Goal: Information Seeking & Learning: Learn about a topic

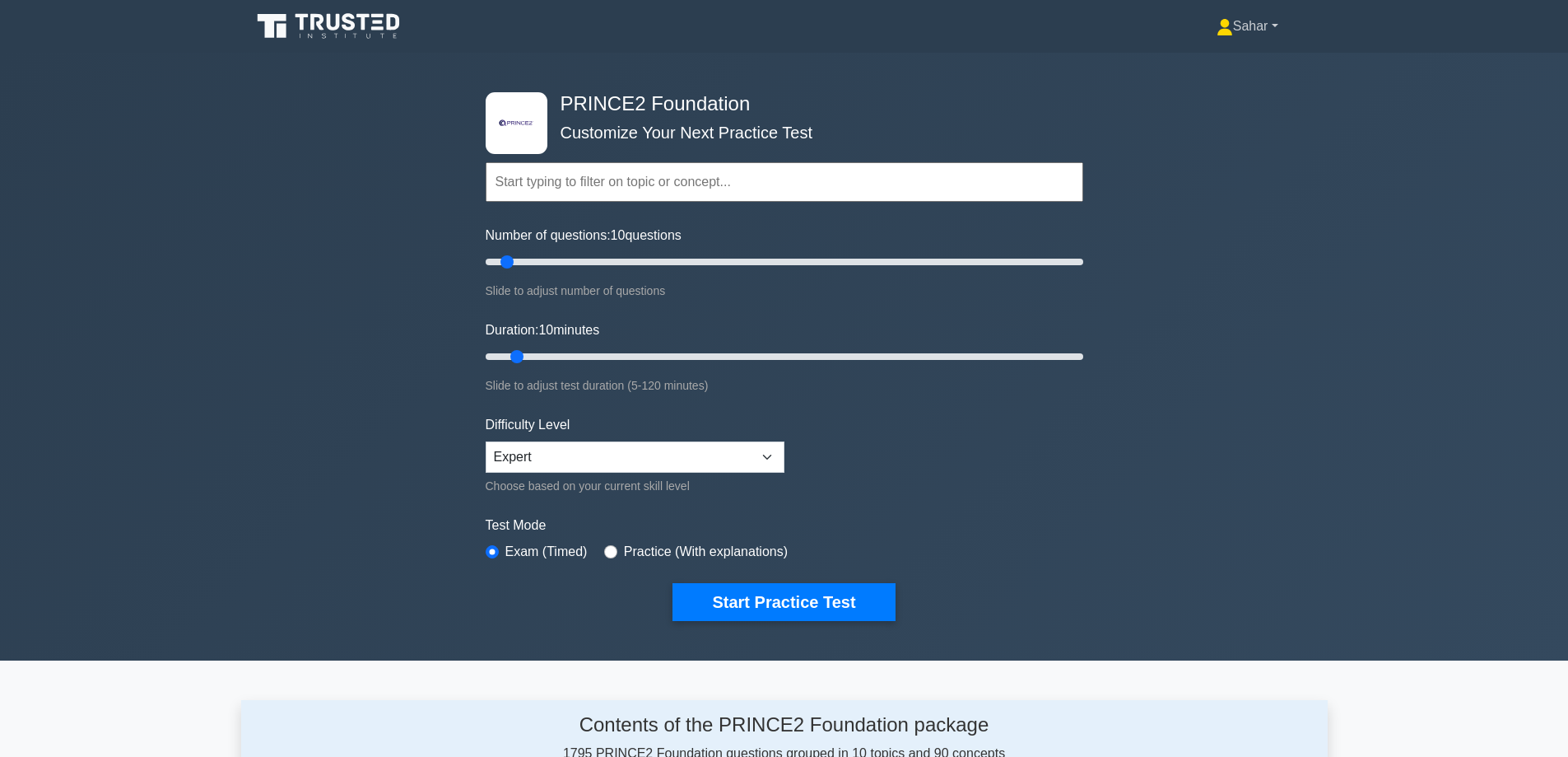
click at [1244, 28] on link "Sahar" at bounding box center [1248, 26] width 141 height 33
click at [1189, 62] on link "Profile" at bounding box center [1243, 65] width 130 height 27
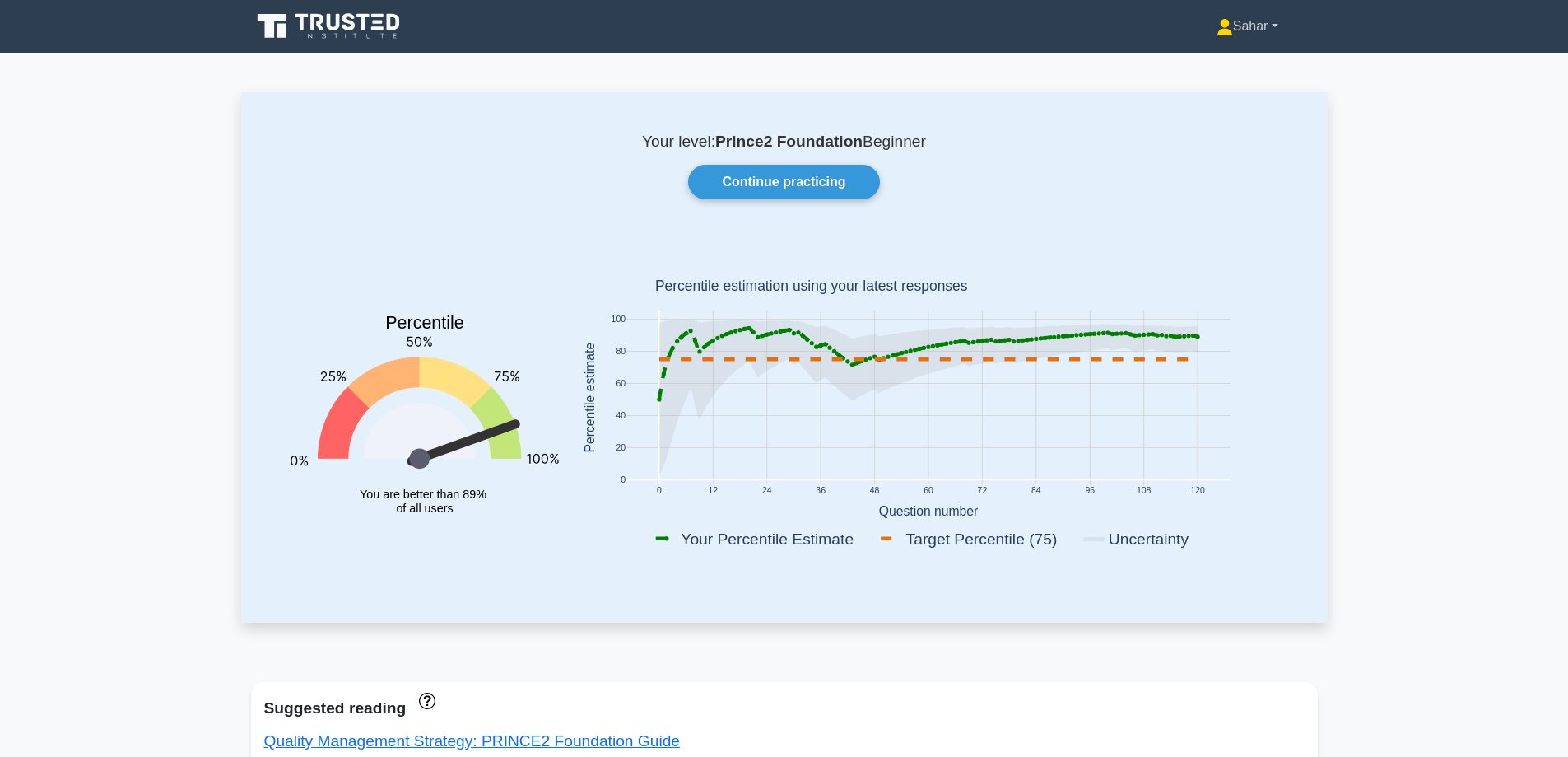
click at [1258, 23] on link "Sahar" at bounding box center [1248, 26] width 141 height 33
click at [1228, 99] on link "Settings" at bounding box center [1243, 92] width 130 height 27
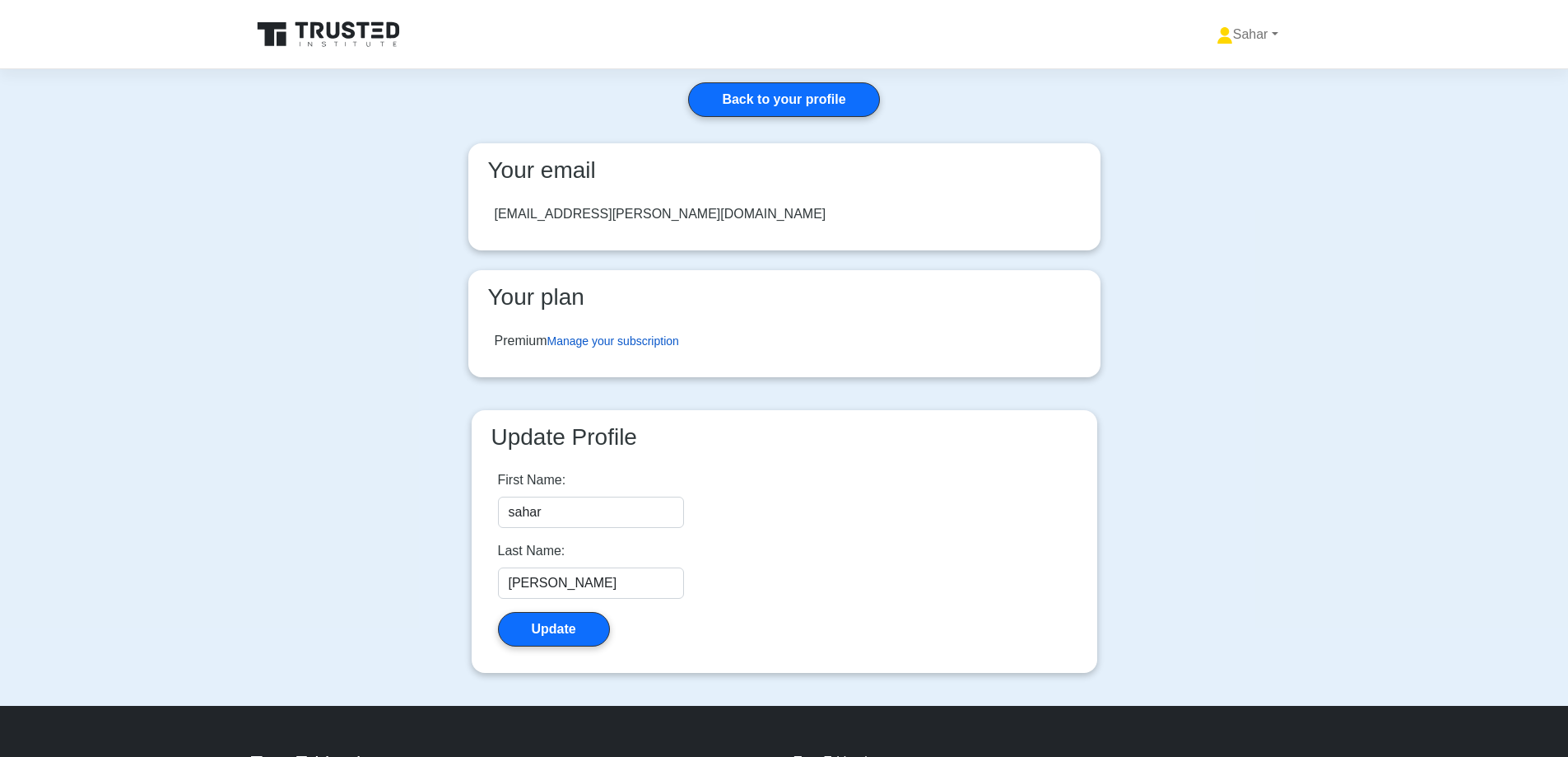
click at [625, 341] on link "Manage your subscription" at bounding box center [613, 341] width 132 height 13
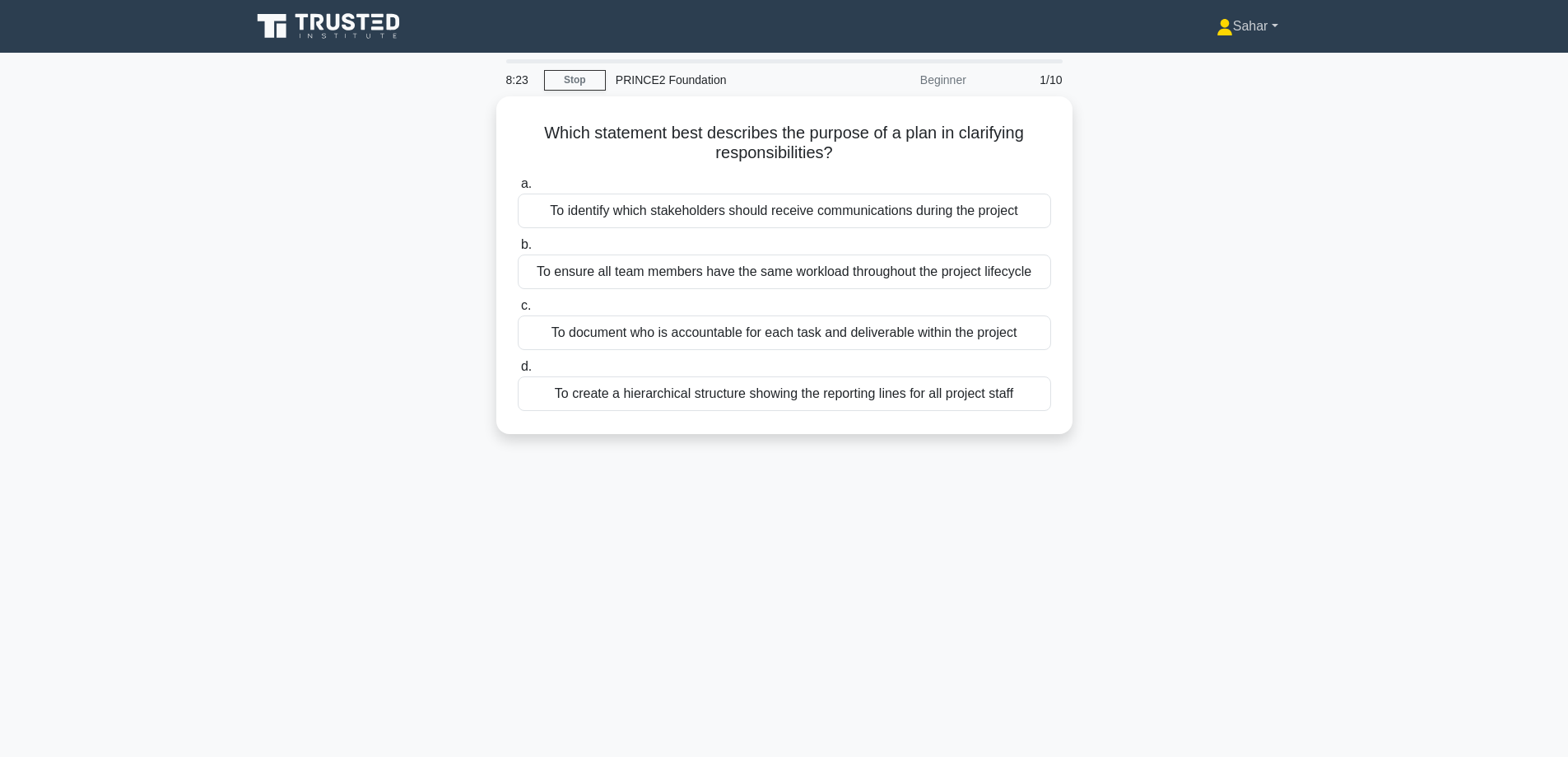
click at [1263, 24] on link "Sahar" at bounding box center [1248, 26] width 141 height 33
click at [1224, 92] on link "Settings" at bounding box center [1243, 92] width 130 height 27
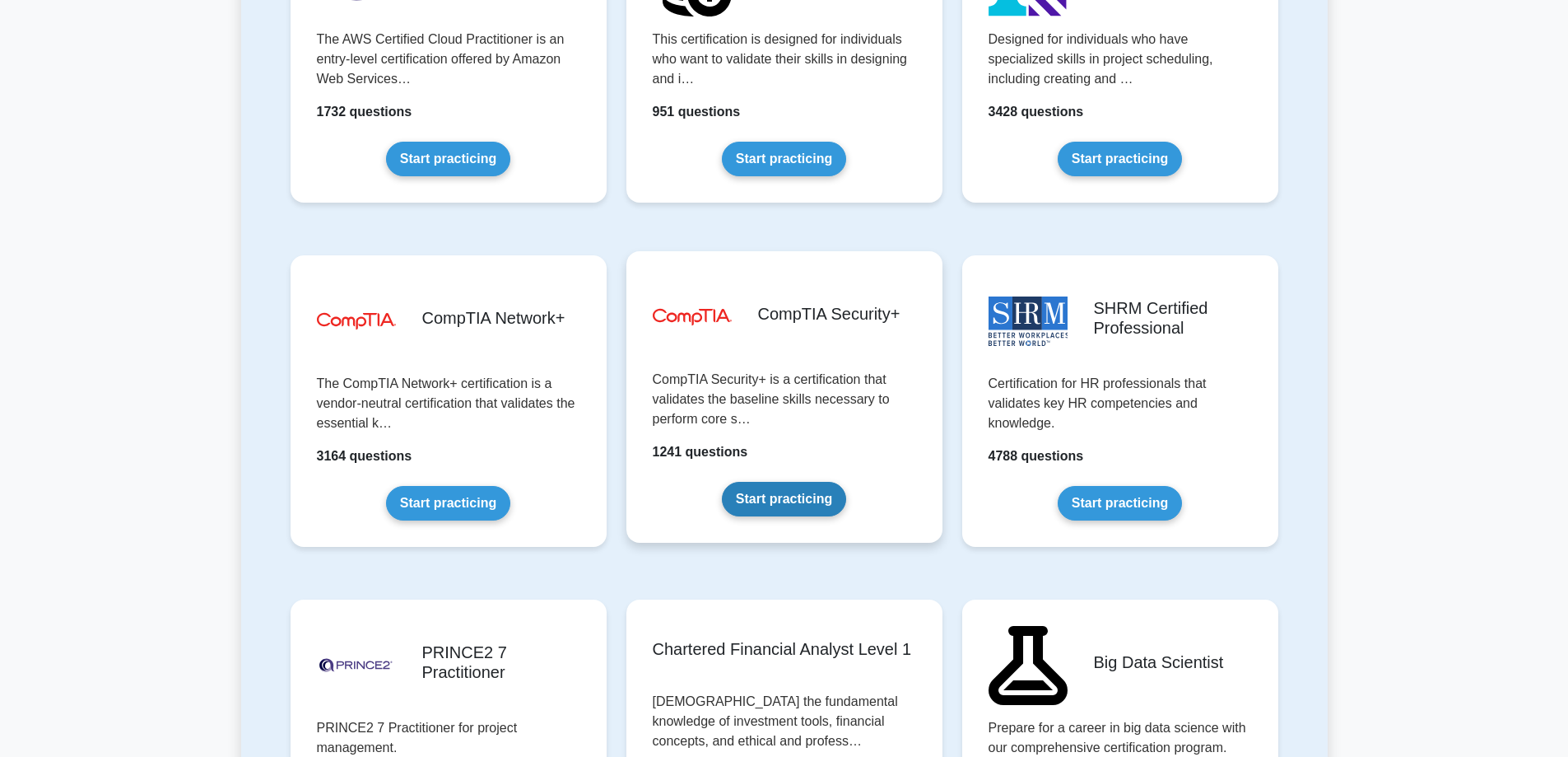
scroll to position [3046, 0]
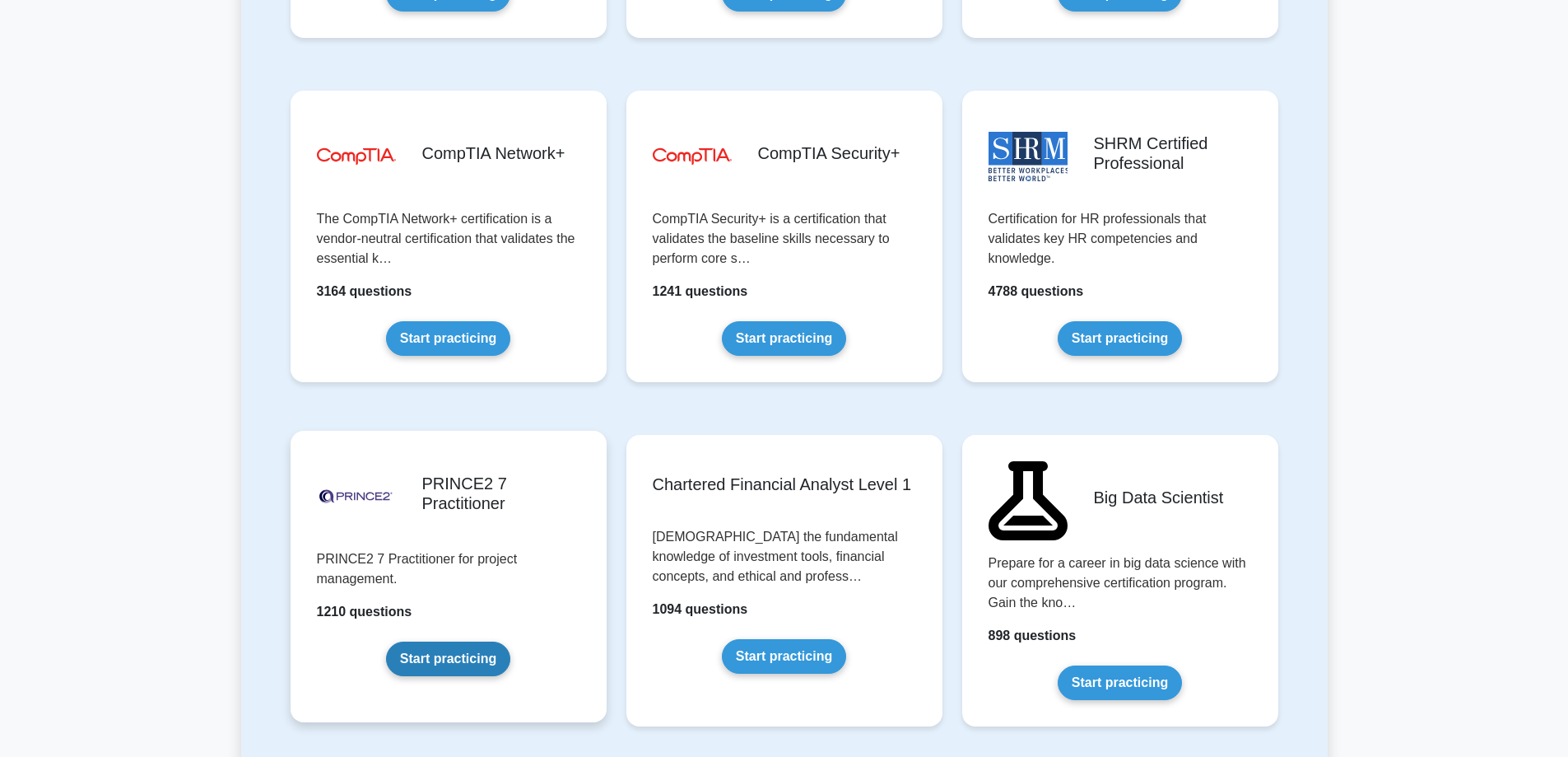
click at [451, 641] on link "Start practicing" at bounding box center [448, 658] width 124 height 34
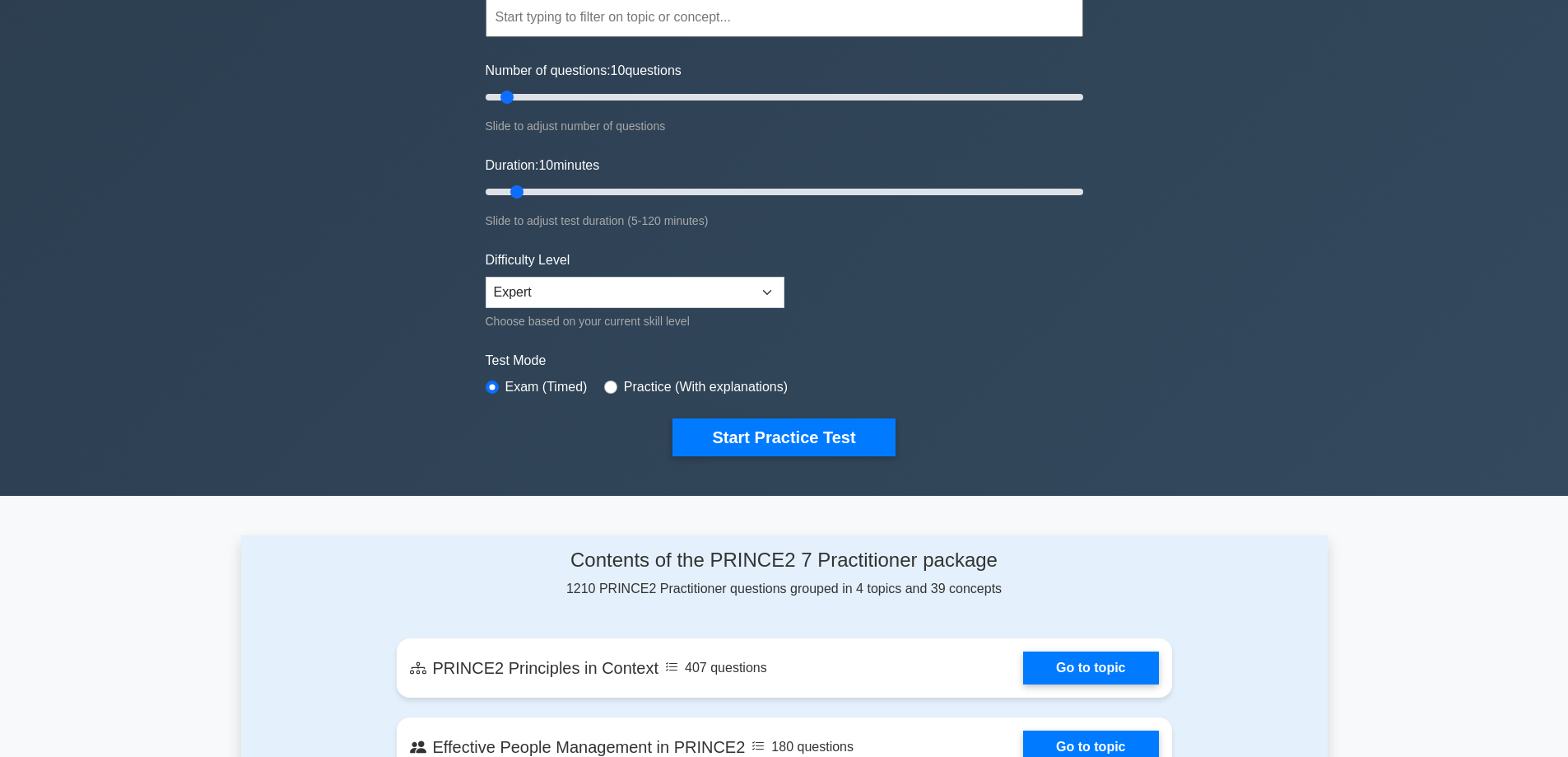
scroll to position [247, 0]
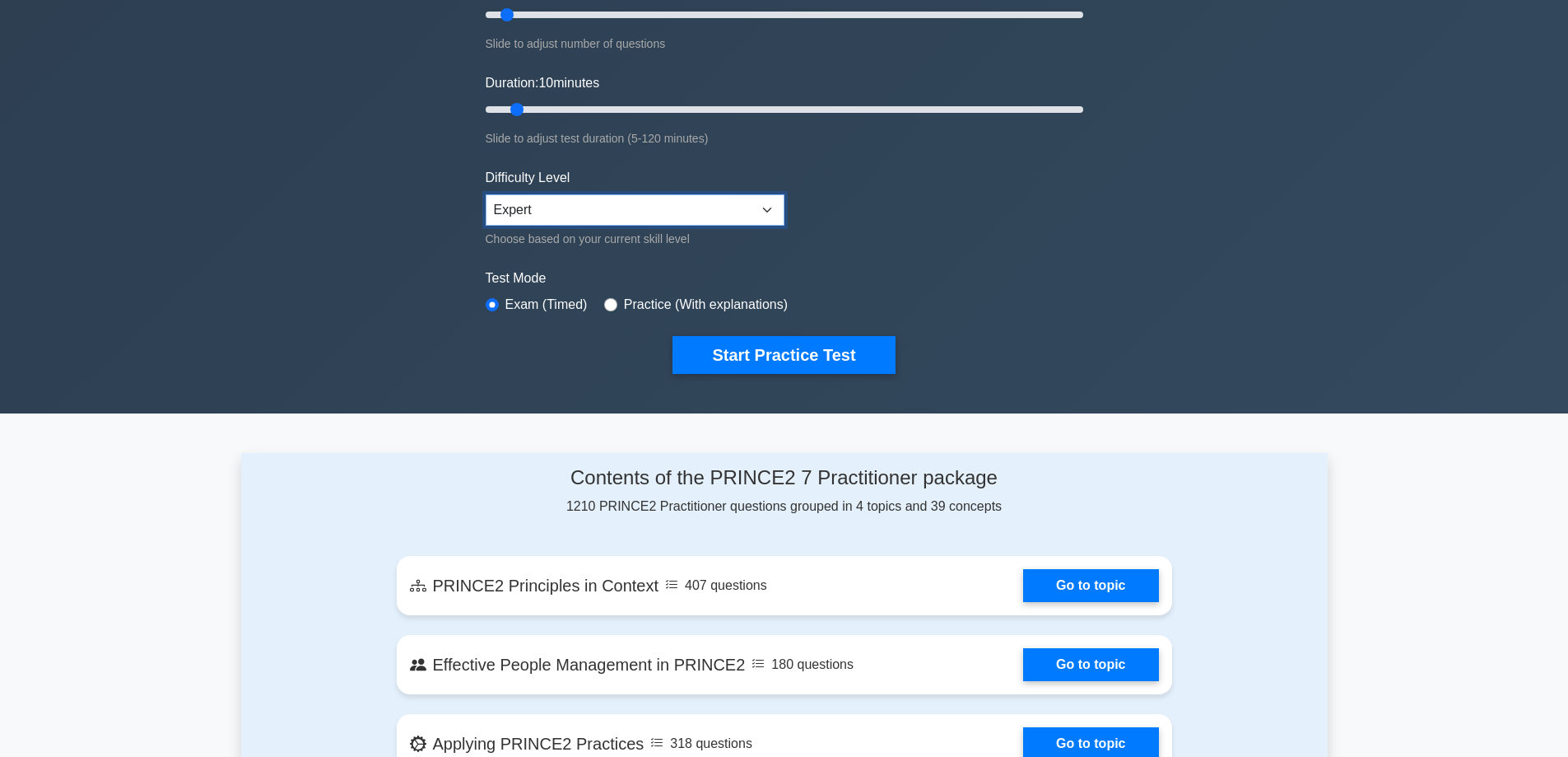
click at [716, 197] on select "Beginner Intermediate Expert" at bounding box center [635, 209] width 299 height 31
select select "intermediate"
click at [486, 194] on select "Beginner Intermediate Expert" at bounding box center [635, 209] width 299 height 31
click at [810, 348] on button "Start Practice Test" at bounding box center [784, 354] width 222 height 38
click at [612, 304] on input "radio" at bounding box center [611, 305] width 13 height 13
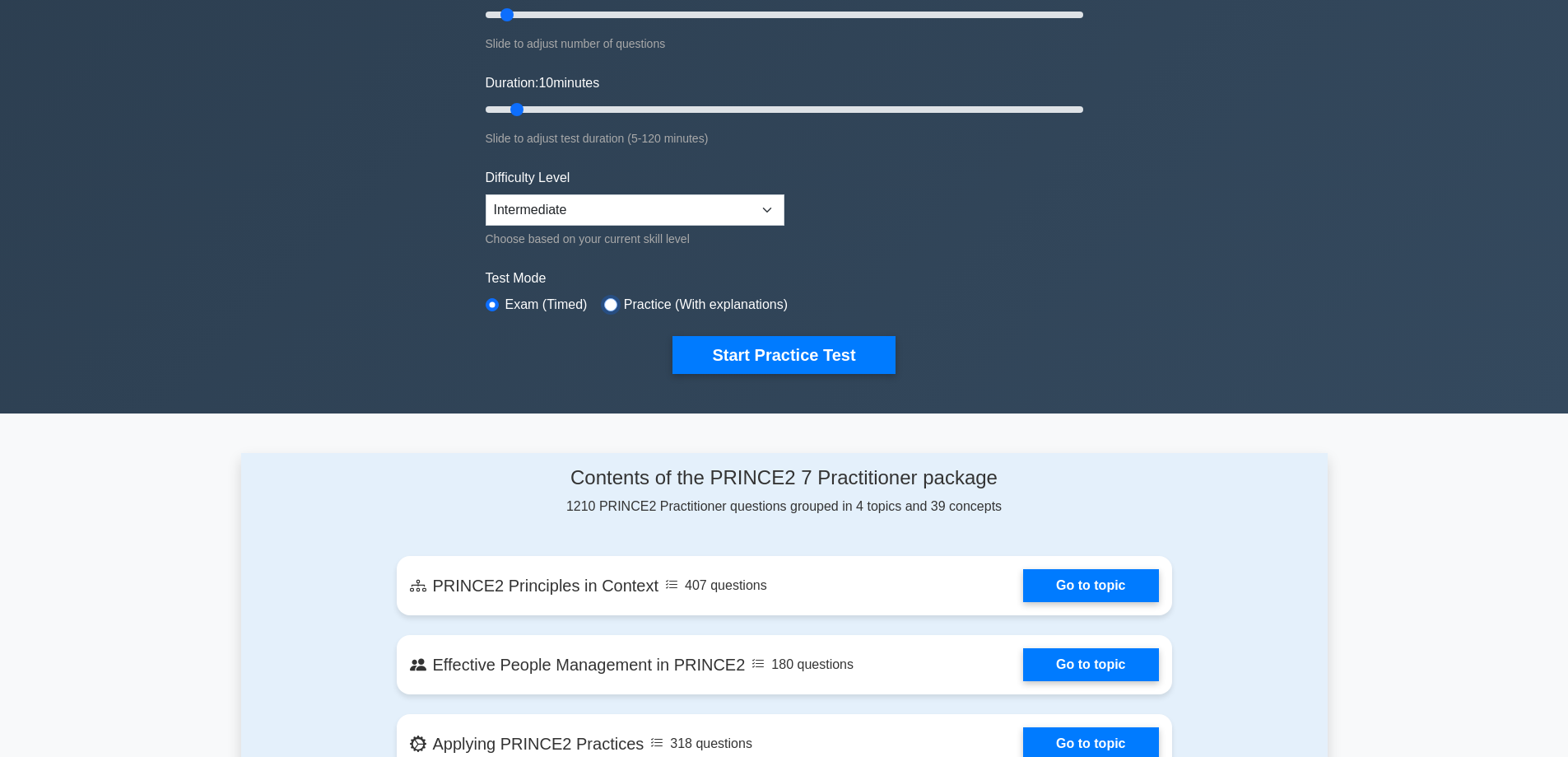
radio input "true"
click at [780, 357] on button "Start Practice Test" at bounding box center [784, 354] width 222 height 38
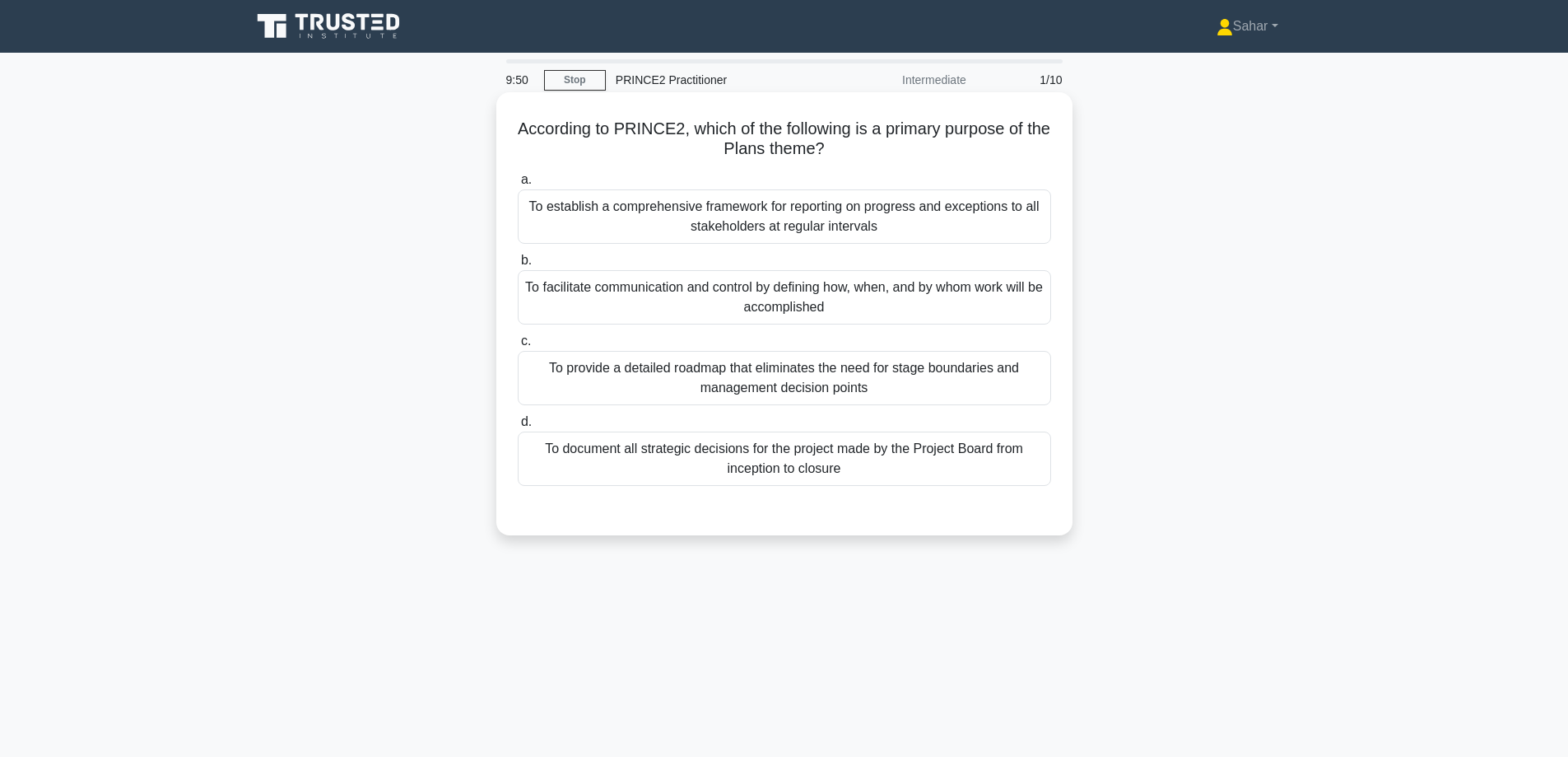
click at [819, 310] on div "To facilitate communication and control by defining how, when, and by whom work…" at bounding box center [784, 297] width 533 height 54
click at [518, 266] on input "b. To facilitate communication and control by defining how, when, and by whom w…" at bounding box center [518, 260] width 0 height 11
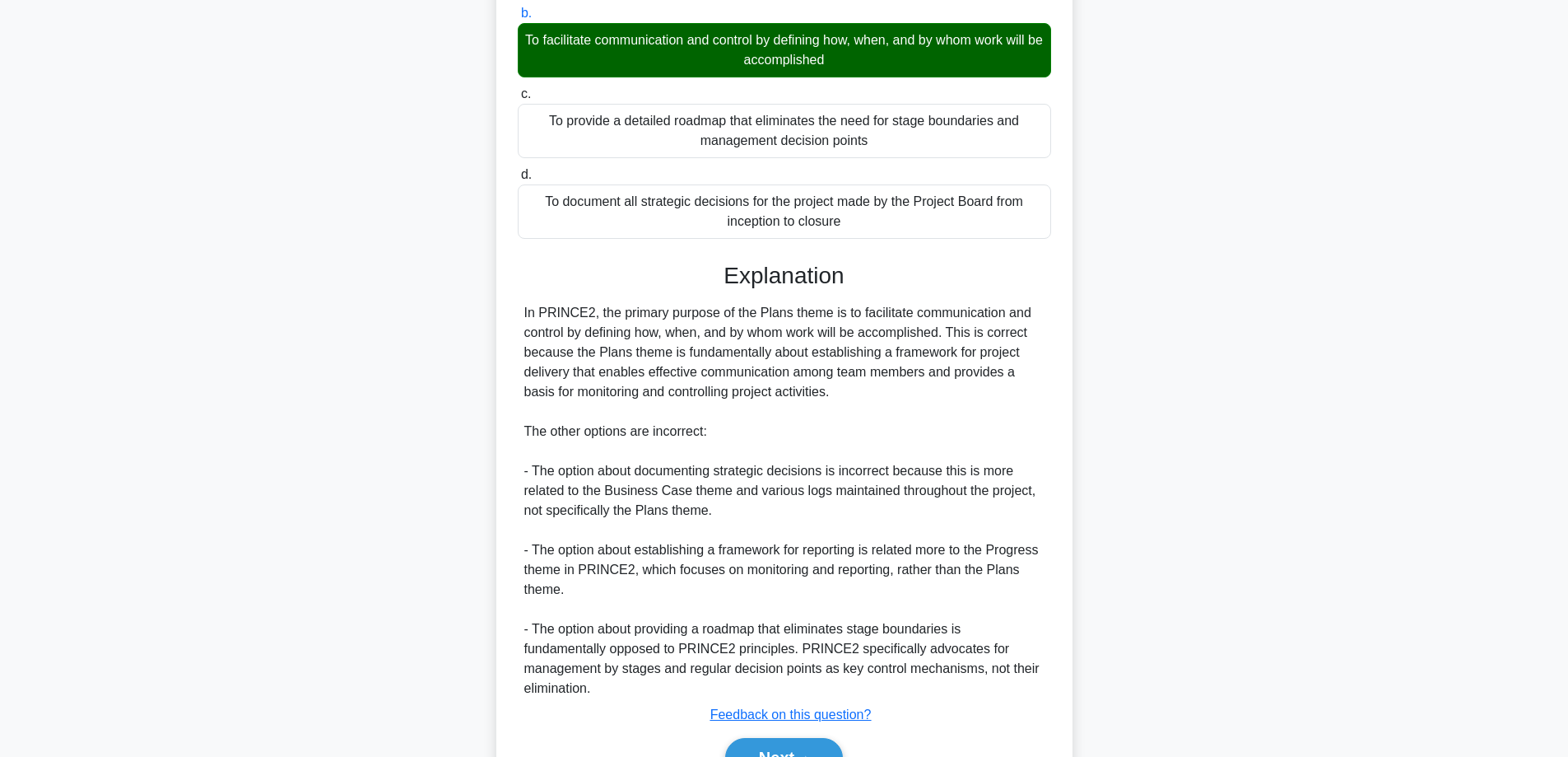
scroll to position [338, 0]
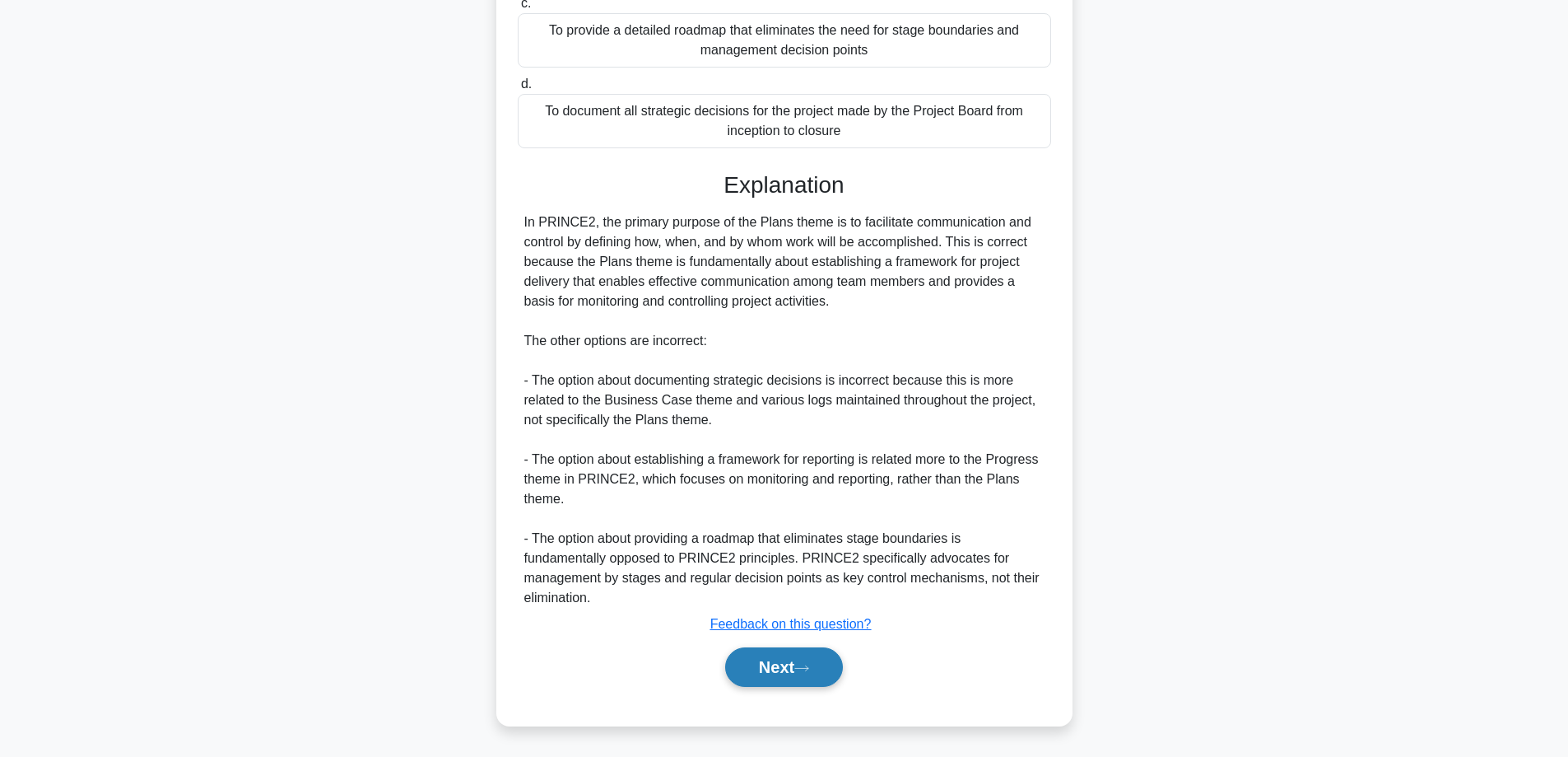
click at [749, 664] on button "Next" at bounding box center [784, 666] width 118 height 39
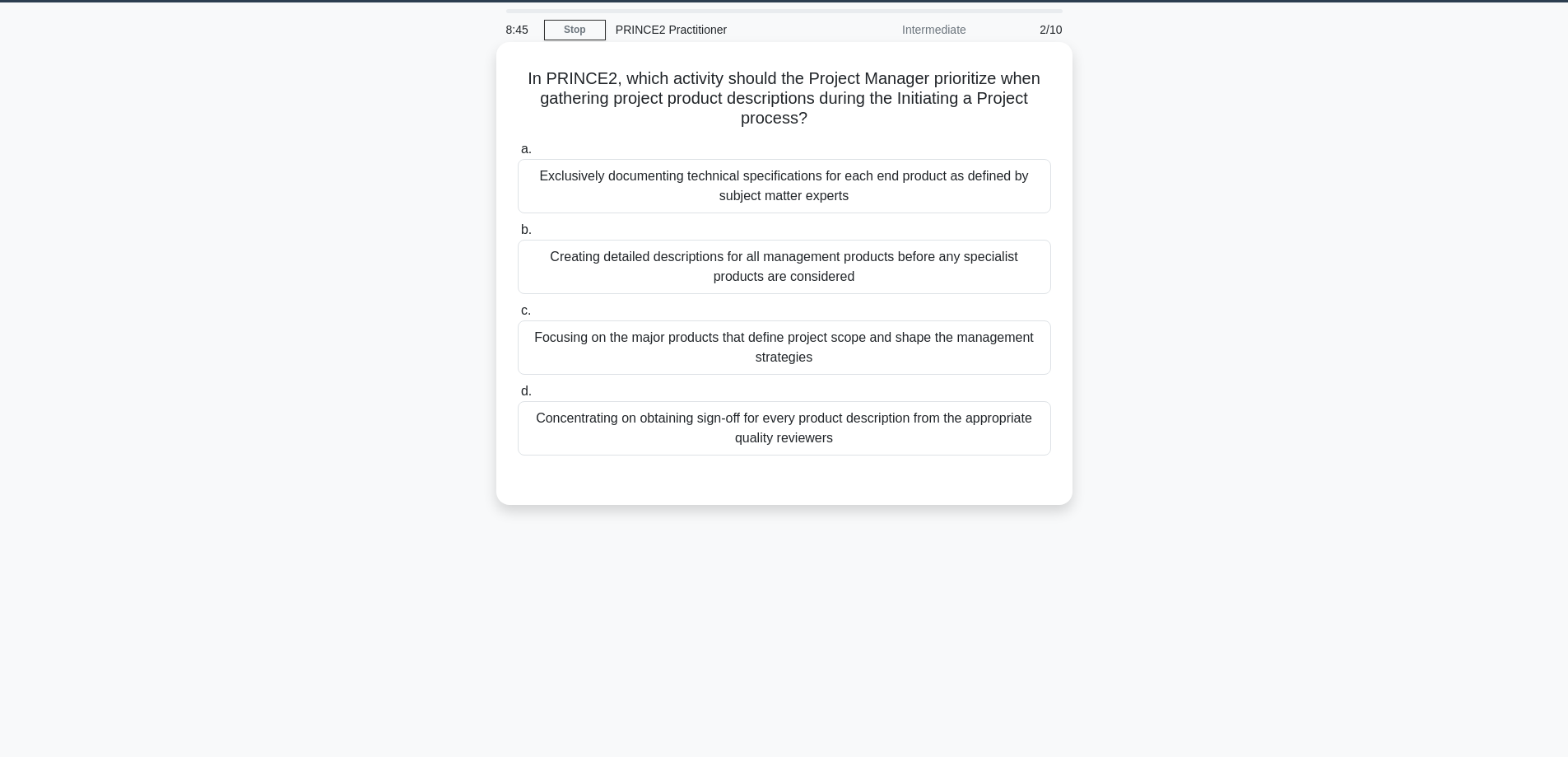
scroll to position [0, 0]
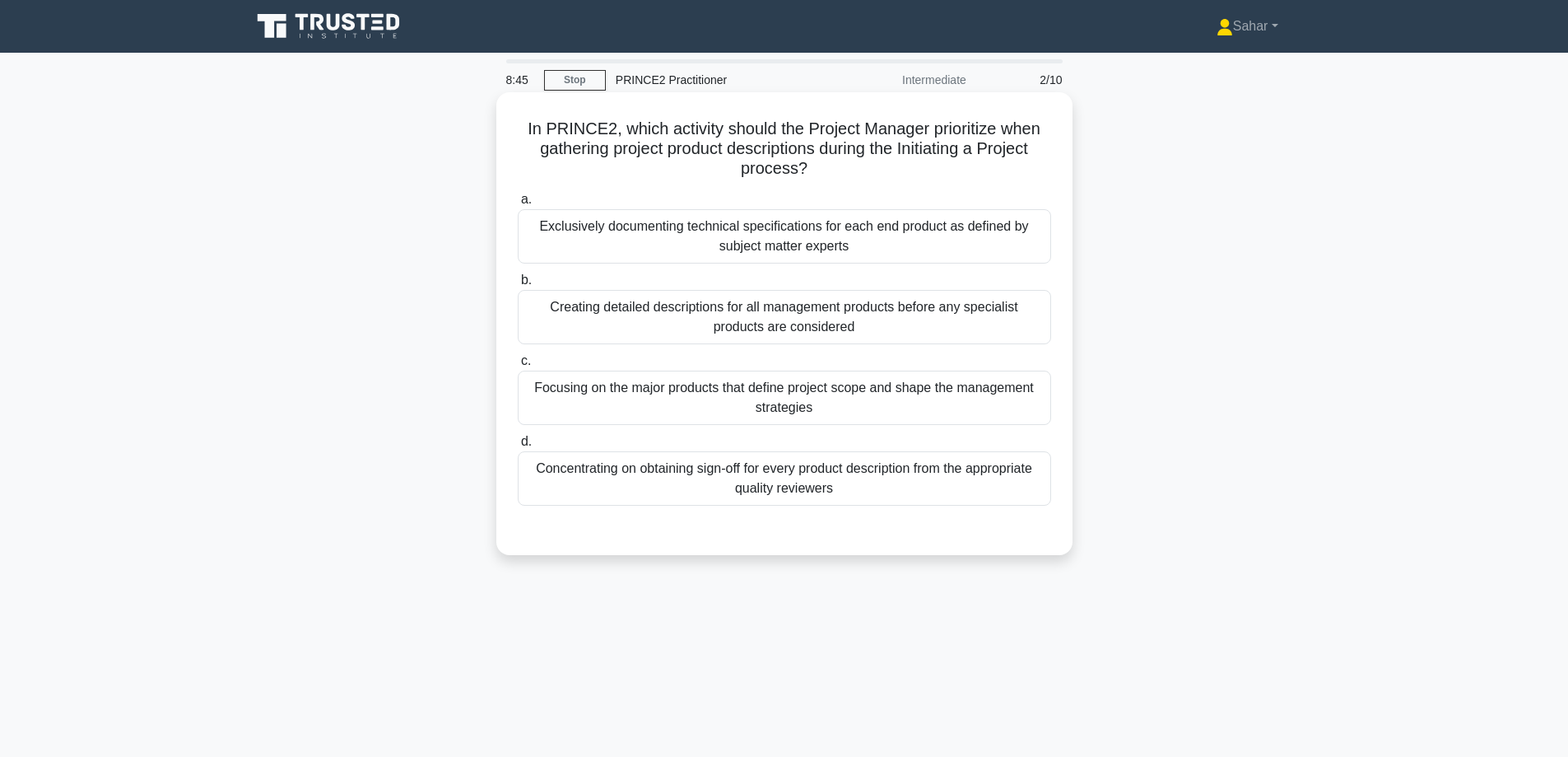
click at [601, 377] on label "c. Focusing on the major products that define project scope and shape the manag…" at bounding box center [784, 387] width 533 height 74
click at [611, 396] on div "Focusing on the major products that define project scope and shape the manageme…" at bounding box center [784, 397] width 533 height 54
click at [518, 366] on input "c. Focusing on the major products that define project scope and shape the manag…" at bounding box center [518, 361] width 0 height 11
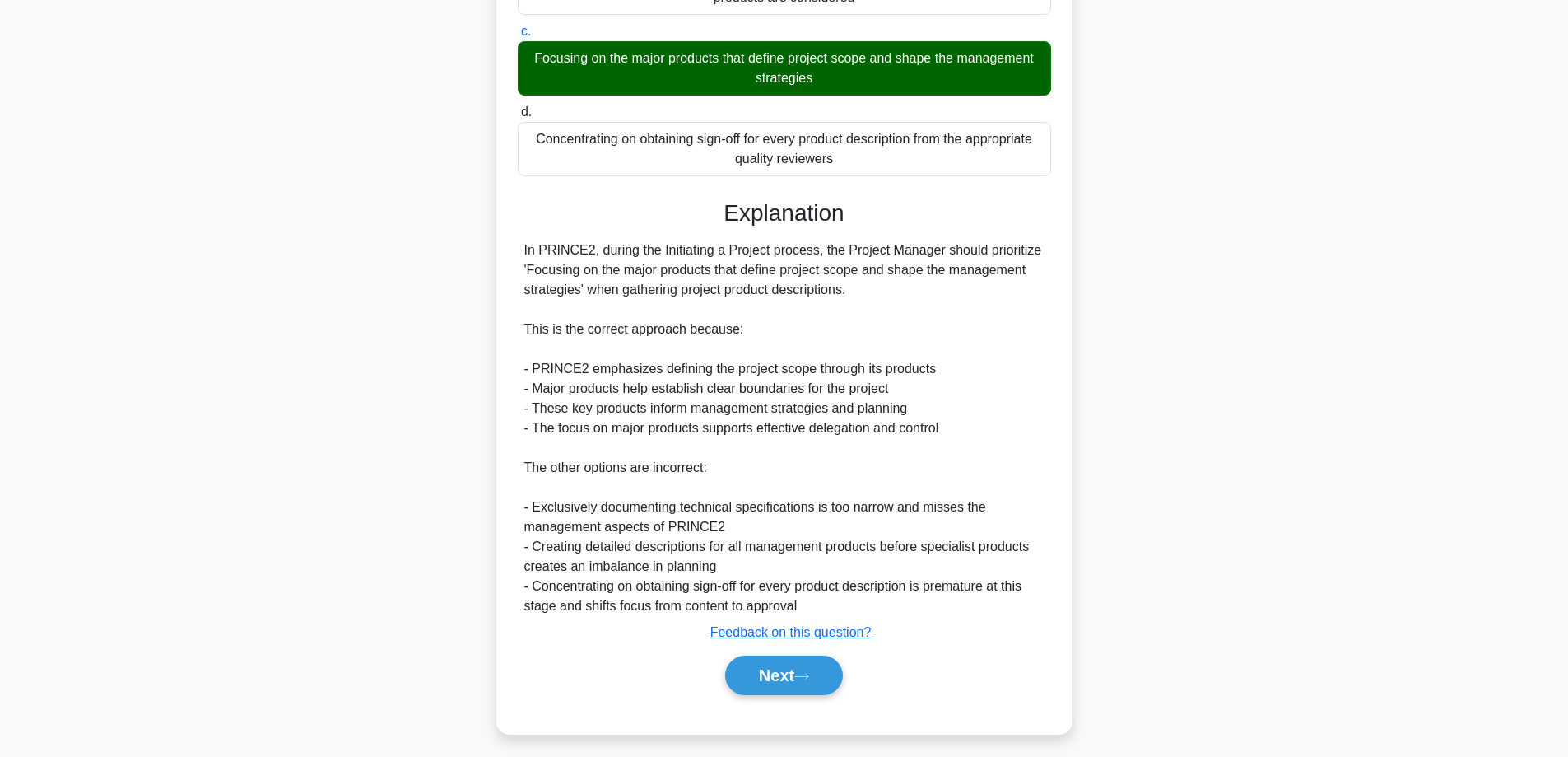
scroll to position [338, 0]
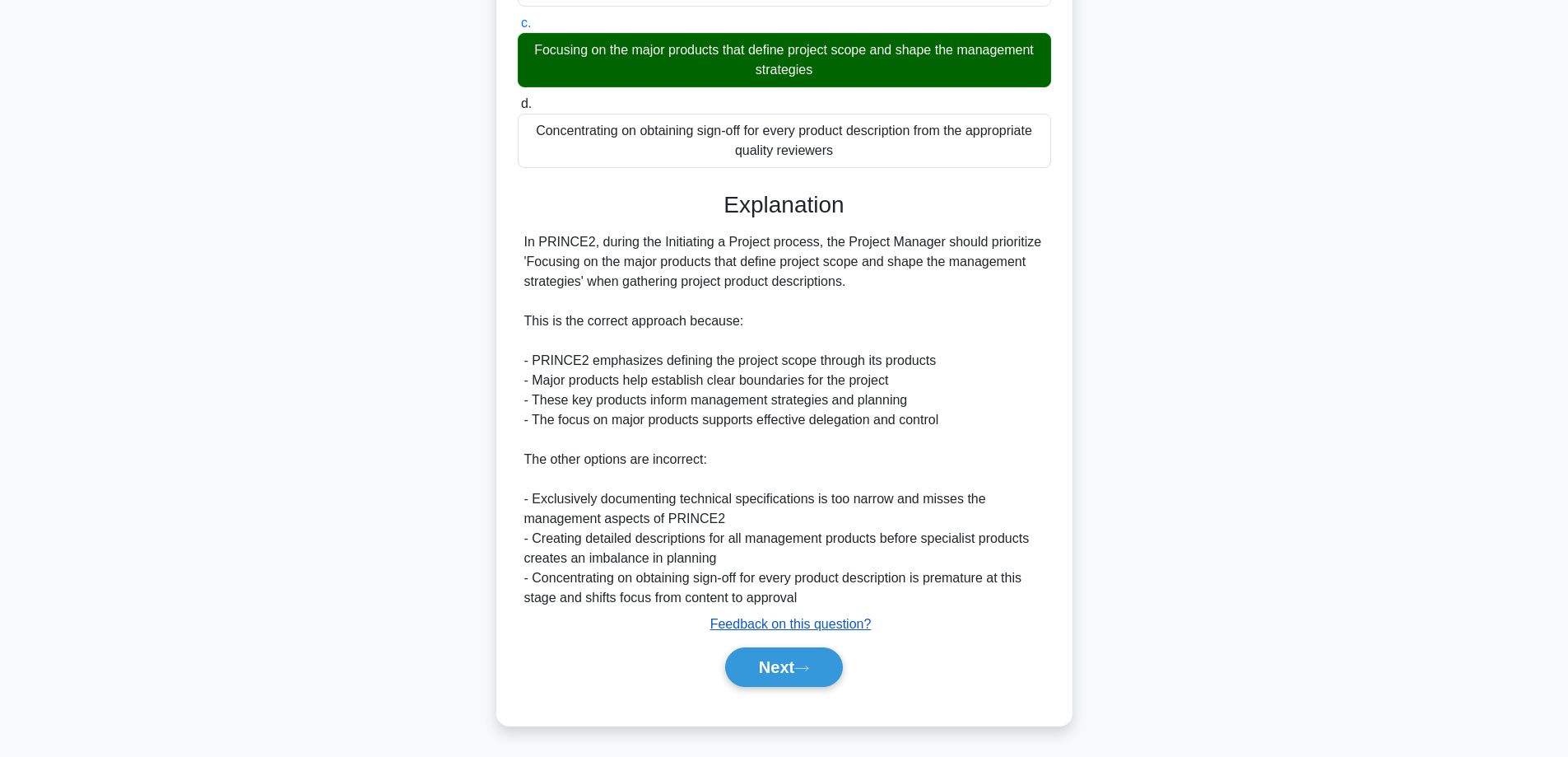
drag, startPoint x: 757, startPoint y: 663, endPoint x: 740, endPoint y: 630, distance: 37.1
click at [758, 663] on button "Next" at bounding box center [784, 666] width 118 height 39
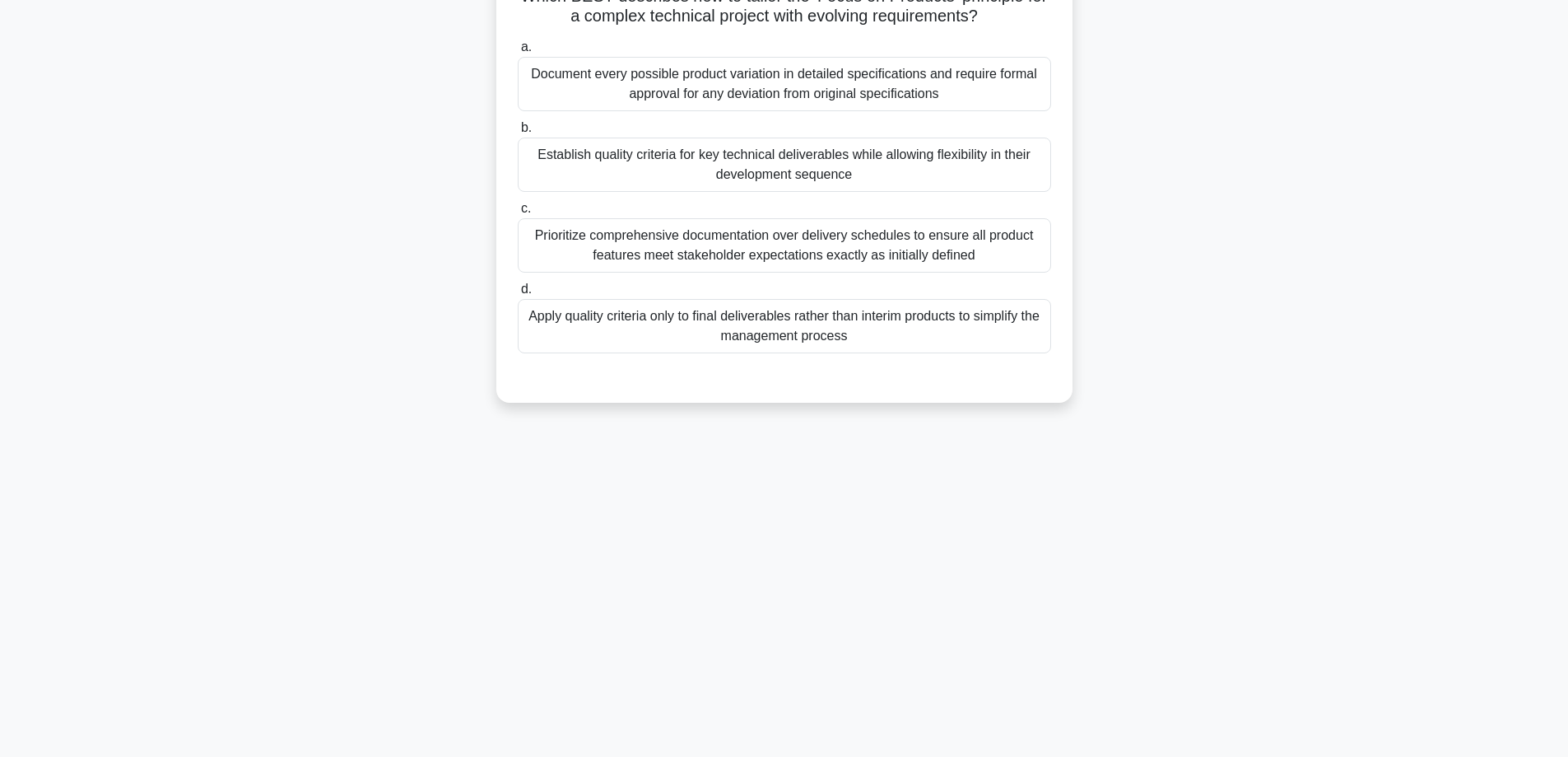
scroll to position [0, 0]
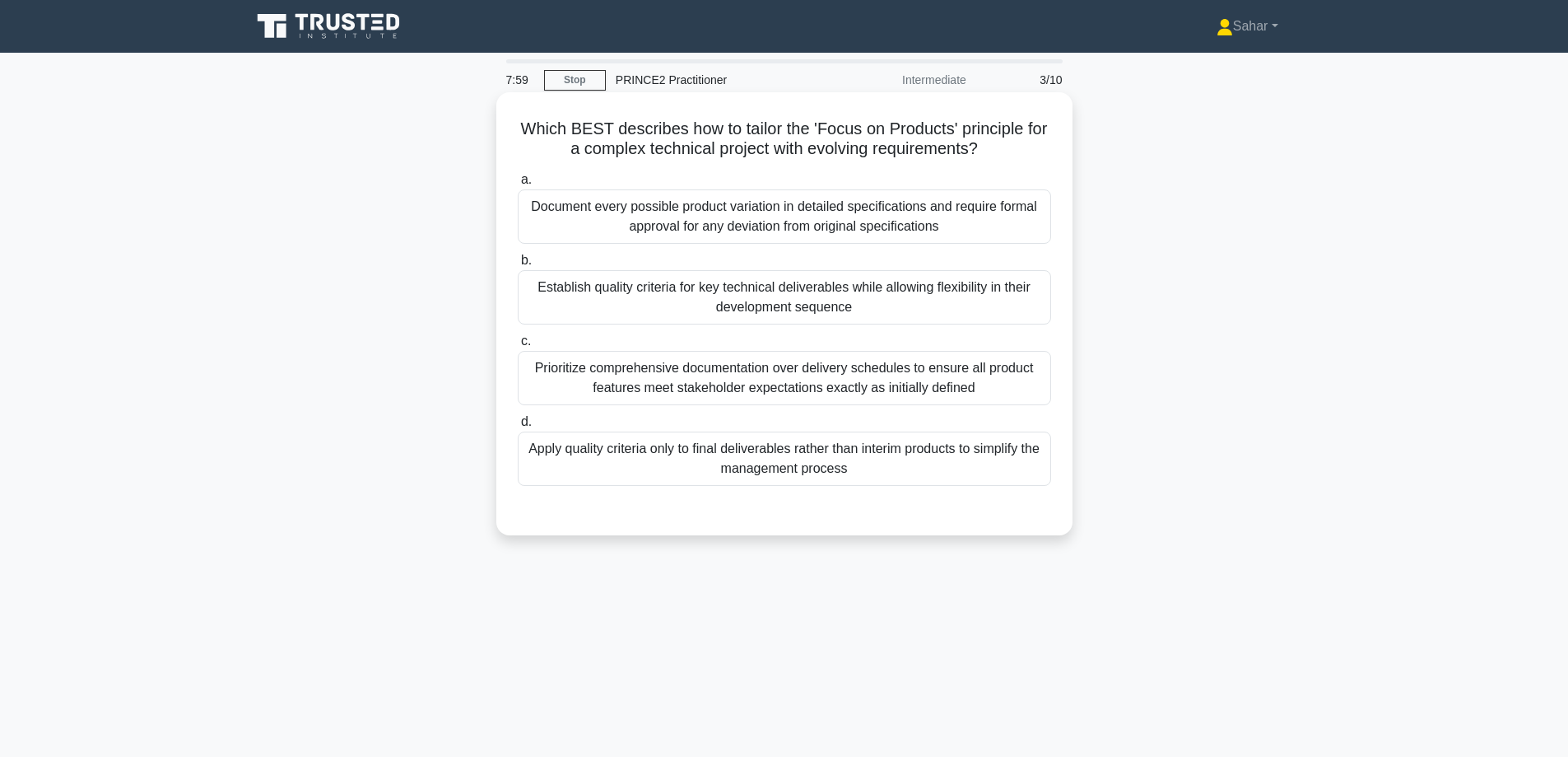
click at [634, 459] on div "Apply quality criteria only to final deliverables rather than interim products …" at bounding box center [784, 458] width 533 height 54
click at [518, 427] on input "d. Apply quality criteria only to final deliverables rather than interim produc…" at bounding box center [518, 421] width 0 height 11
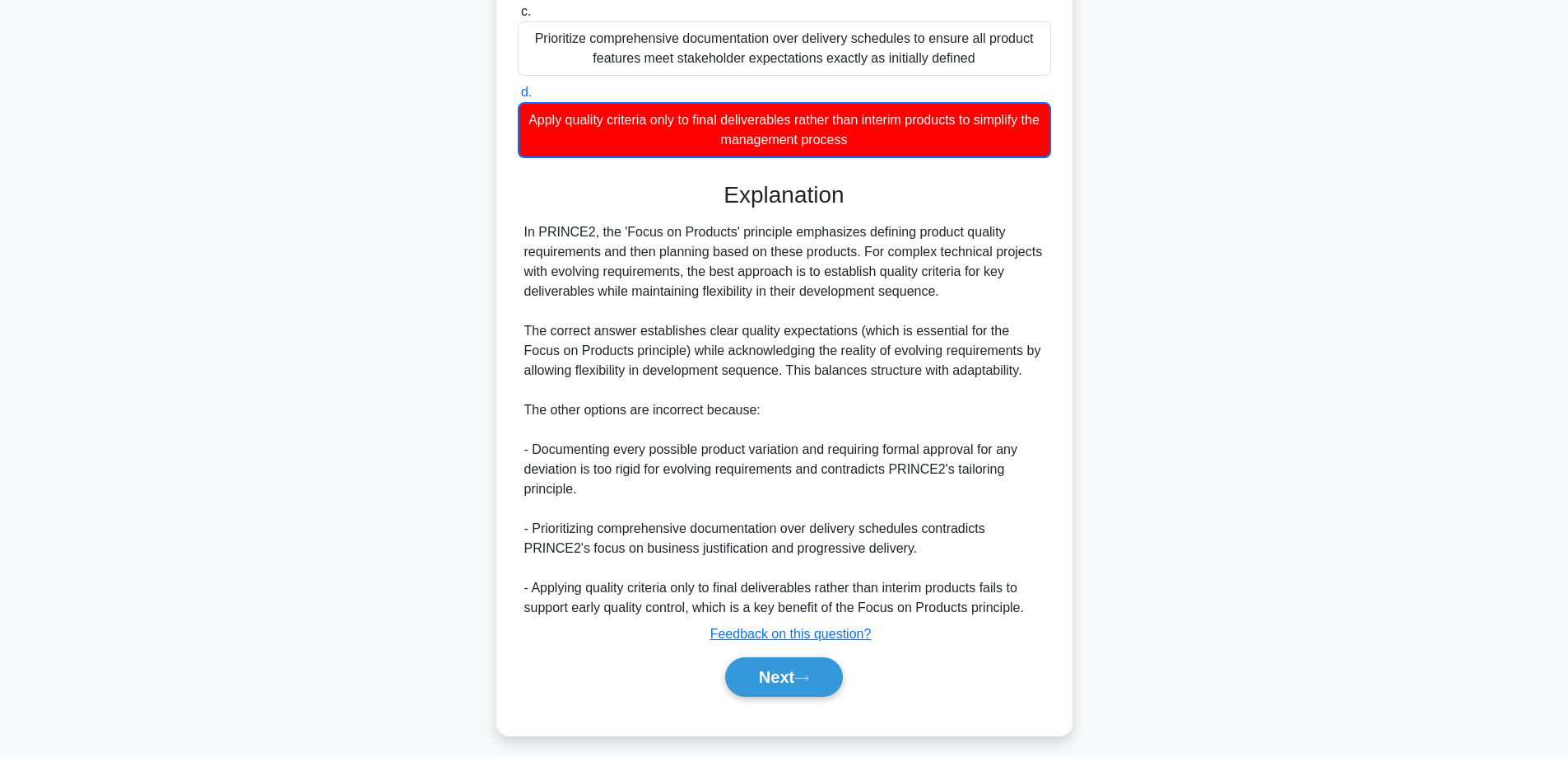
scroll to position [340, 0]
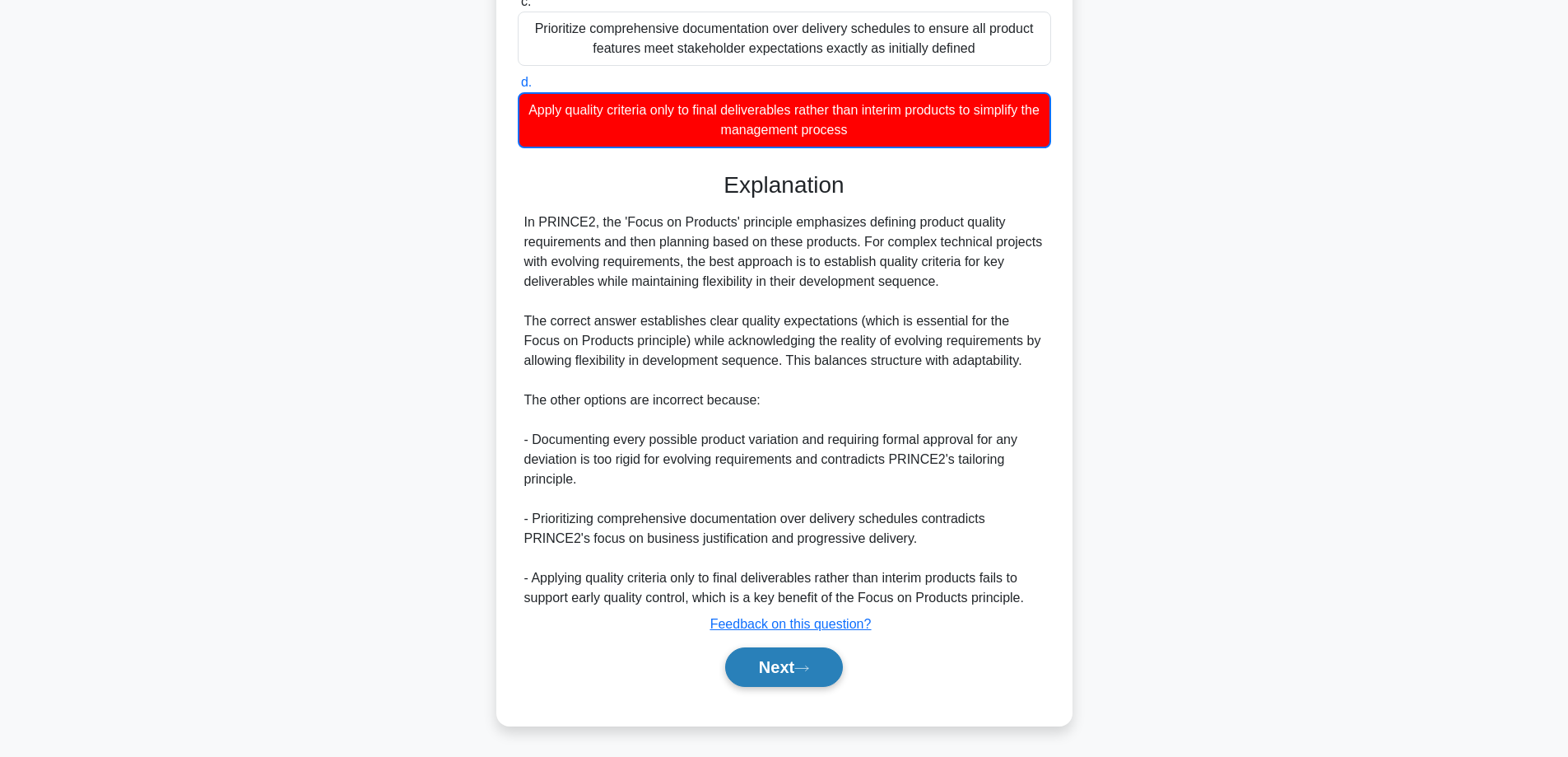
click at [804, 666] on icon at bounding box center [802, 668] width 15 height 9
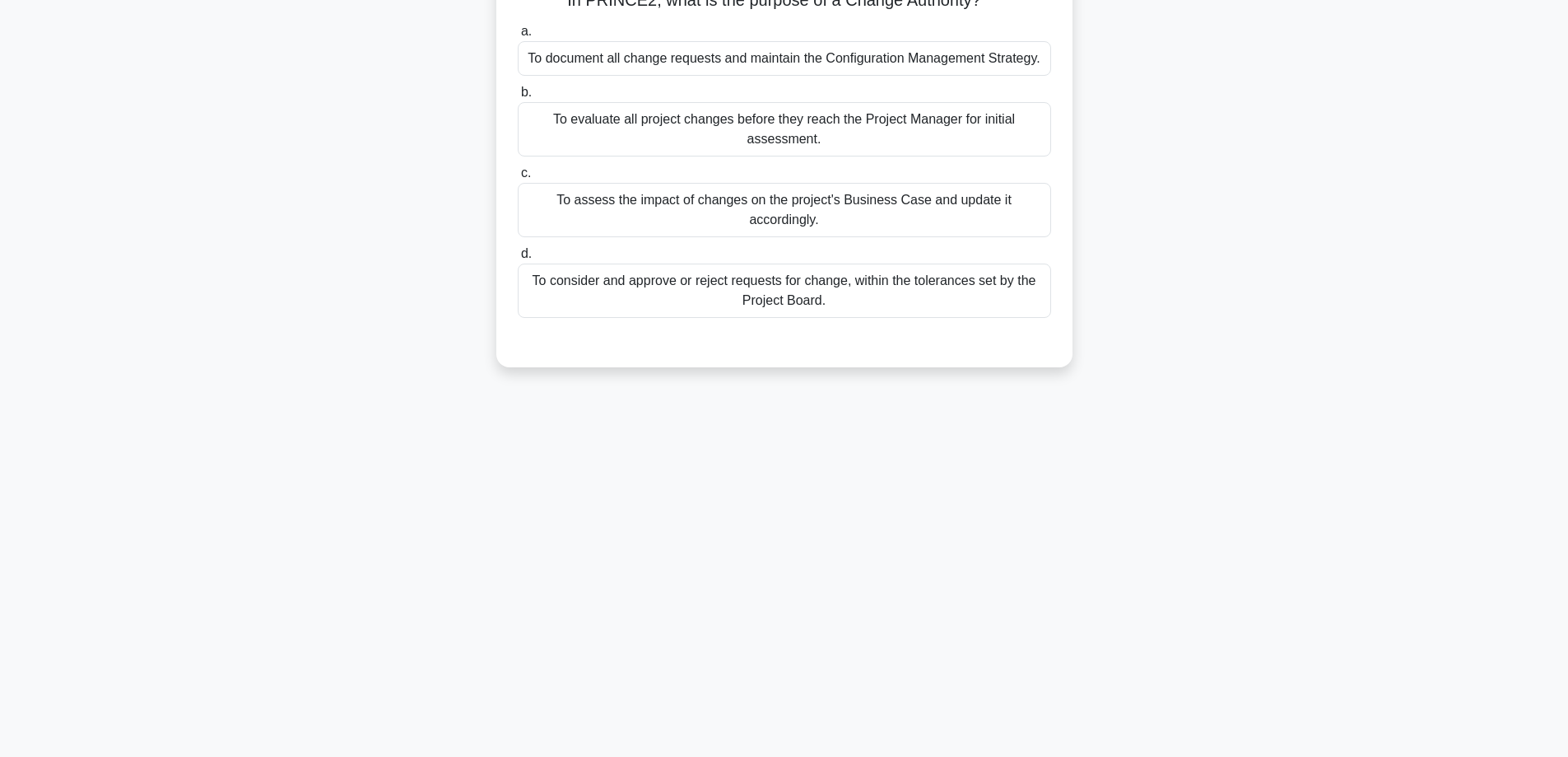
scroll to position [0, 0]
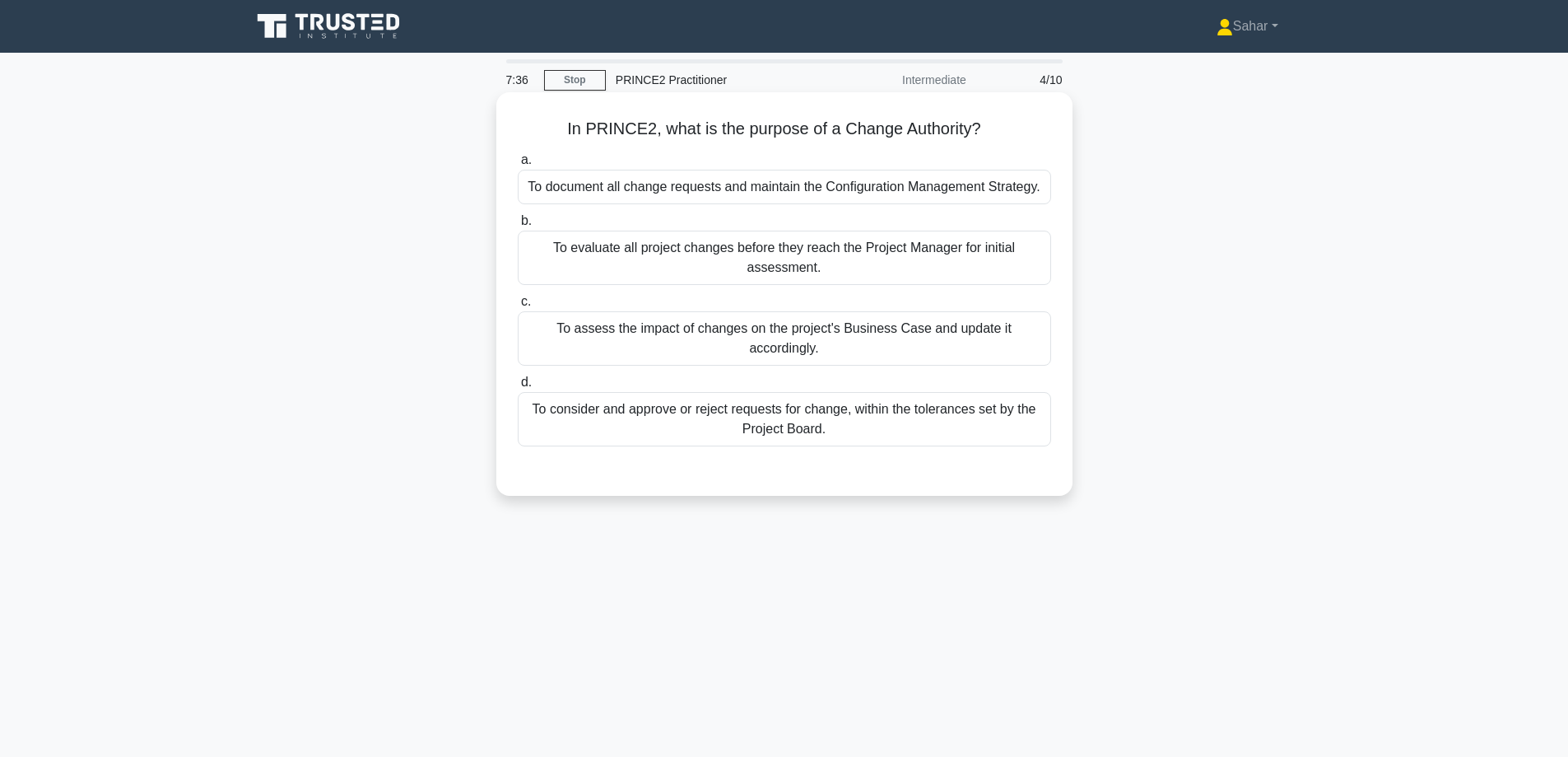
click at [856, 334] on div "To assess the impact of changes on the project's Business Case and update it ac…" at bounding box center [784, 338] width 533 height 54
click at [518, 307] on input "c. To assess the impact of changes on the project's Business Case and update it…" at bounding box center [518, 301] width 0 height 11
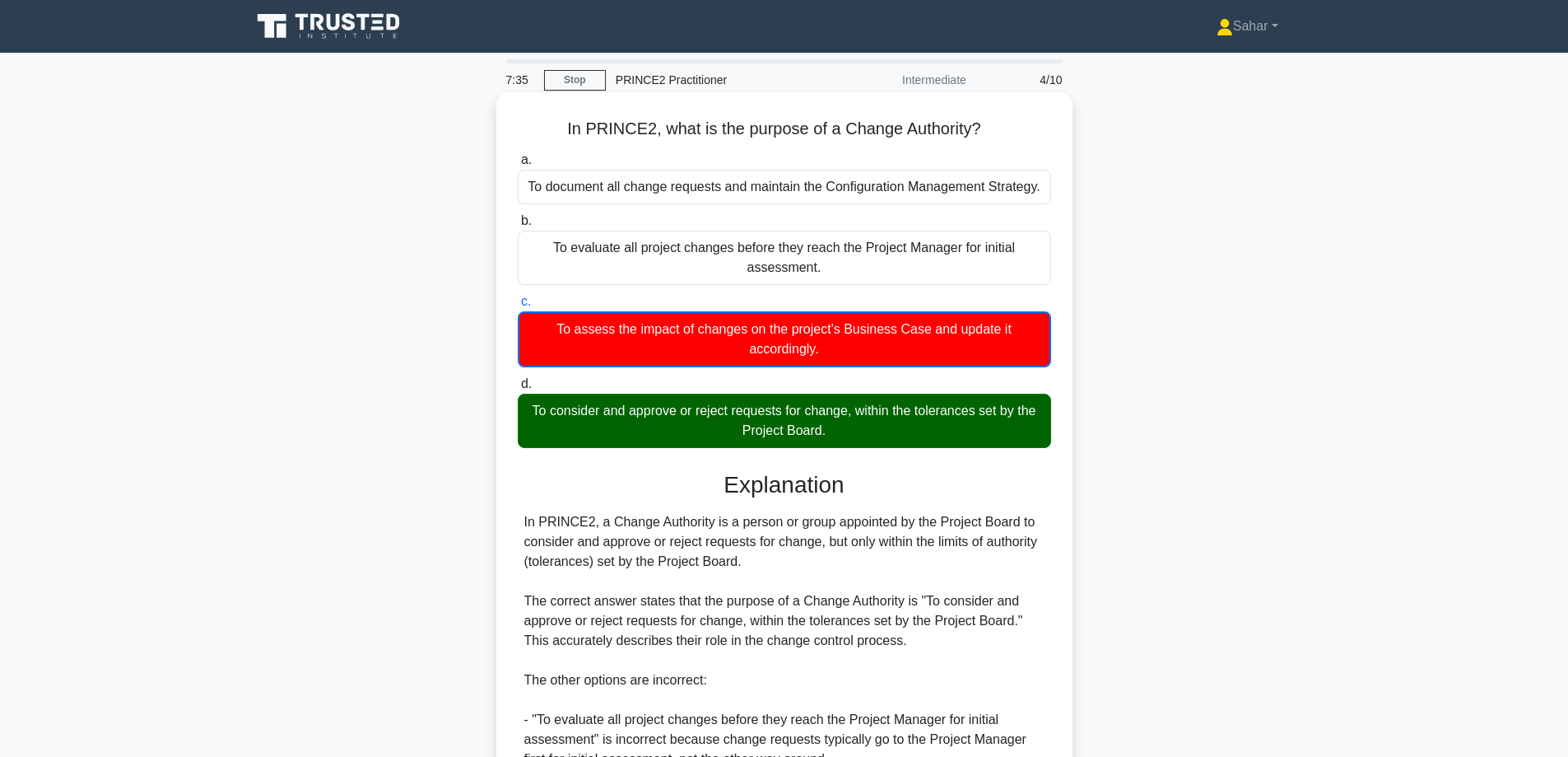
scroll to position [330, 0]
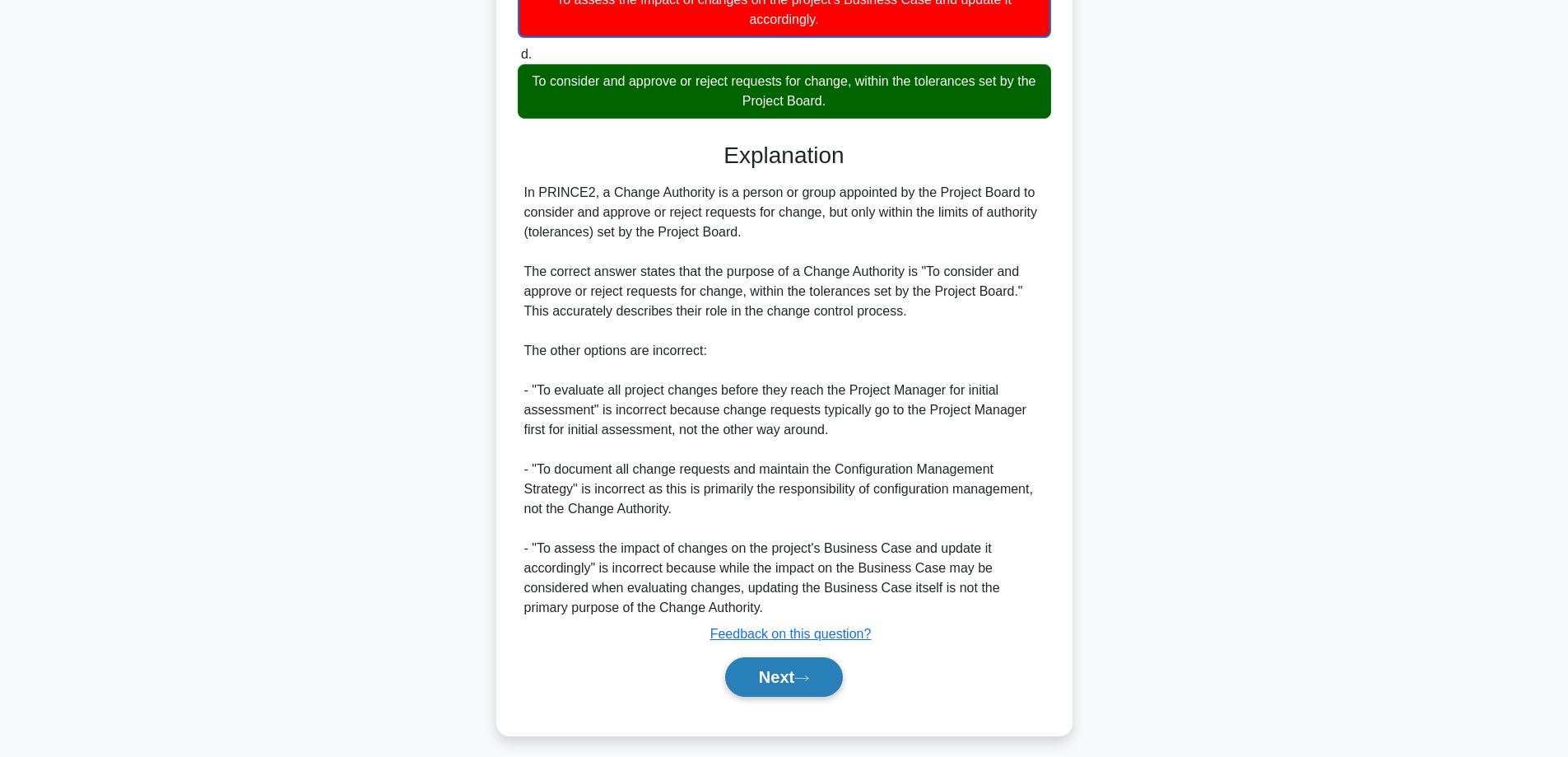
click at [757, 693] on button "Next" at bounding box center [784, 676] width 118 height 39
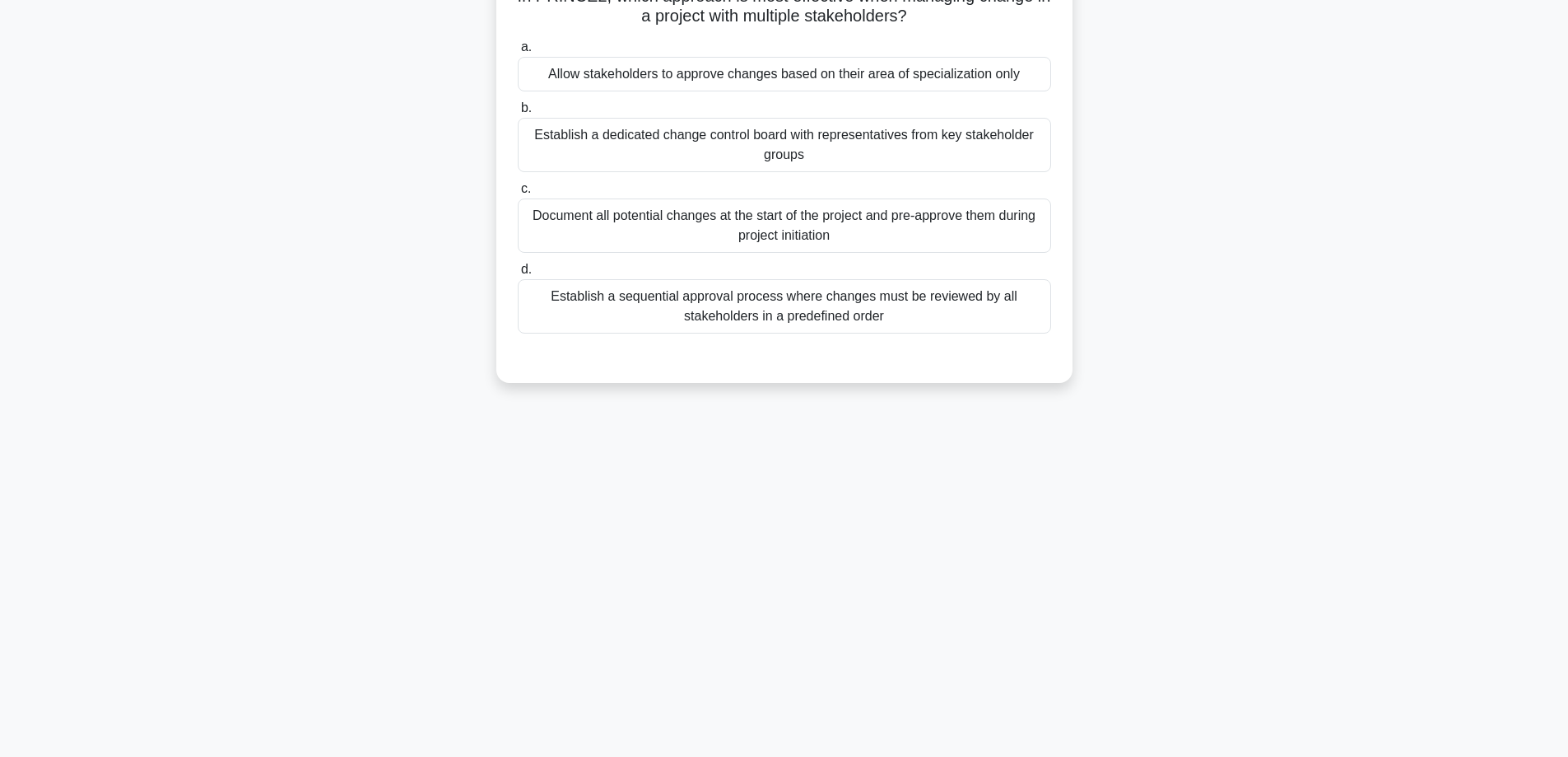
scroll to position [0, 0]
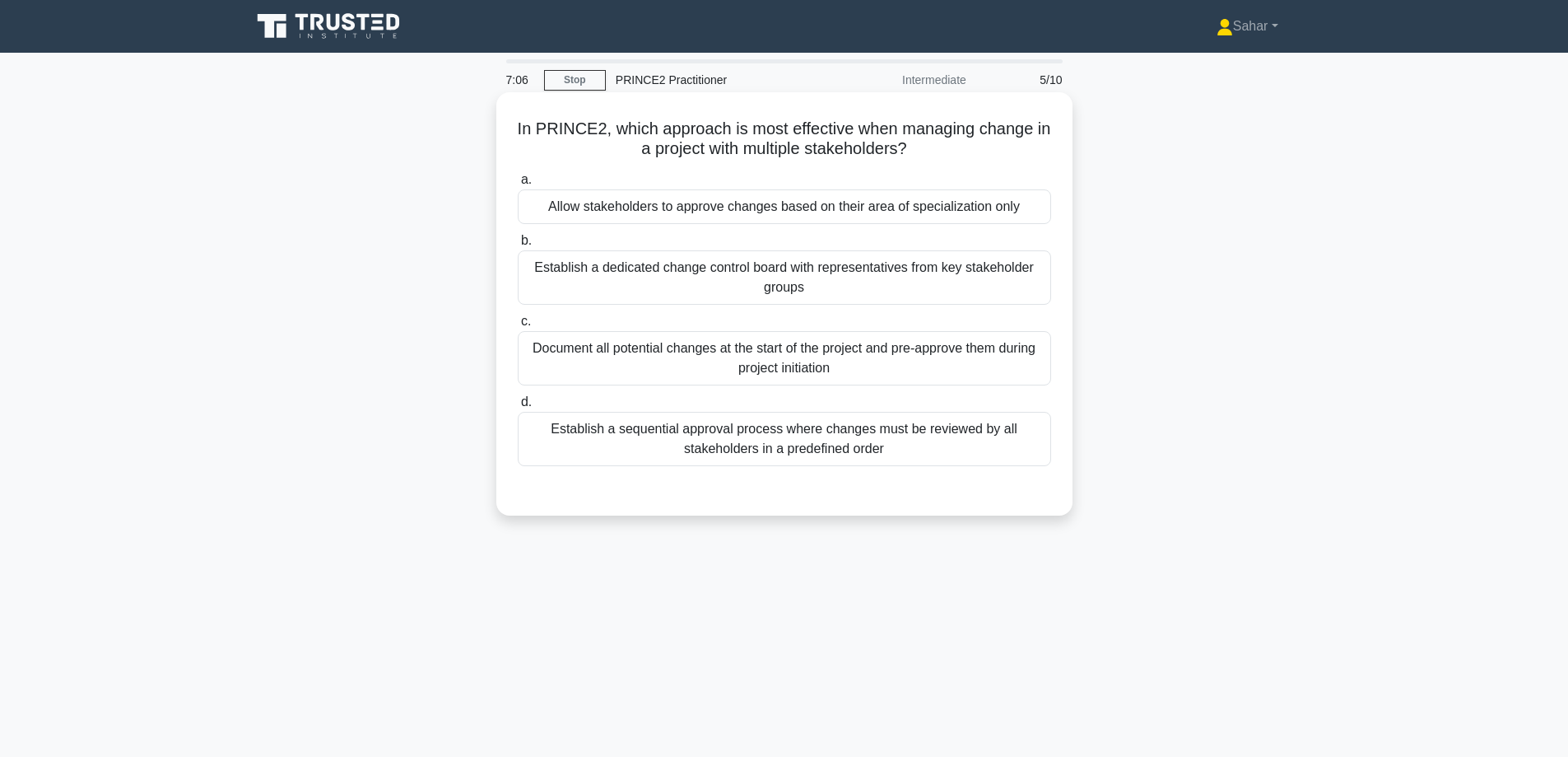
click at [793, 277] on div "Establish a dedicated change control board with representatives from key stakeh…" at bounding box center [784, 277] width 533 height 54
click at [518, 246] on input "b. Establish a dedicated change control board with representatives from key sta…" at bounding box center [518, 240] width 0 height 11
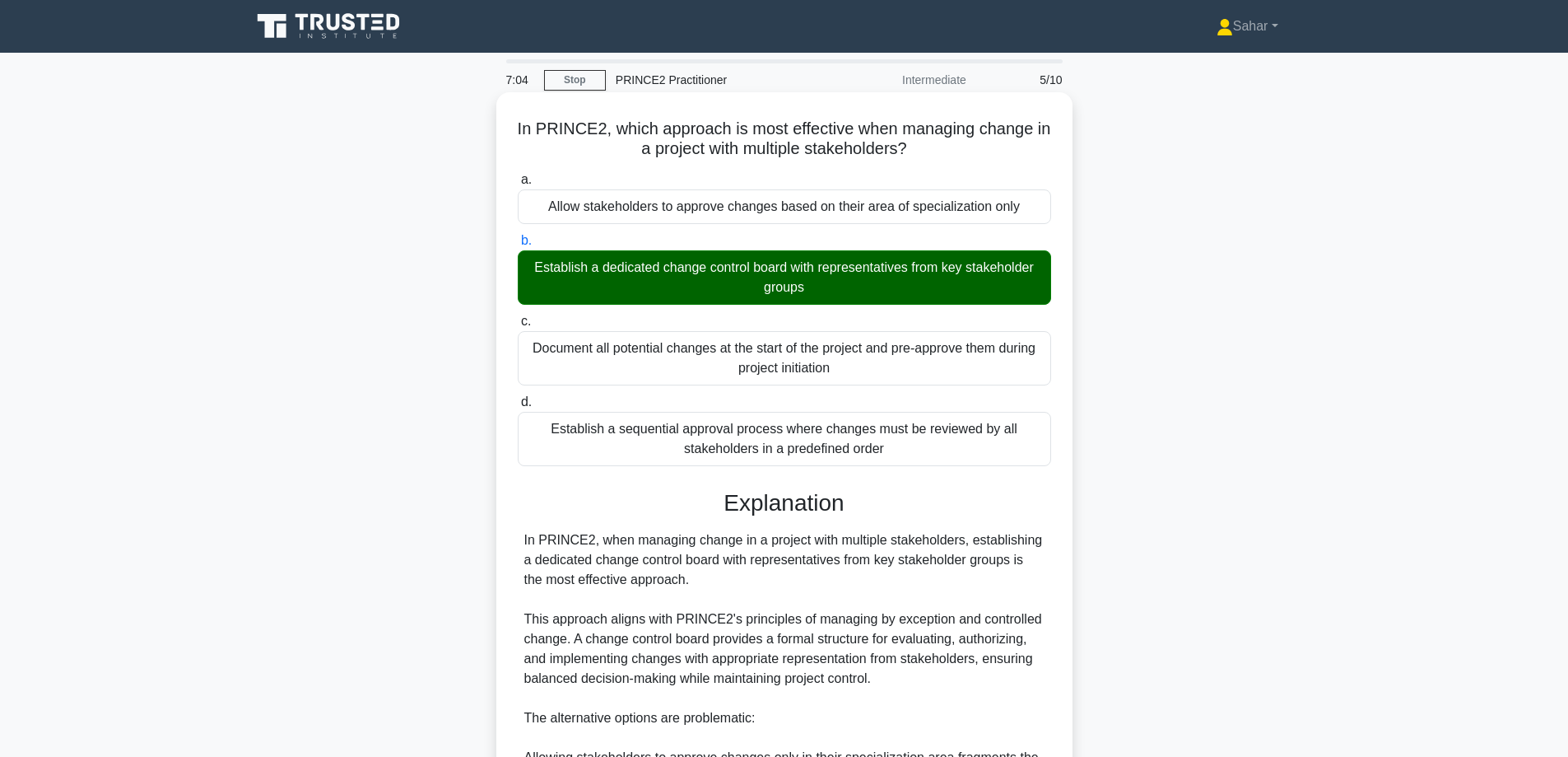
scroll to position [319, 0]
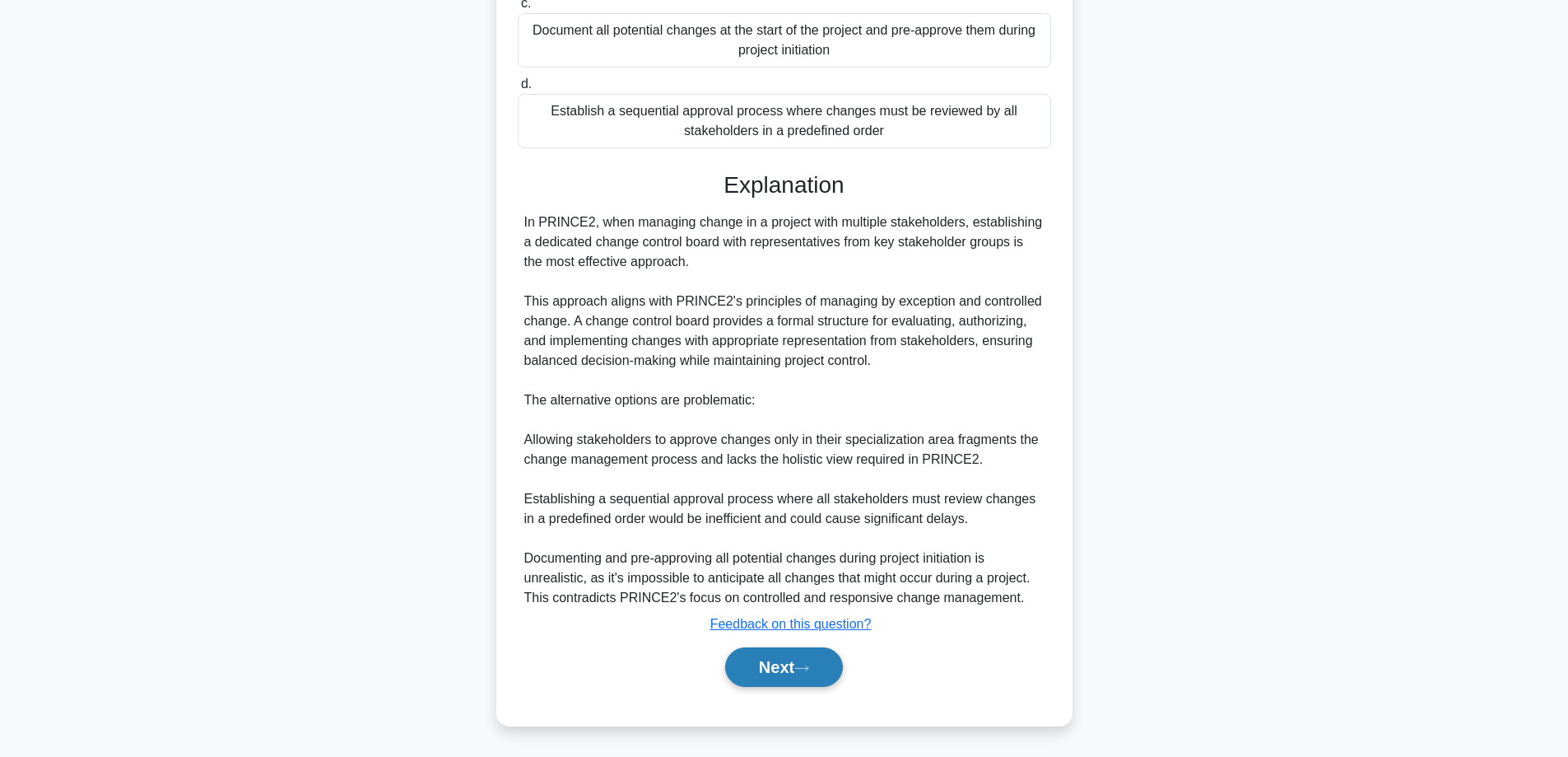
click at [732, 659] on button "Next" at bounding box center [784, 666] width 118 height 39
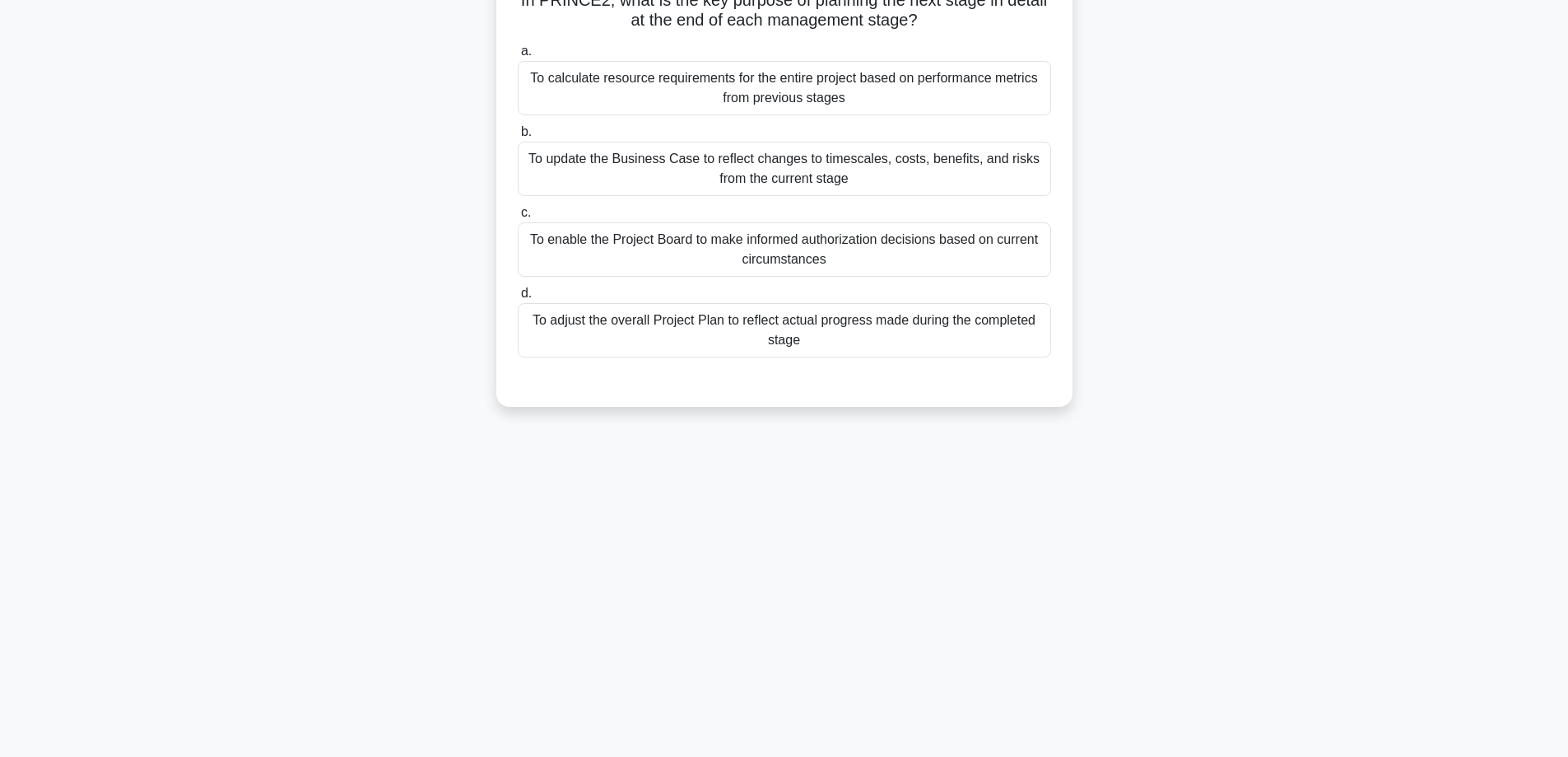
scroll to position [0, 0]
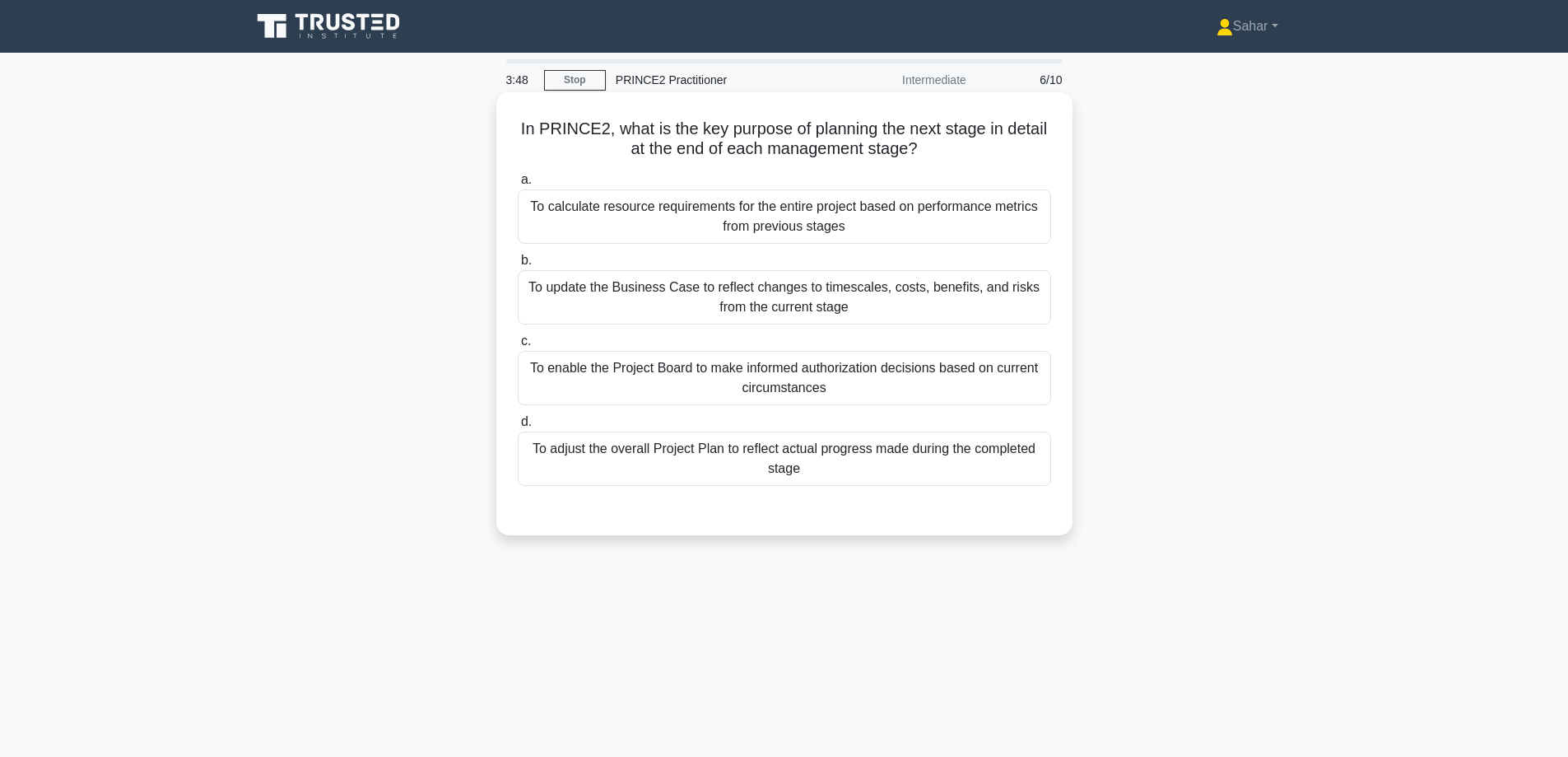
click at [658, 374] on div "To enable the Project Board to make informed authorization decisions based on c…" at bounding box center [784, 377] width 533 height 54
click at [518, 346] on input "c. To enable the Project Board to make informed authorization decisions based o…" at bounding box center [518, 341] width 0 height 11
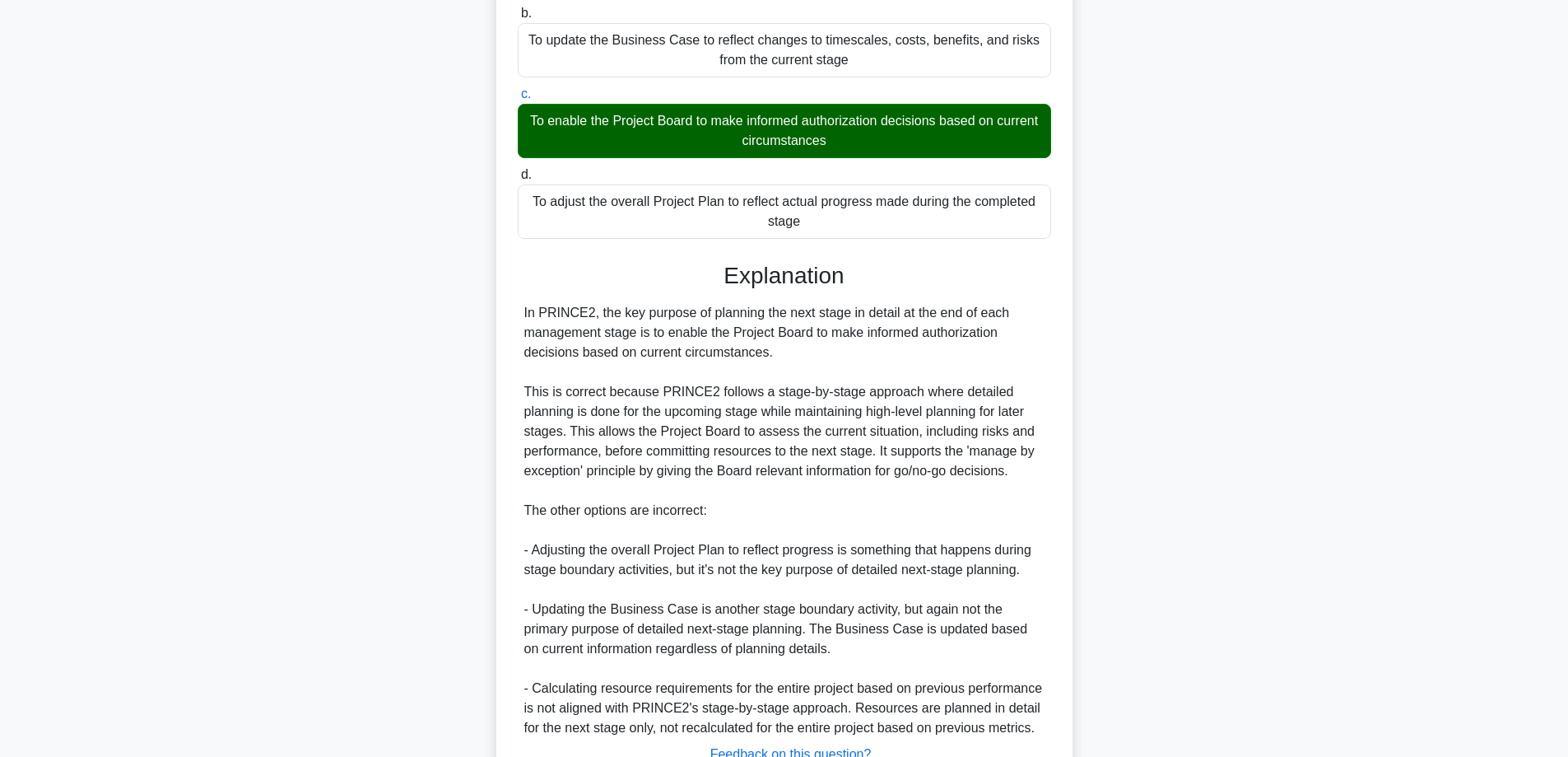
scroll to position [378, 0]
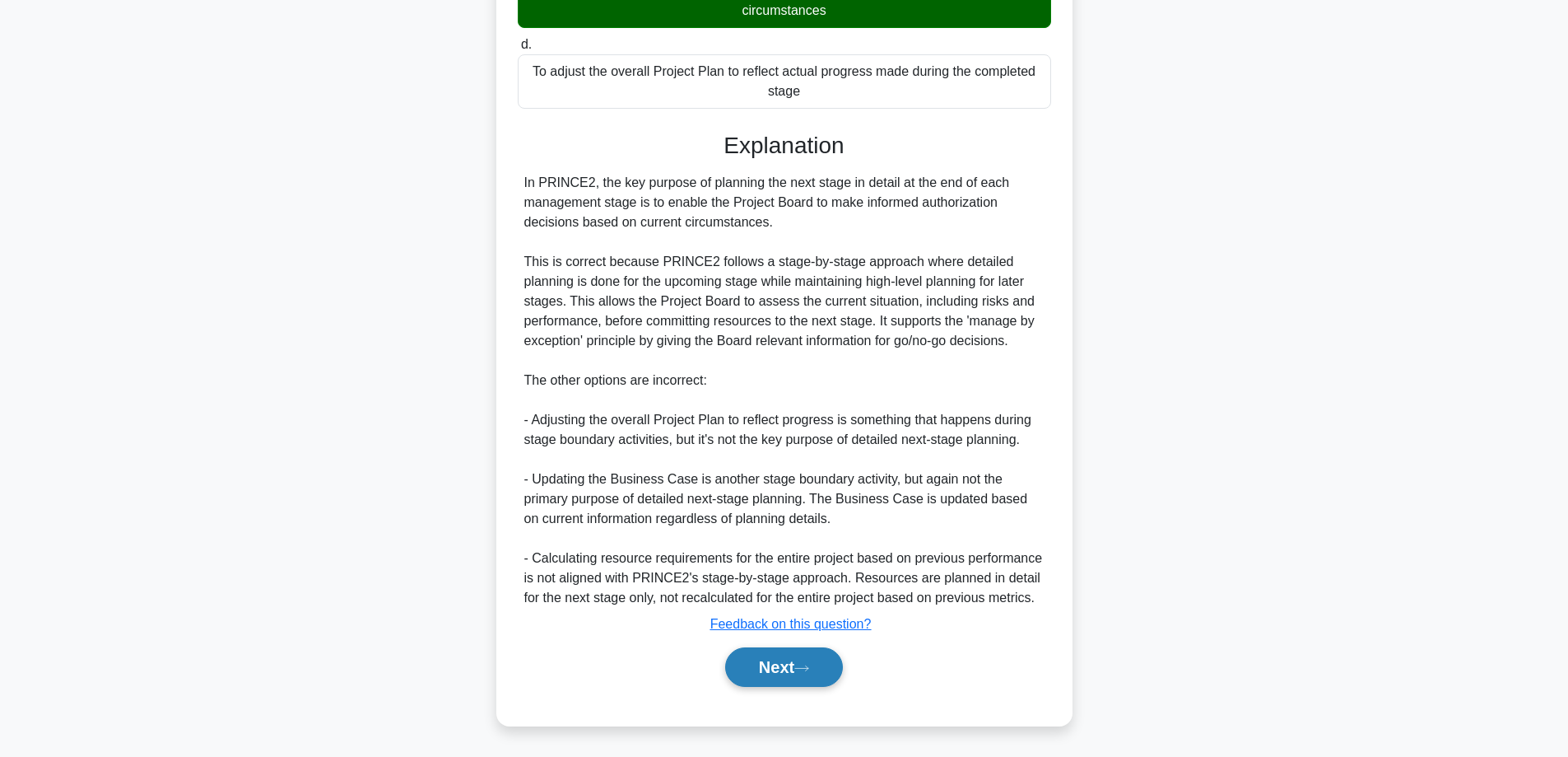
click at [785, 657] on button "Next" at bounding box center [784, 666] width 118 height 39
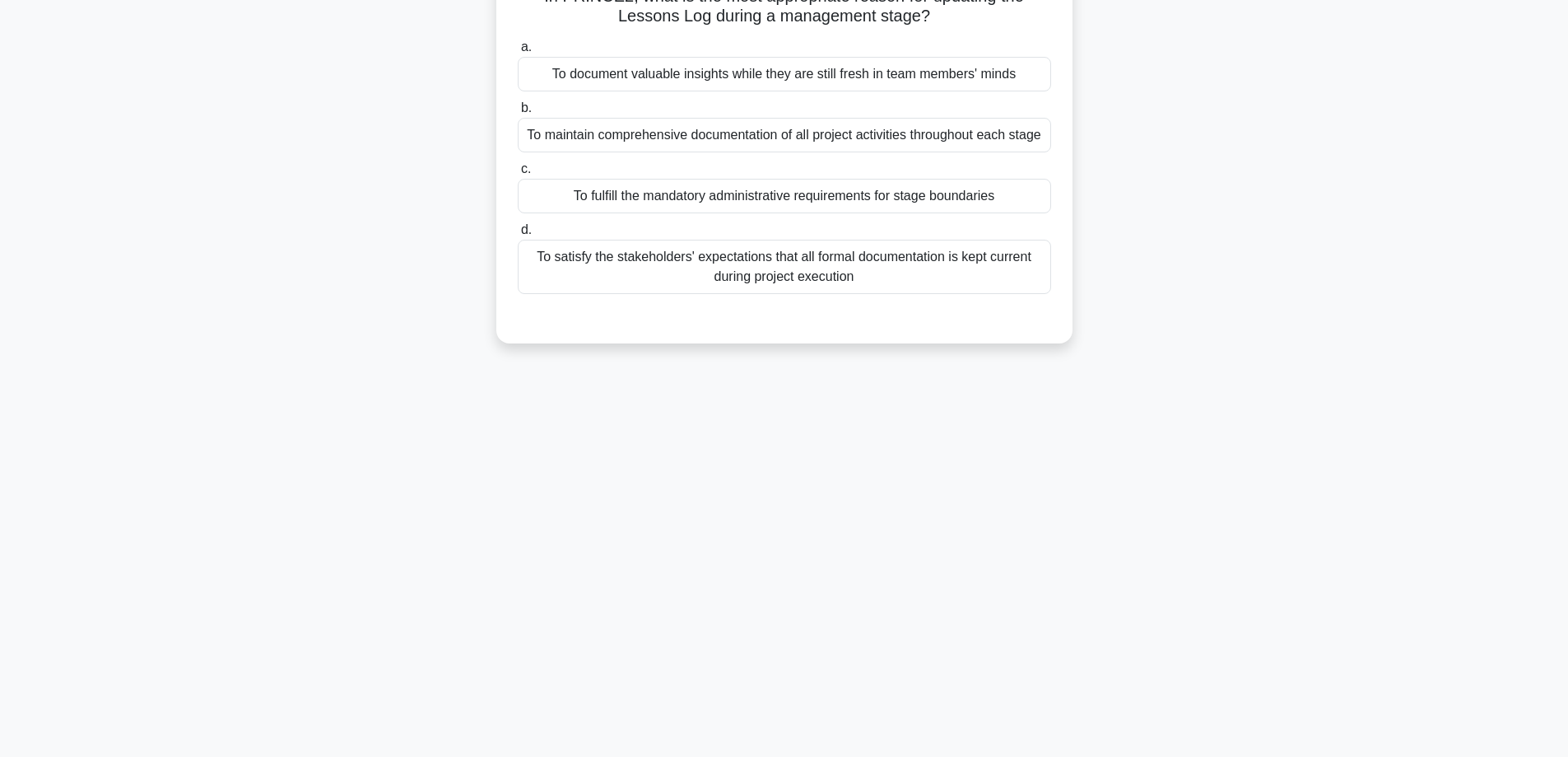
scroll to position [0, 0]
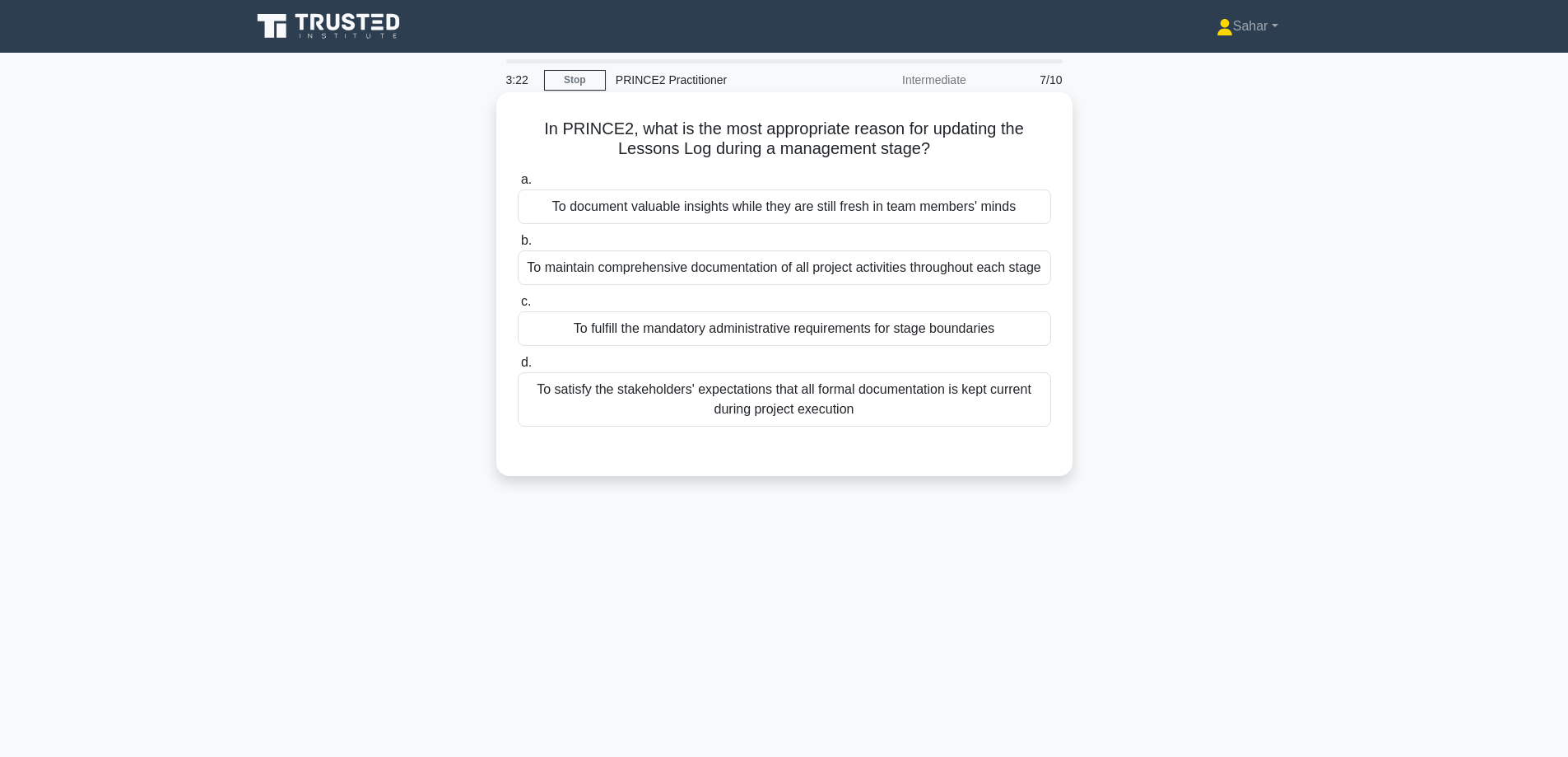
click at [842, 268] on div "To maintain comprehensive documentation of all project activities throughout ea…" at bounding box center [784, 267] width 533 height 34
click at [518, 246] on input "b. To maintain comprehensive documentation of all project activities throughout…" at bounding box center [518, 240] width 0 height 11
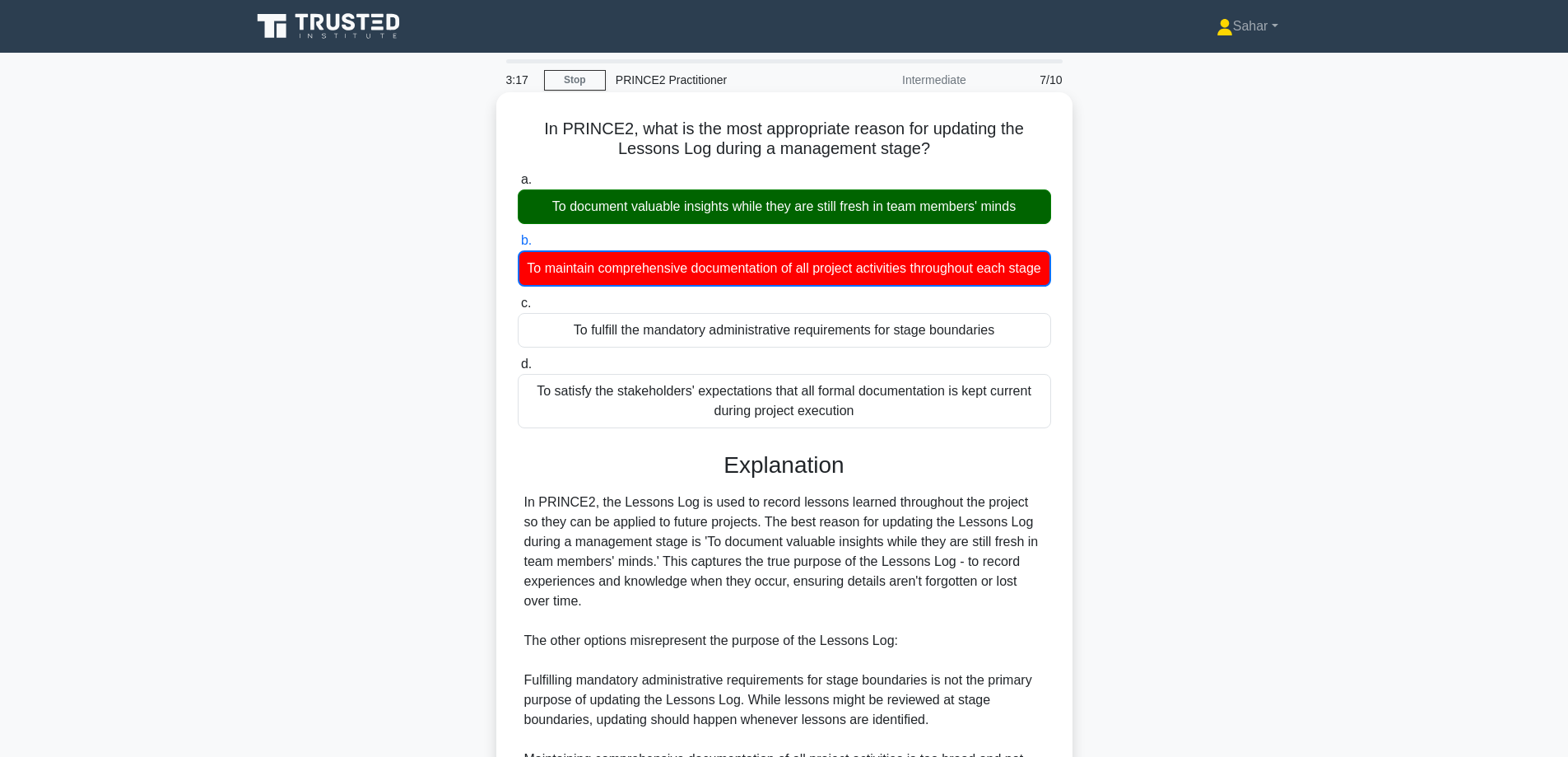
scroll to position [300, 0]
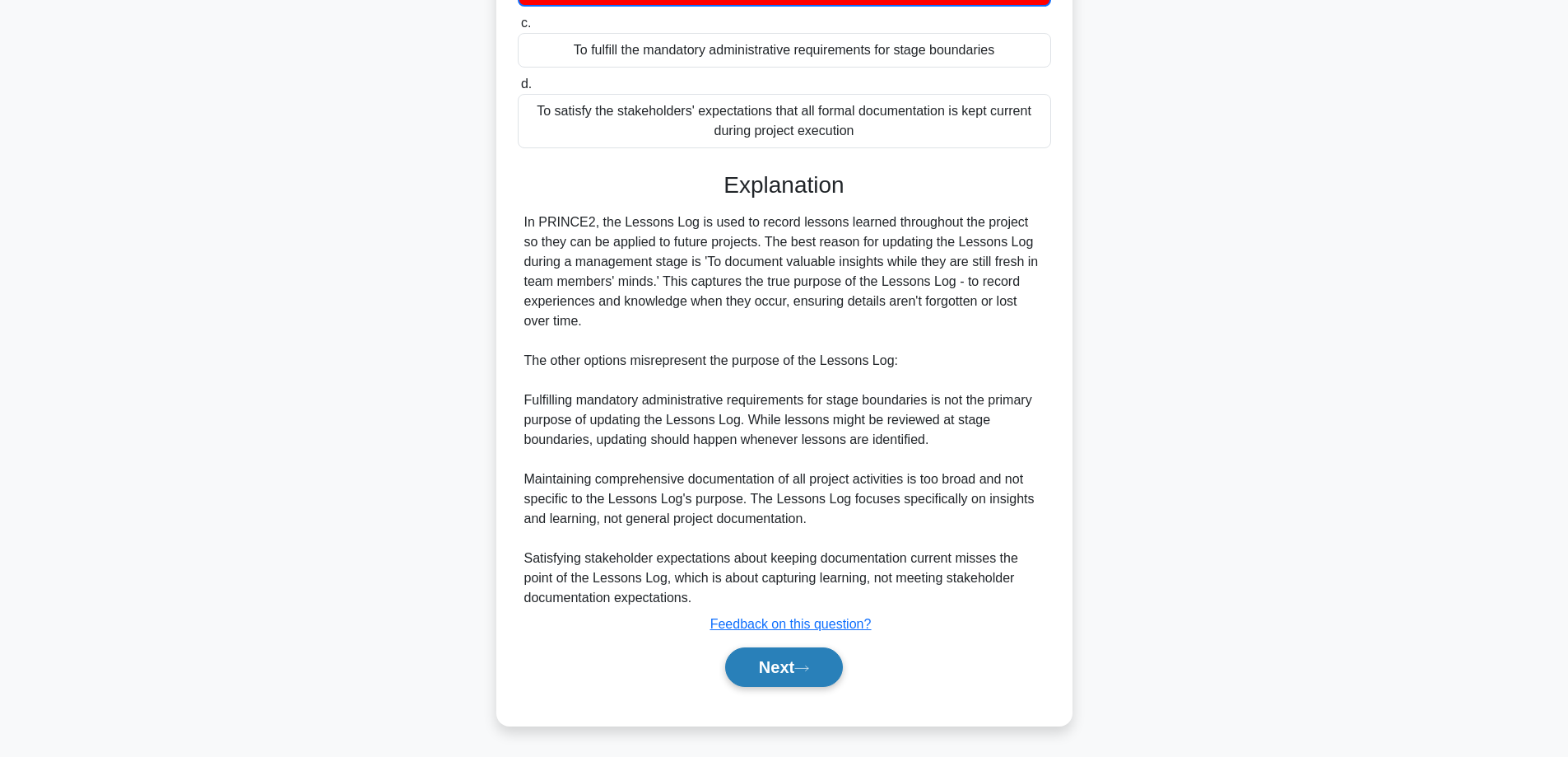
click at [759, 673] on button "Next" at bounding box center [784, 666] width 118 height 39
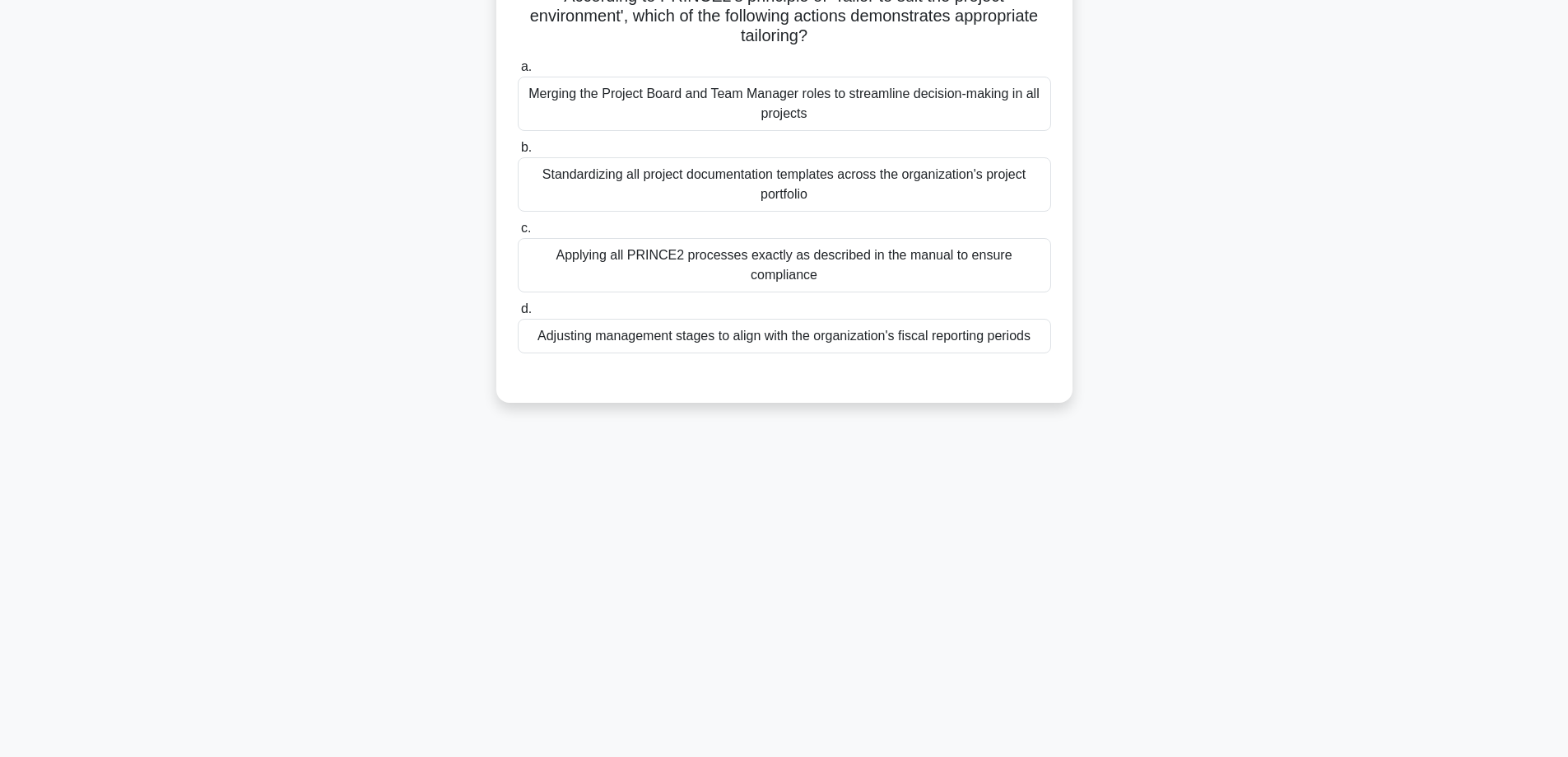
scroll to position [0, 0]
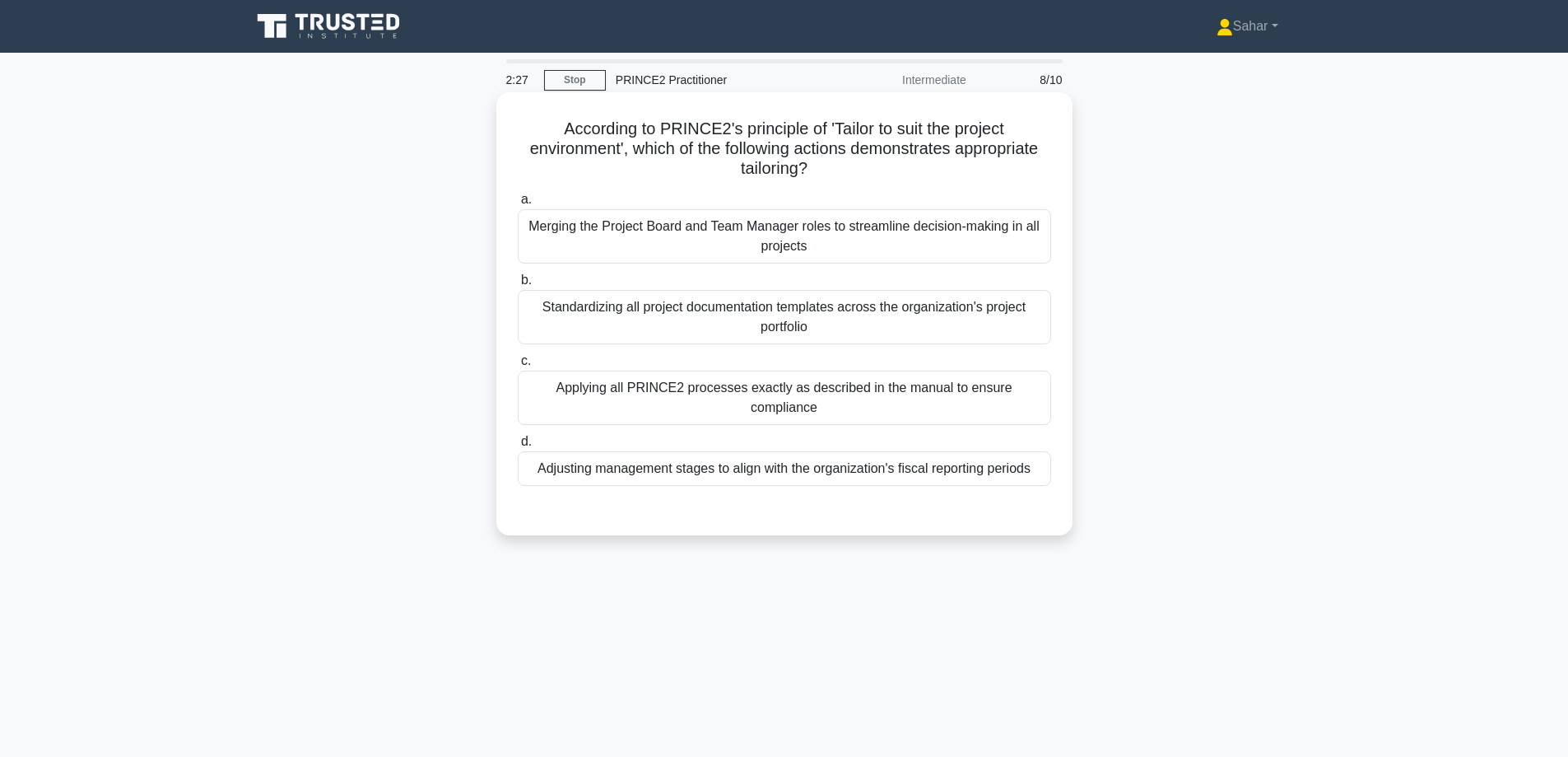
click at [784, 452] on div "Adjusting management stages to align with the organization's fiscal reporting p…" at bounding box center [784, 468] width 533 height 34
click at [518, 447] on input "d. Adjusting management stages to align with the organization's fiscal reportin…" at bounding box center [518, 442] width 0 height 11
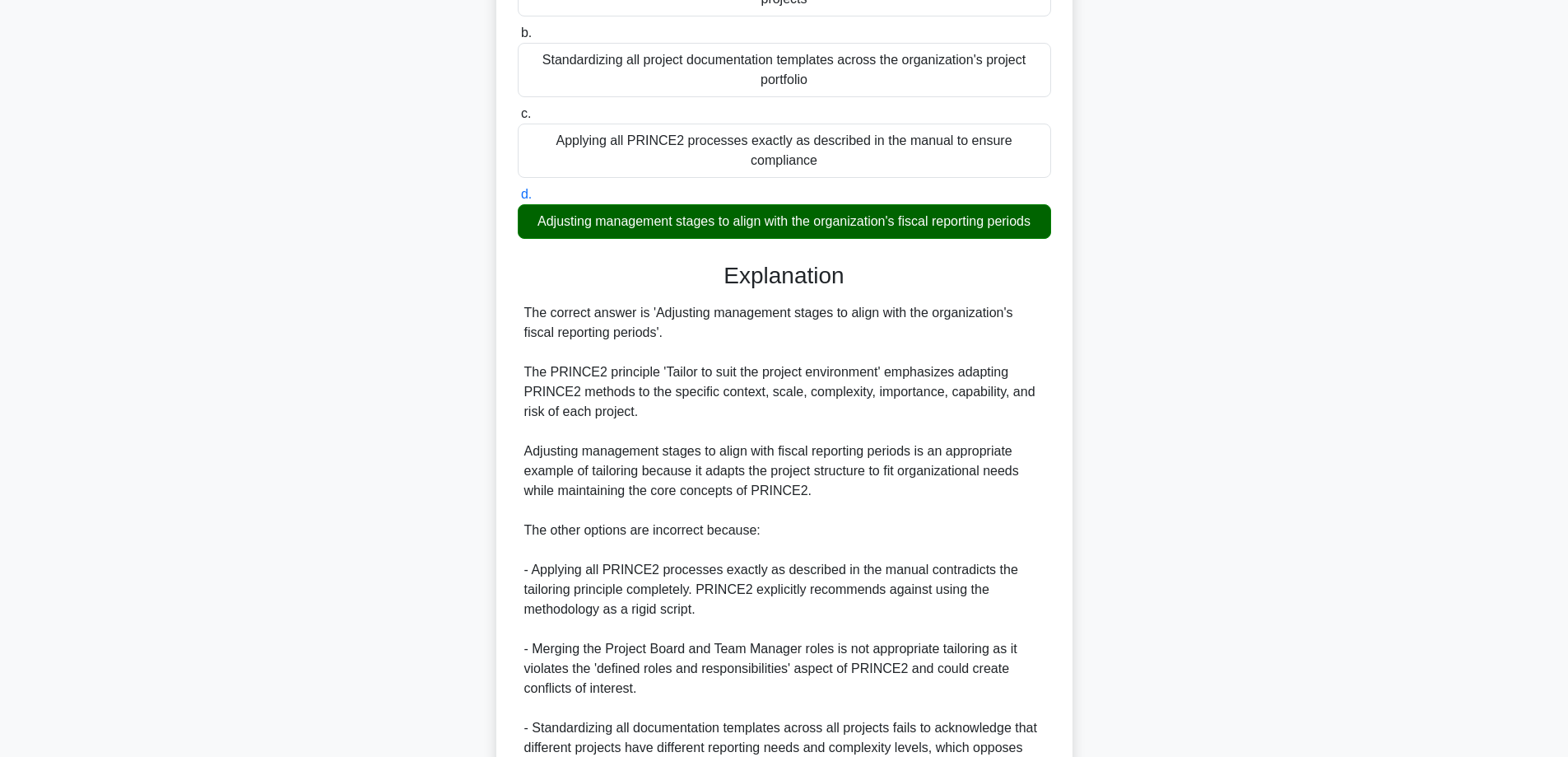
scroll to position [397, 0]
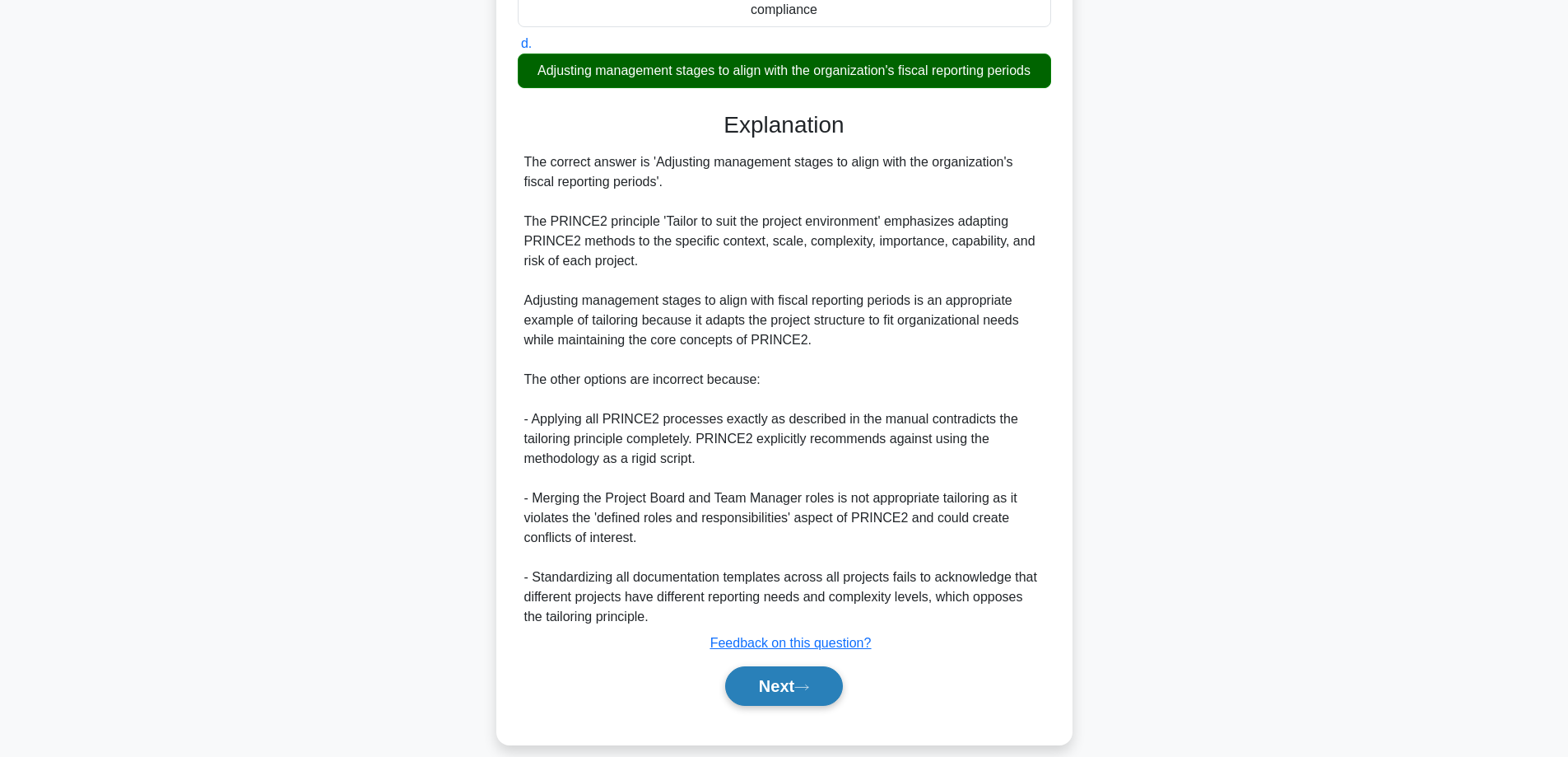
click at [769, 666] on button "Next" at bounding box center [784, 685] width 118 height 39
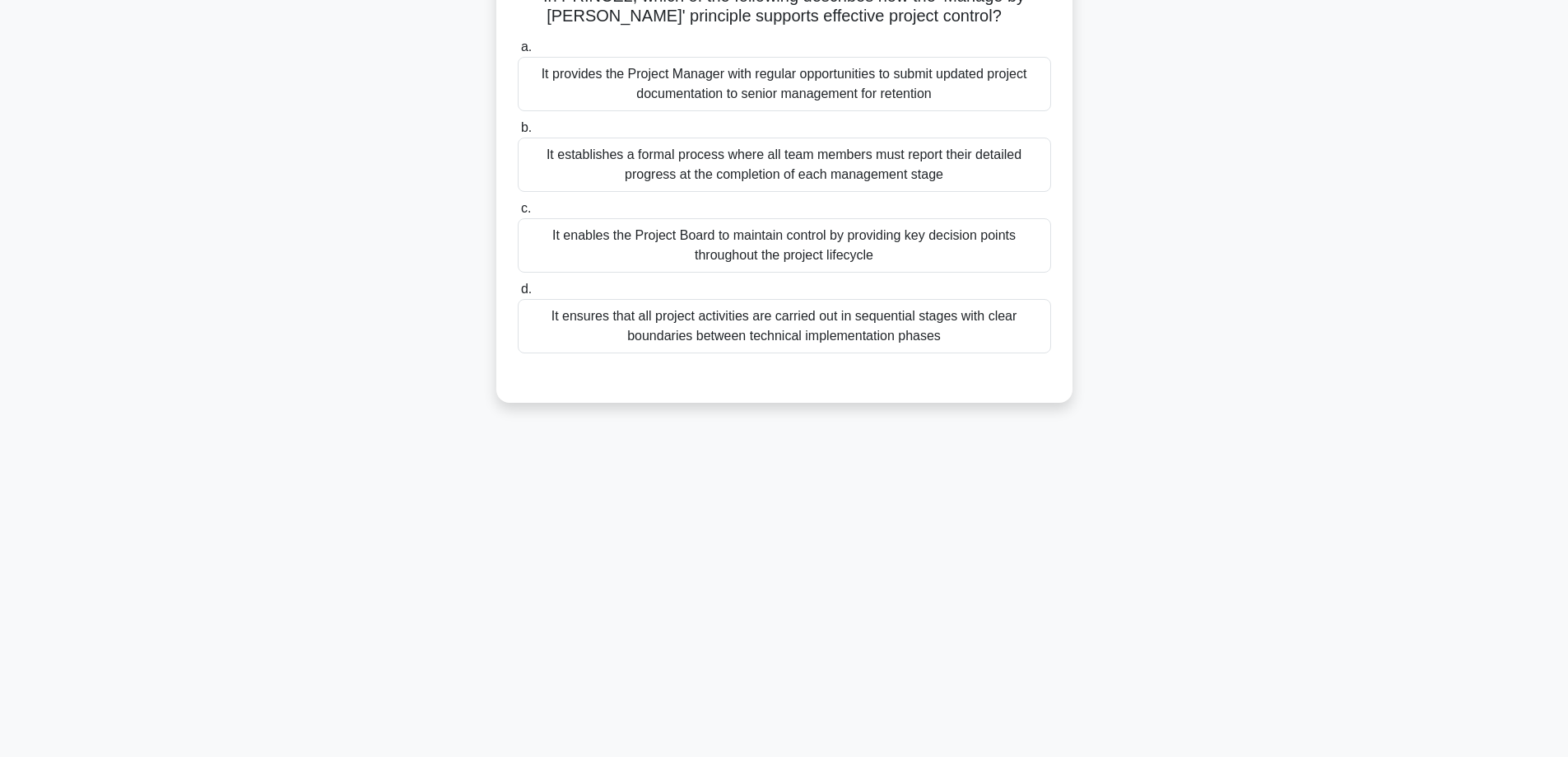
scroll to position [0, 0]
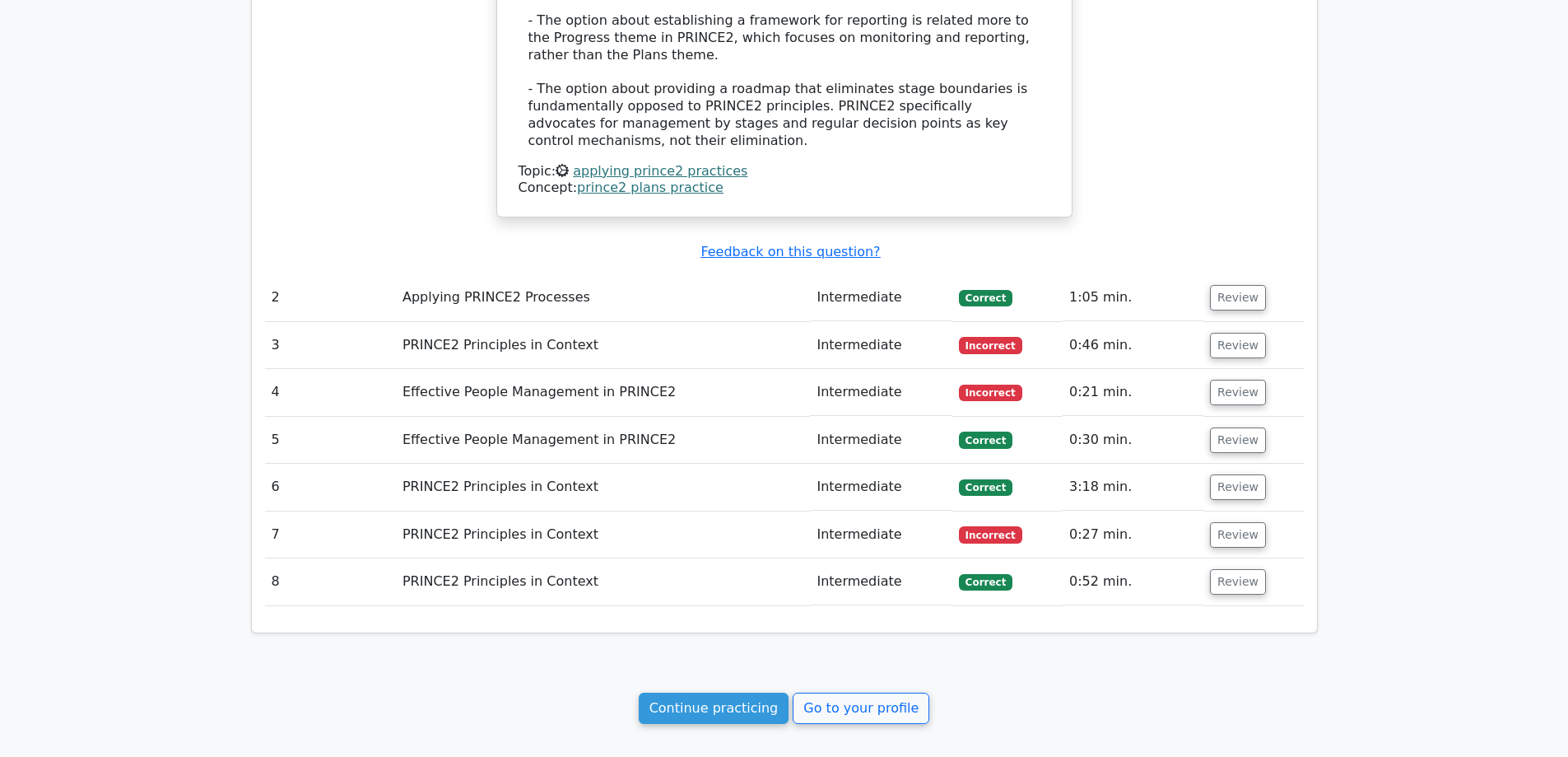
scroll to position [1607, 0]
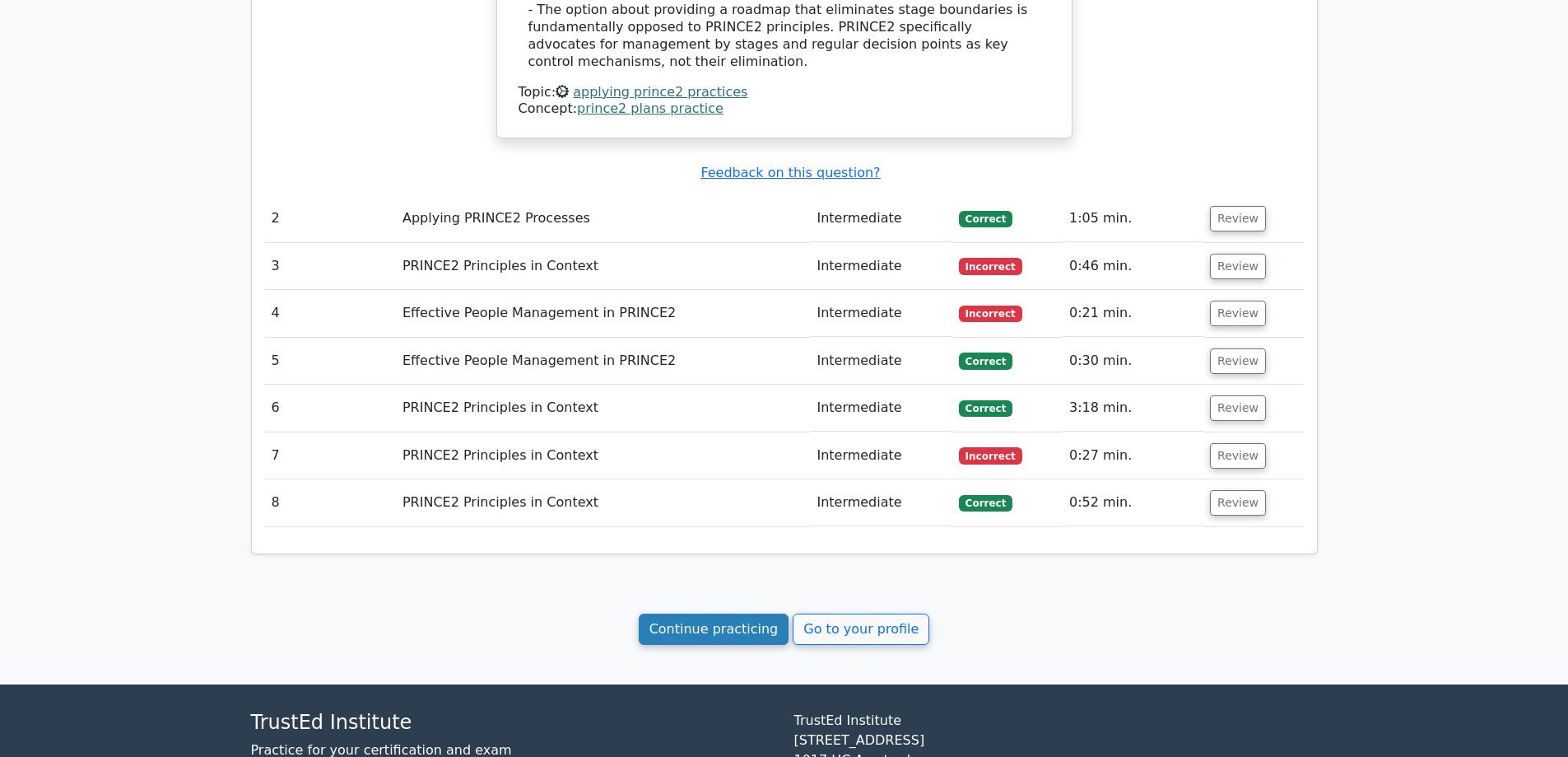
click at [721, 620] on link "Continue practicing" at bounding box center [714, 628] width 151 height 31
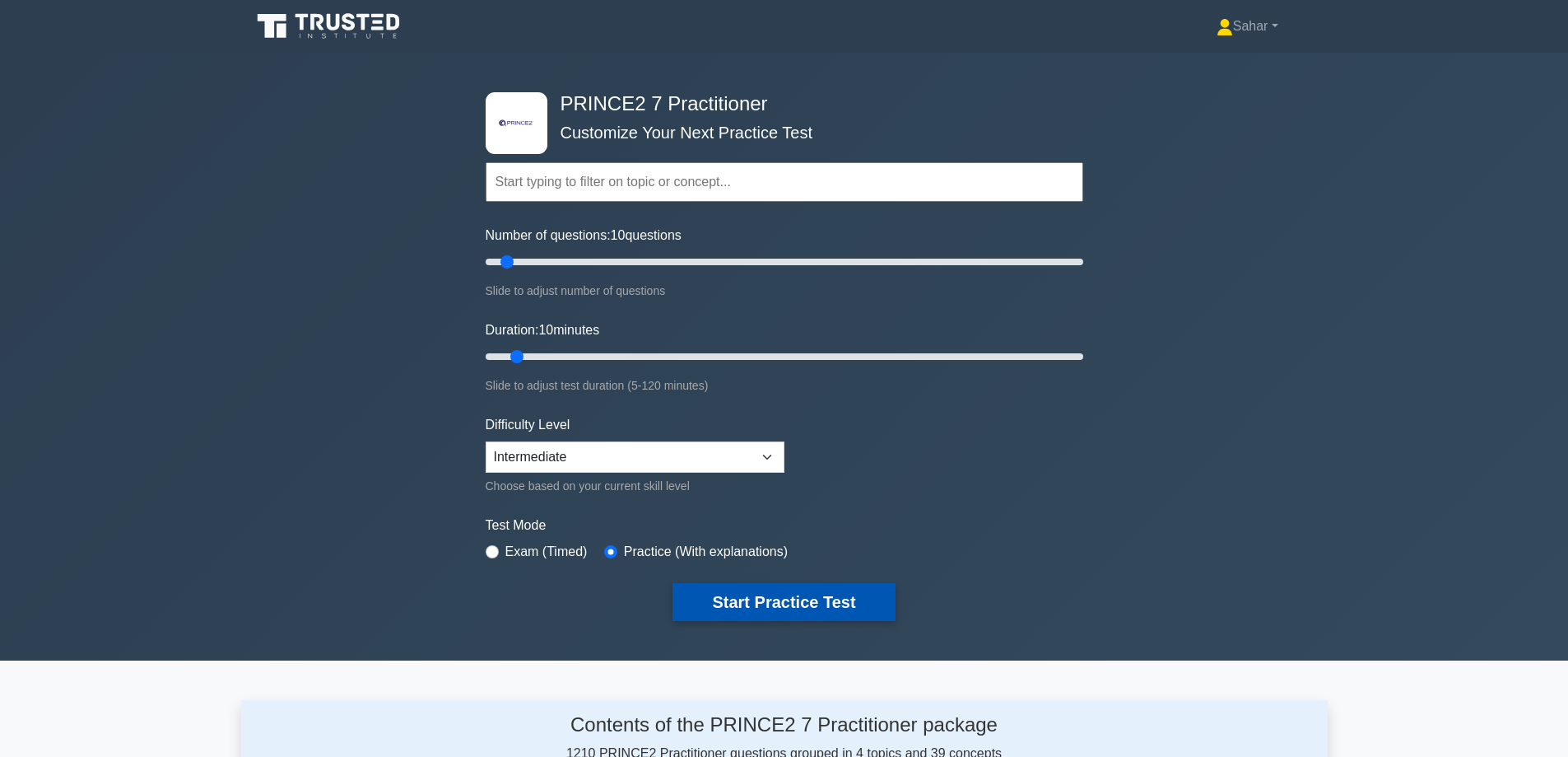
click at [783, 598] on button "Start Practice Test" at bounding box center [784, 601] width 222 height 38
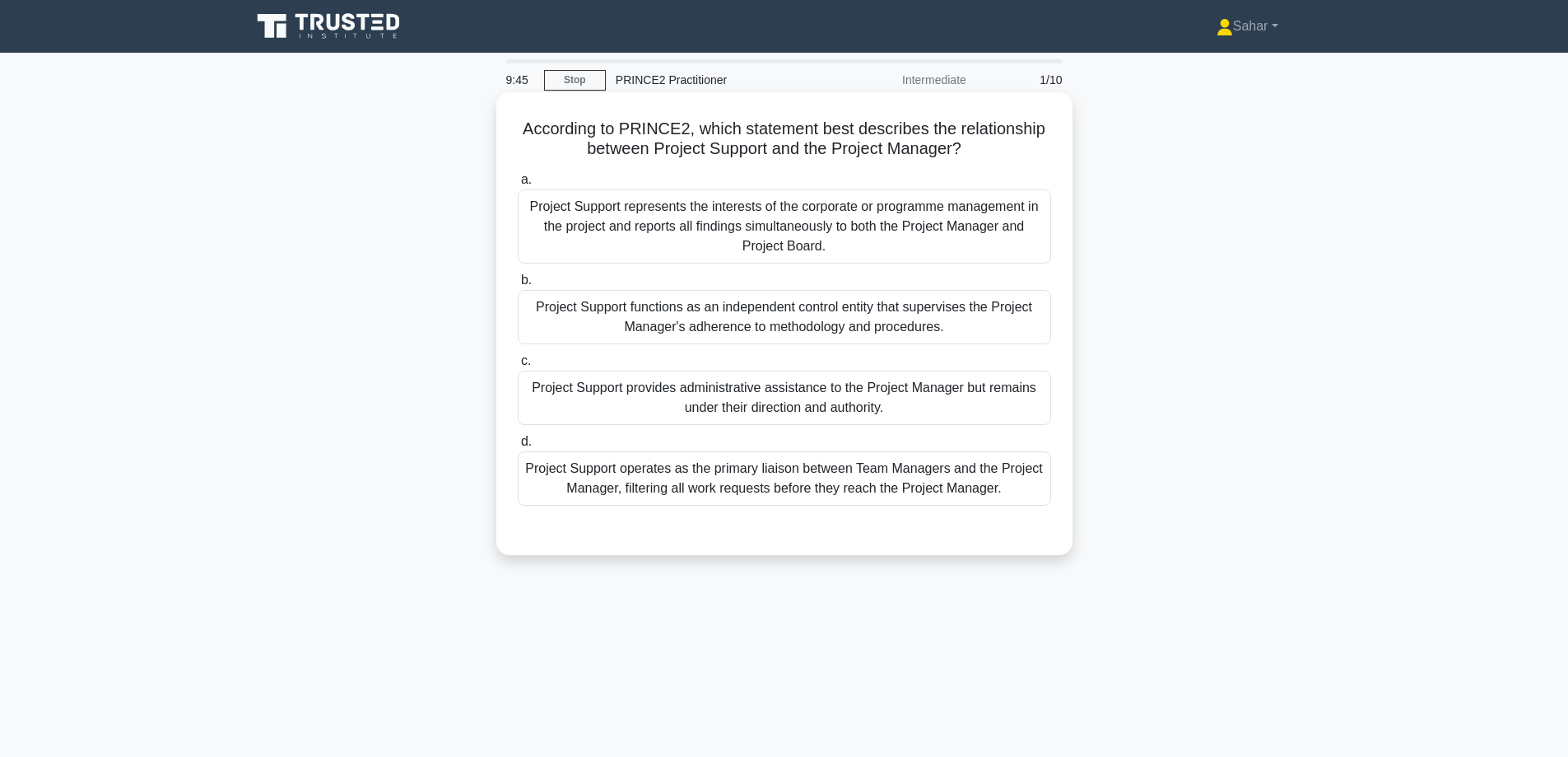
click at [911, 405] on div "Project Support provides administrative assistance to the Project Manager but r…" at bounding box center [784, 397] width 533 height 54
click at [518, 366] on input "c. Project Support provides administrative assistance to the Project Manager bu…" at bounding box center [518, 361] width 0 height 11
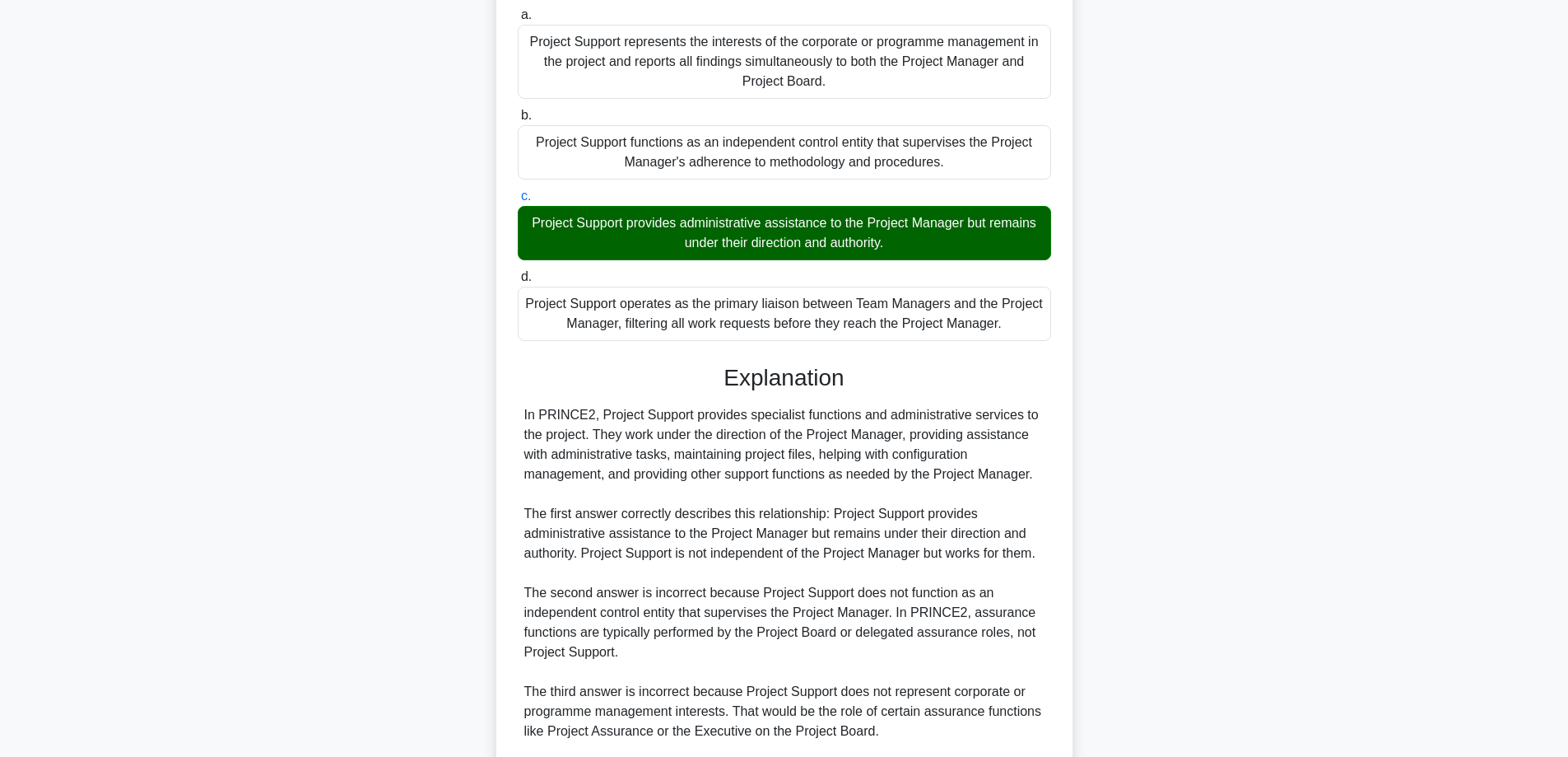
scroll to position [330, 0]
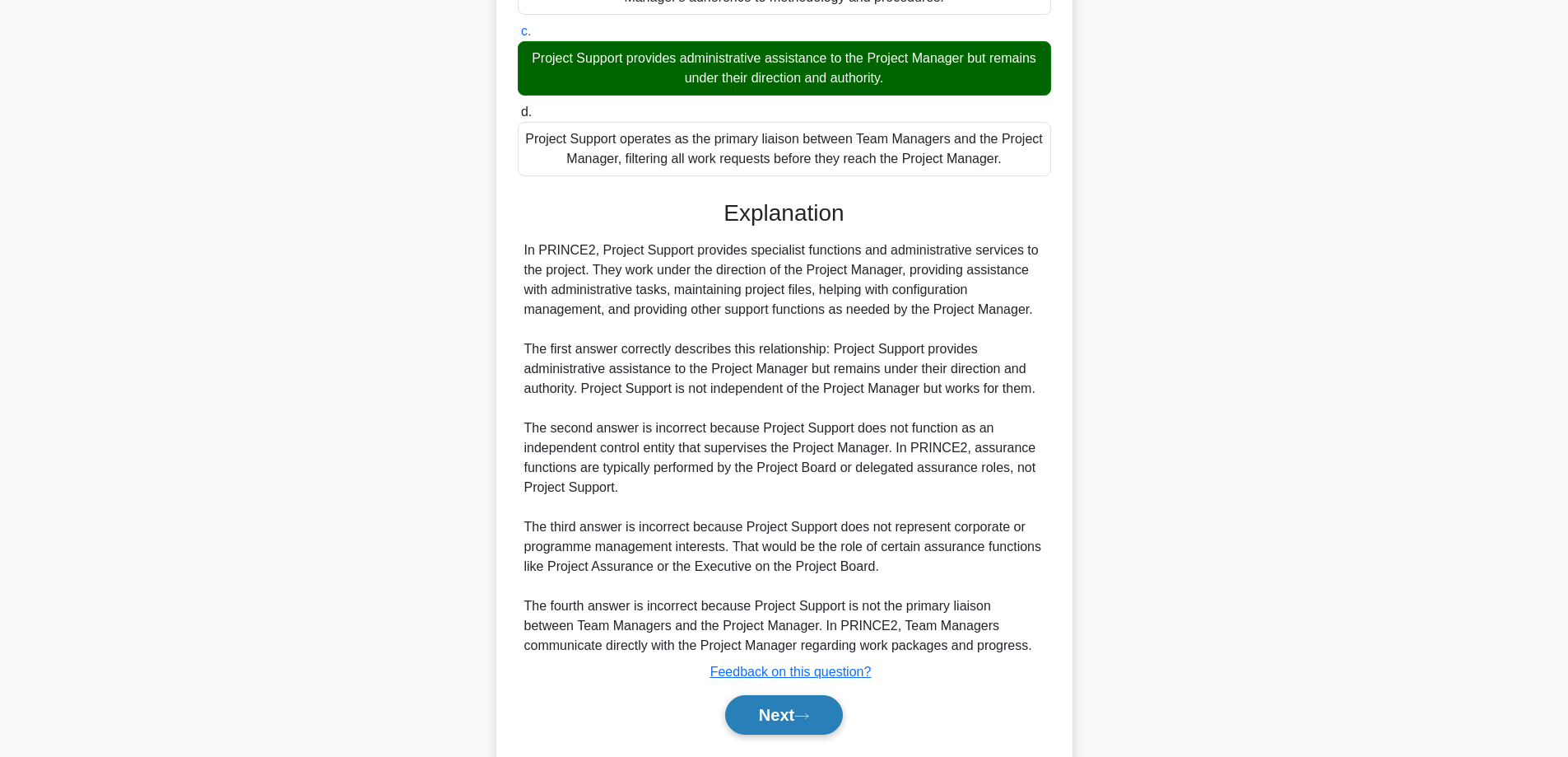
click at [801, 714] on icon at bounding box center [802, 715] width 15 height 9
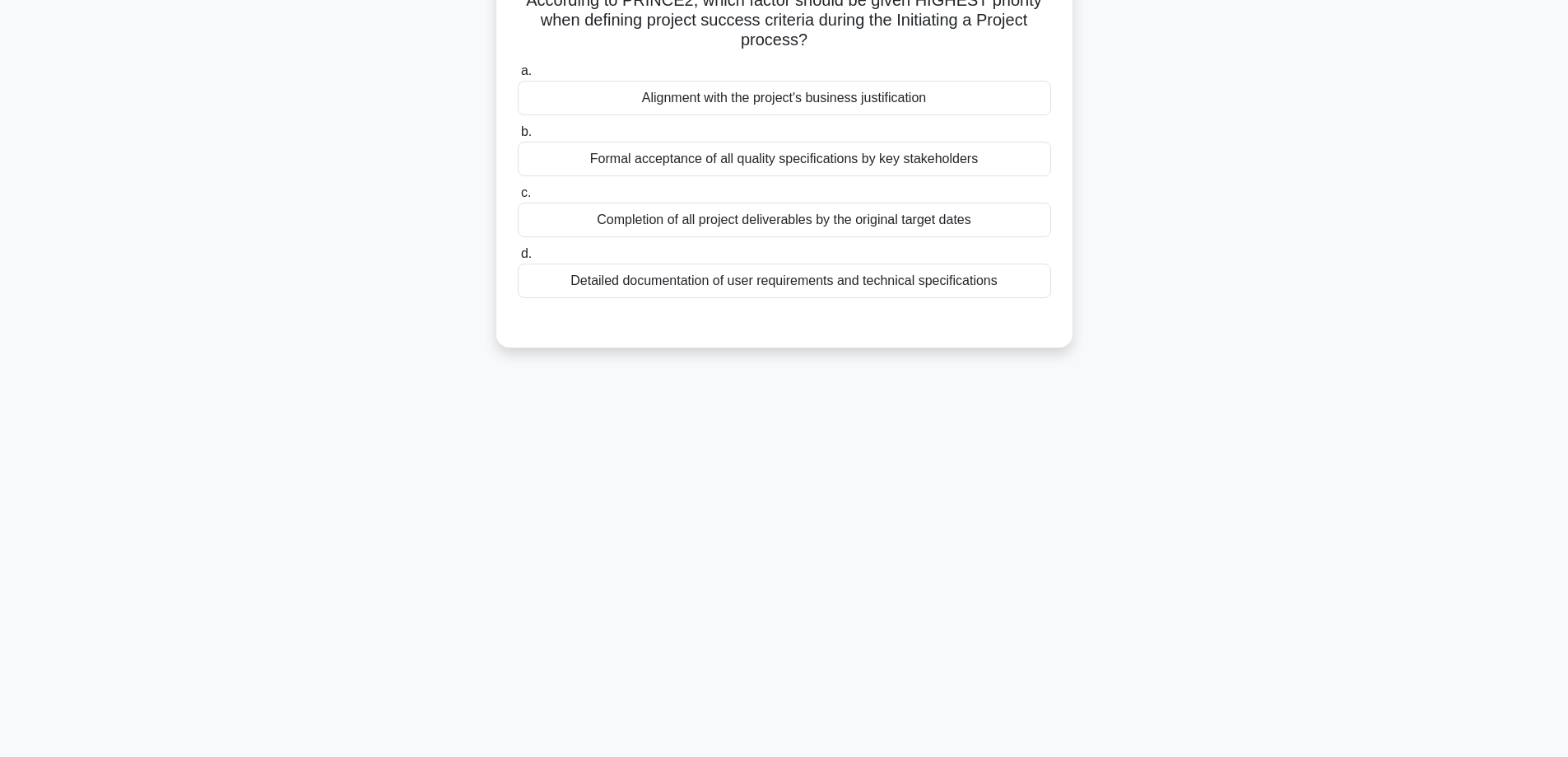
scroll to position [0, 0]
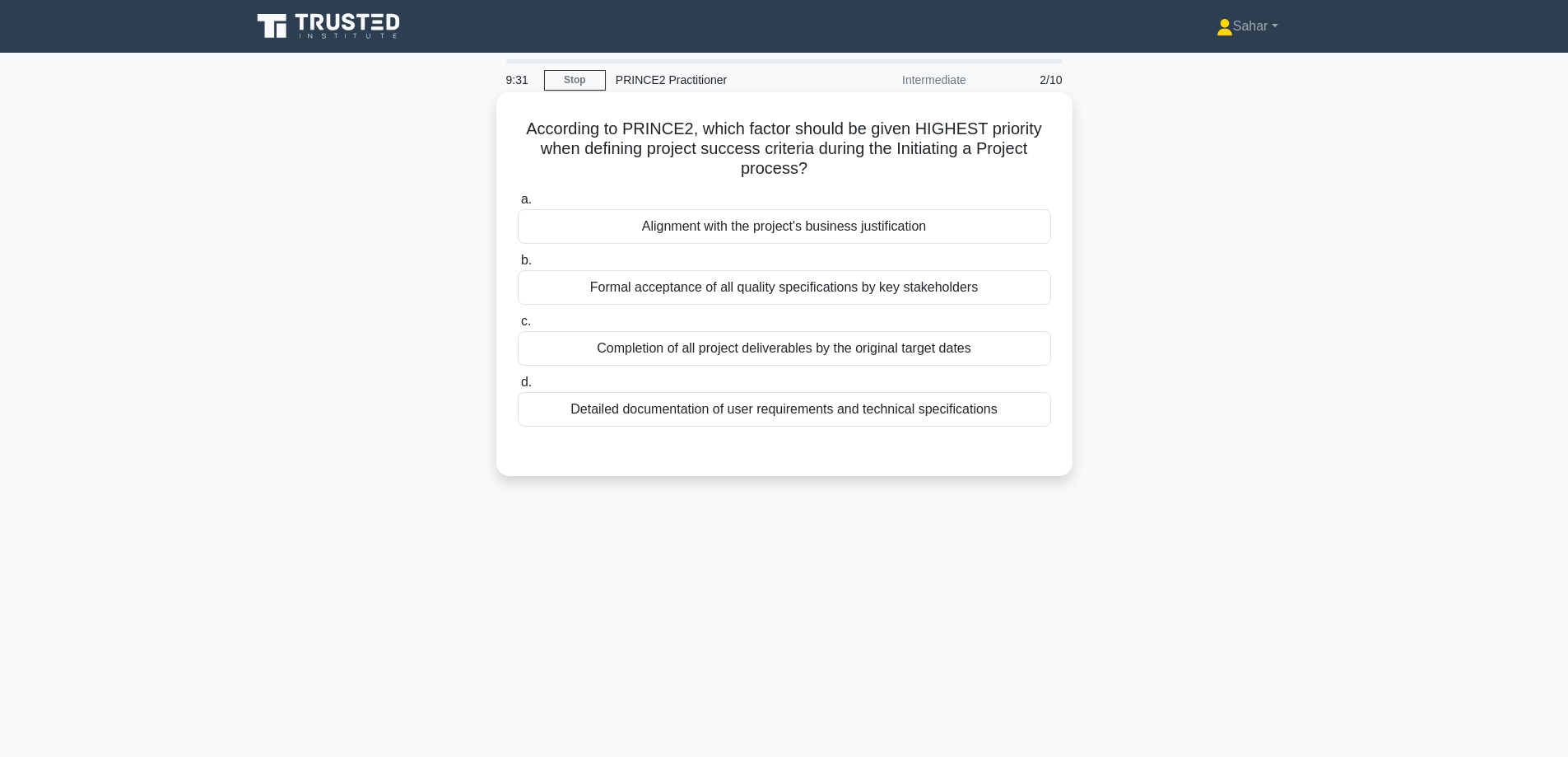
click at [870, 230] on div "Alignment with the project's business justification" at bounding box center [784, 226] width 533 height 34
click at [518, 205] on input "a. Alignment with the project's business justification" at bounding box center [518, 199] width 0 height 11
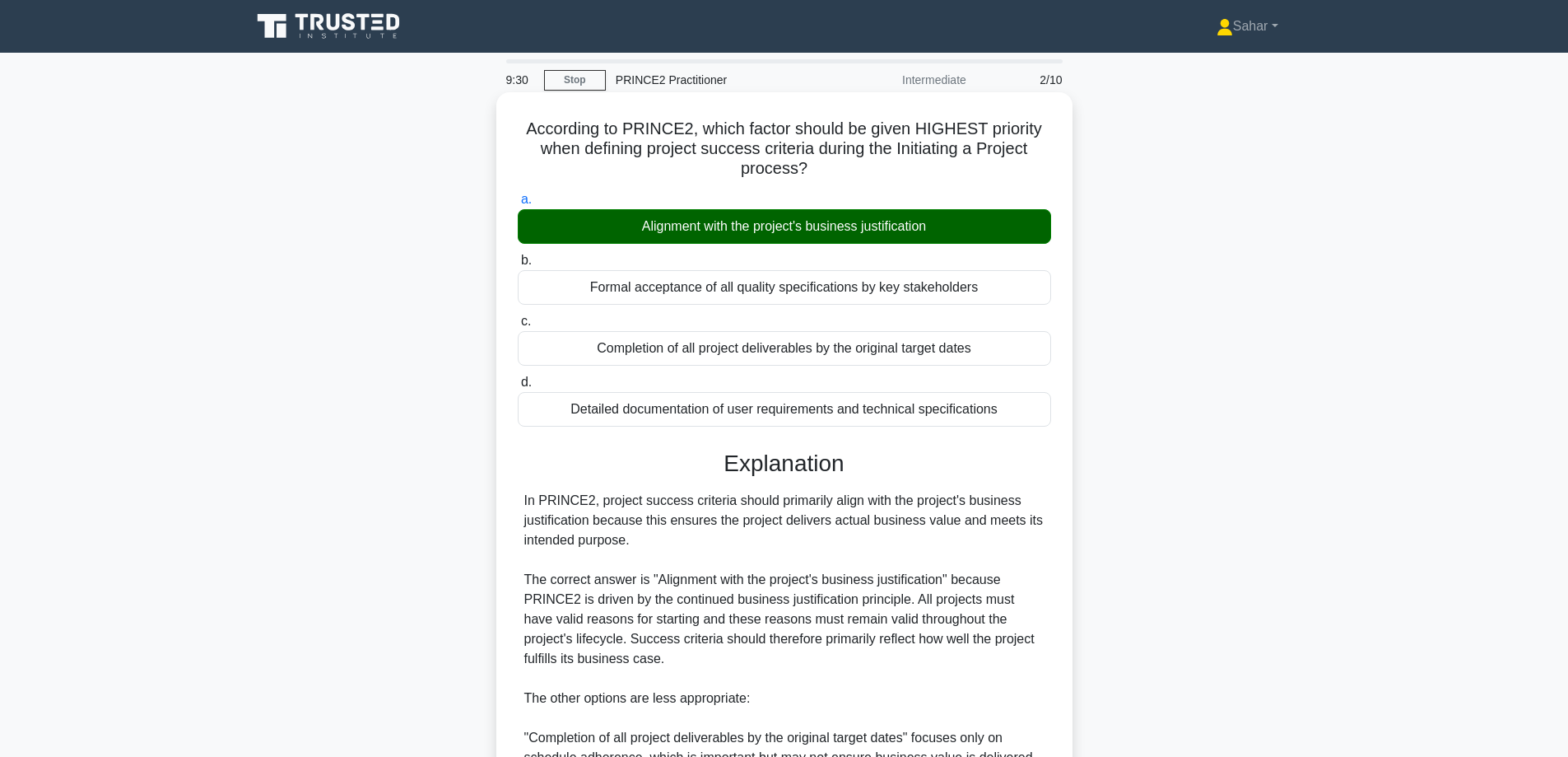
scroll to position [358, 0]
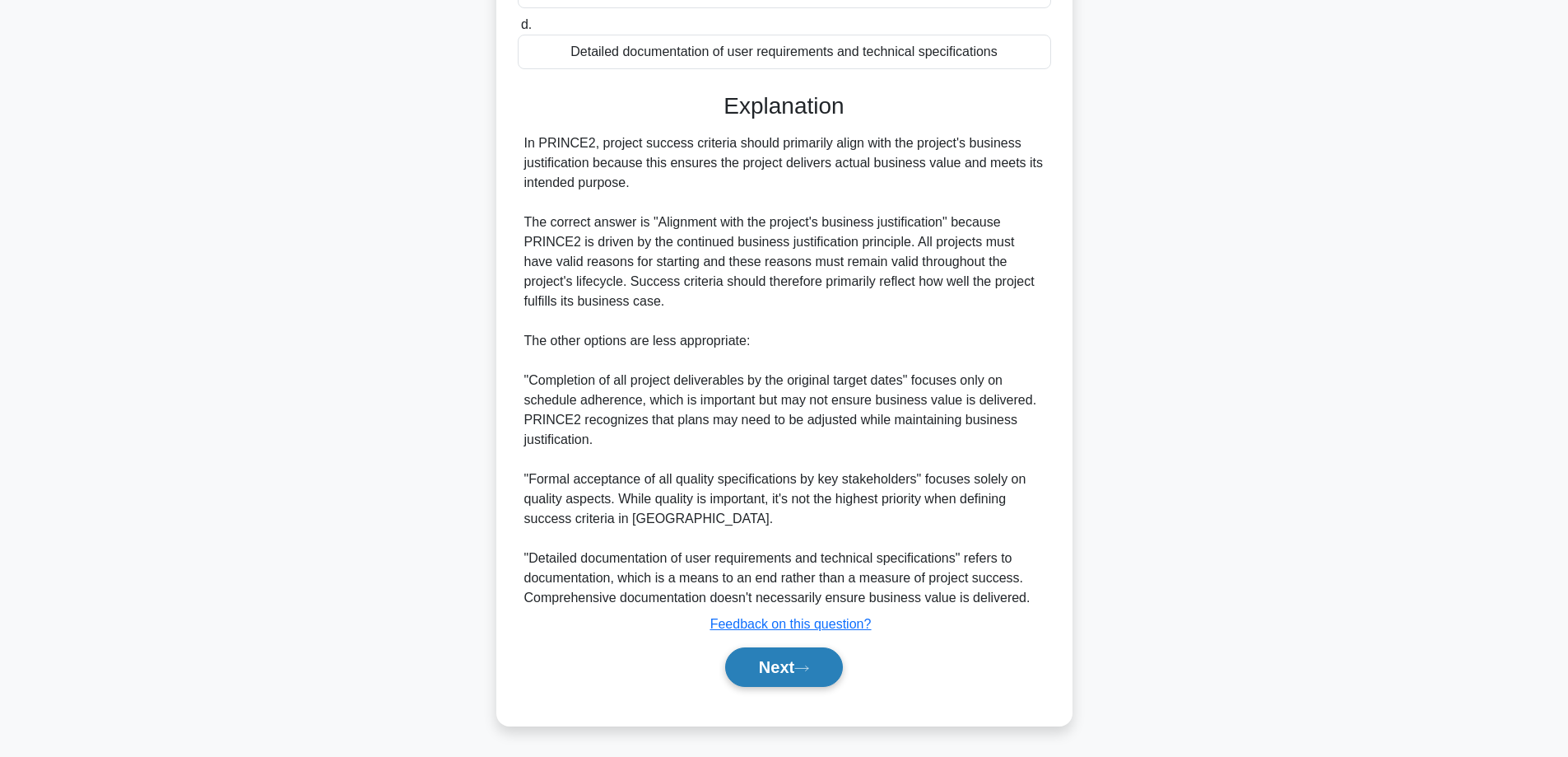
click at [792, 659] on button "Next" at bounding box center [784, 666] width 118 height 39
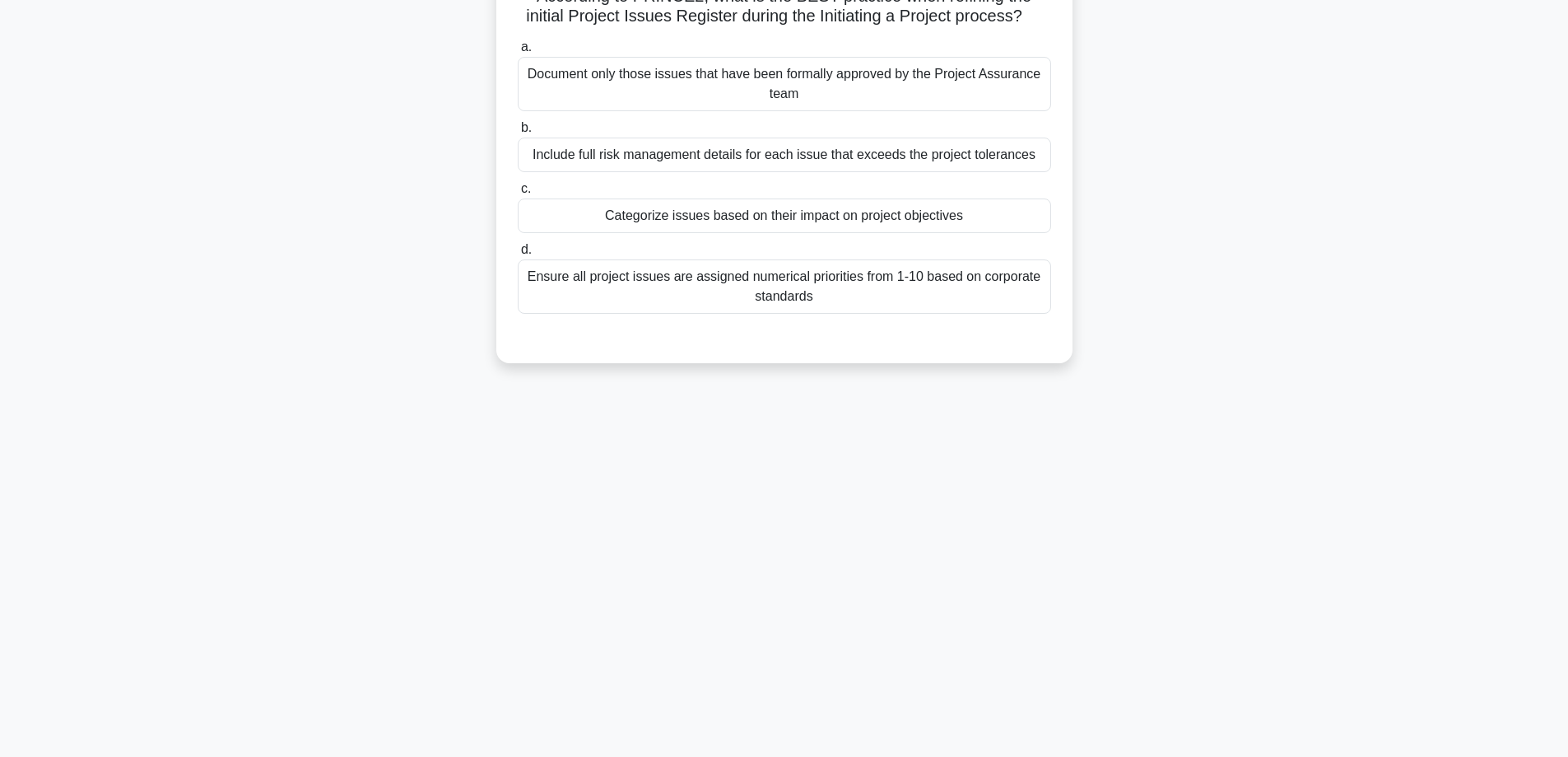
scroll to position [0, 0]
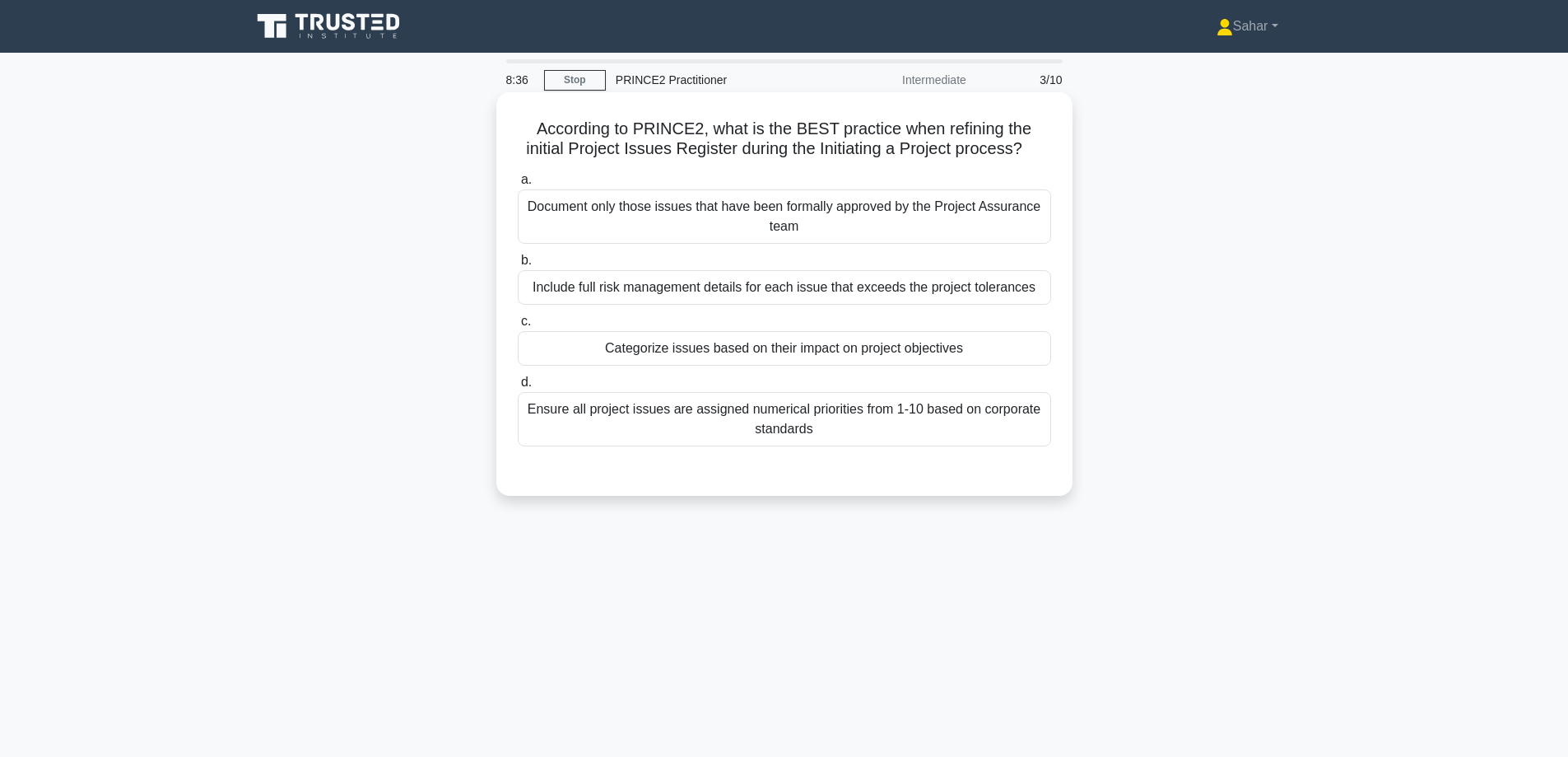
click at [603, 207] on div "Document only those issues that have been formally approved by the Project Assu…" at bounding box center [784, 216] width 533 height 54
click at [518, 185] on input "a. Document only those issues that have been formally approved by the Project A…" at bounding box center [518, 179] width 0 height 11
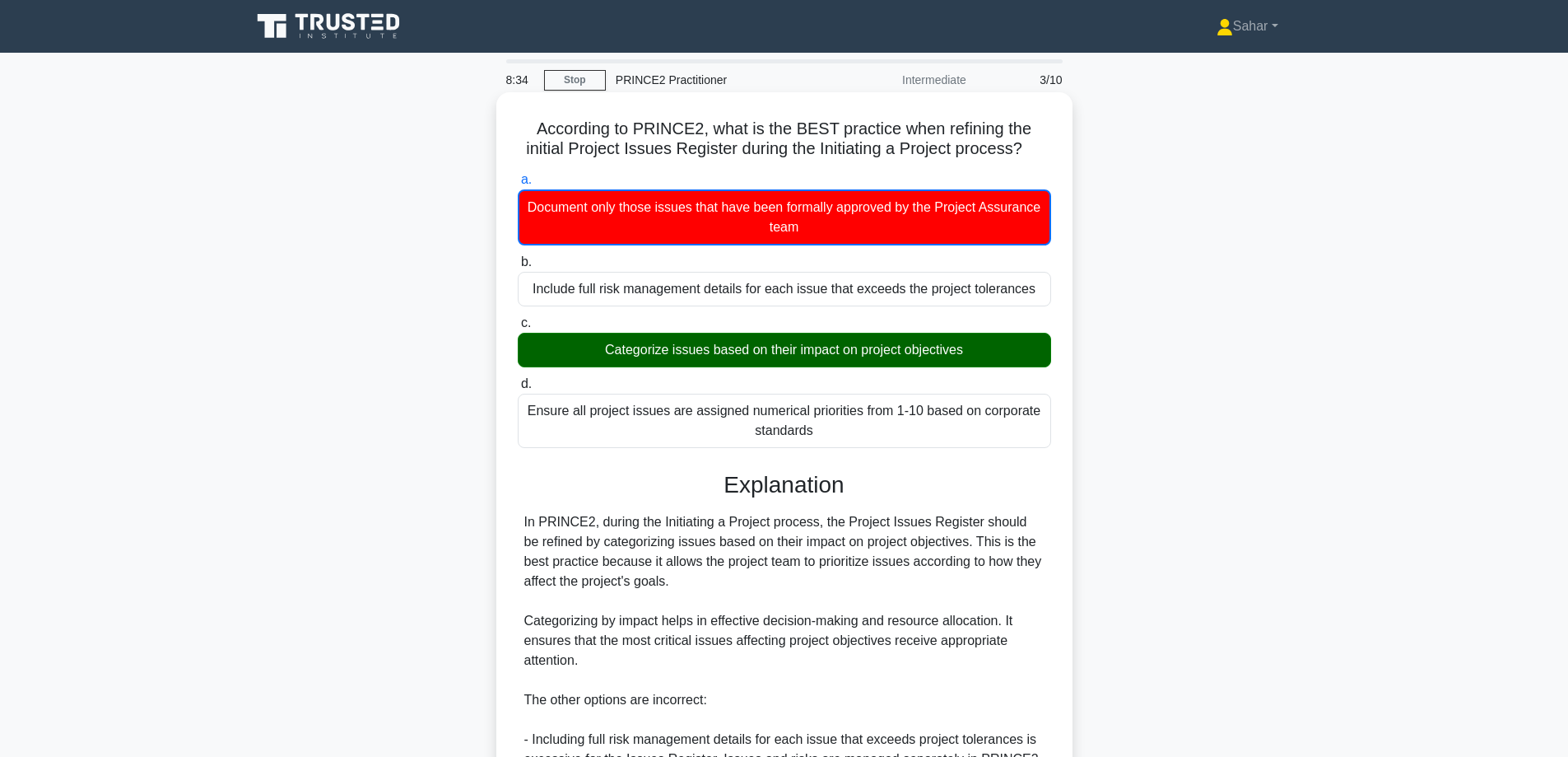
scroll to position [320, 0]
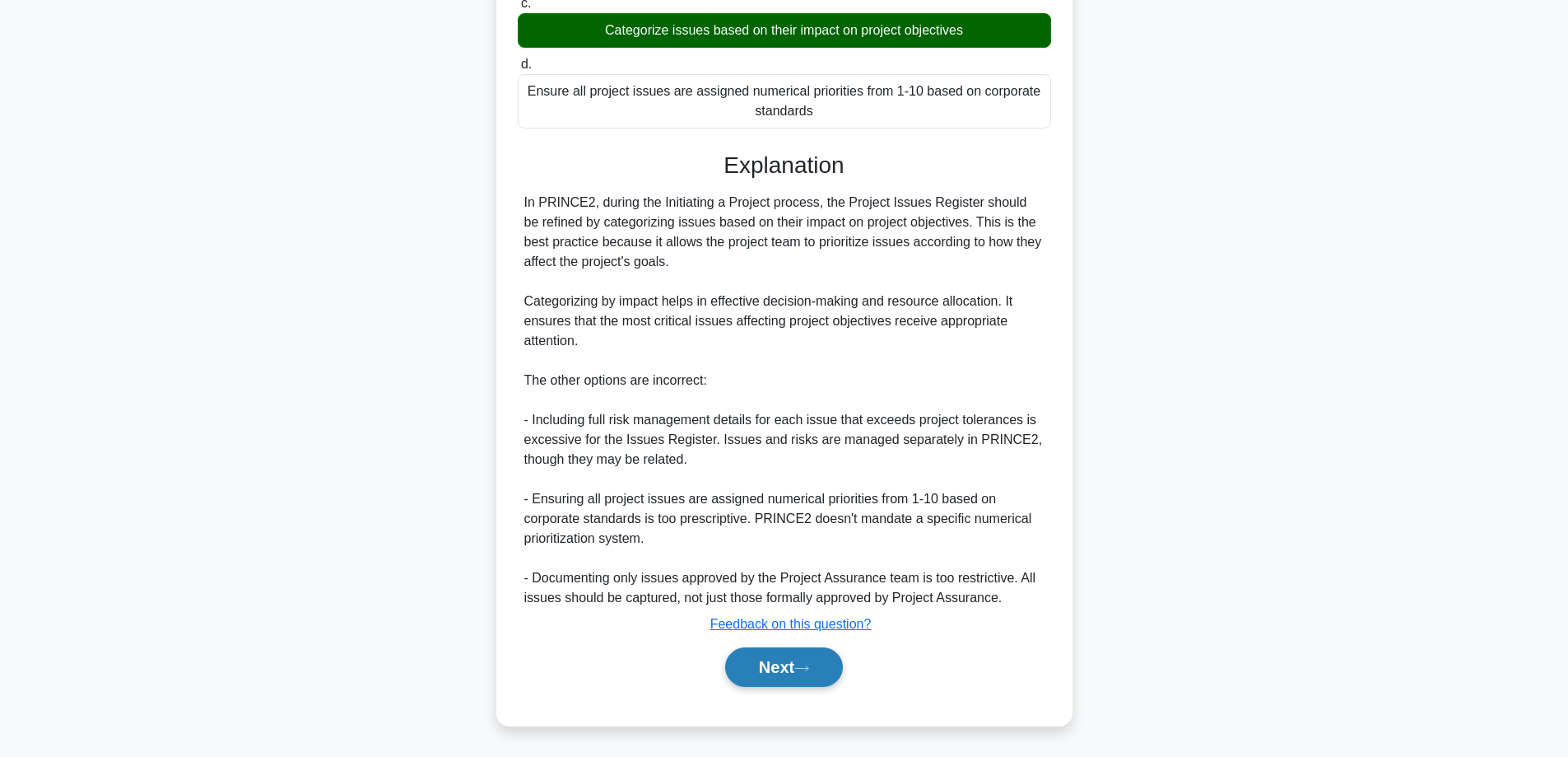
click at [784, 676] on button "Next" at bounding box center [784, 666] width 118 height 39
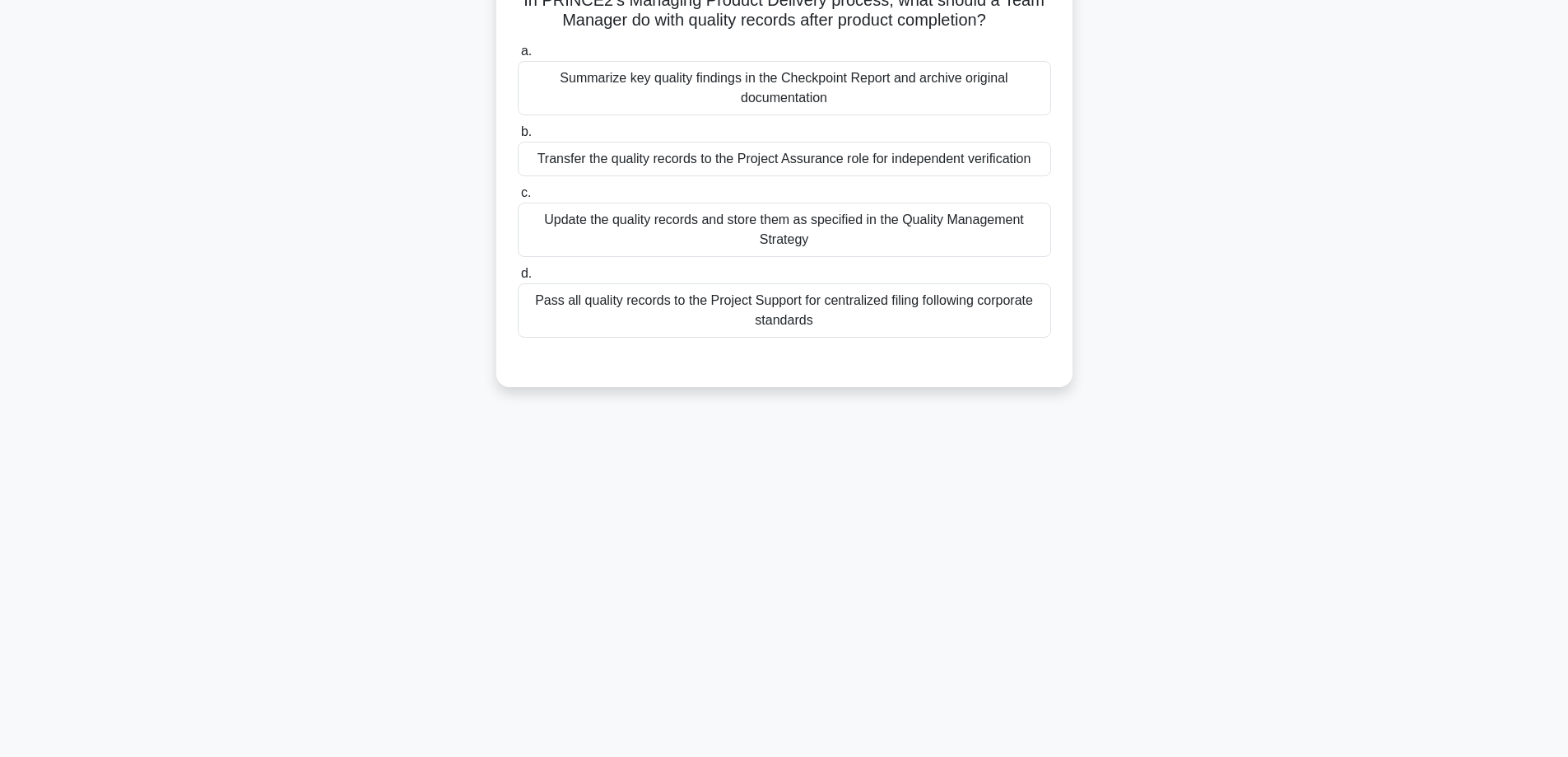
scroll to position [0, 0]
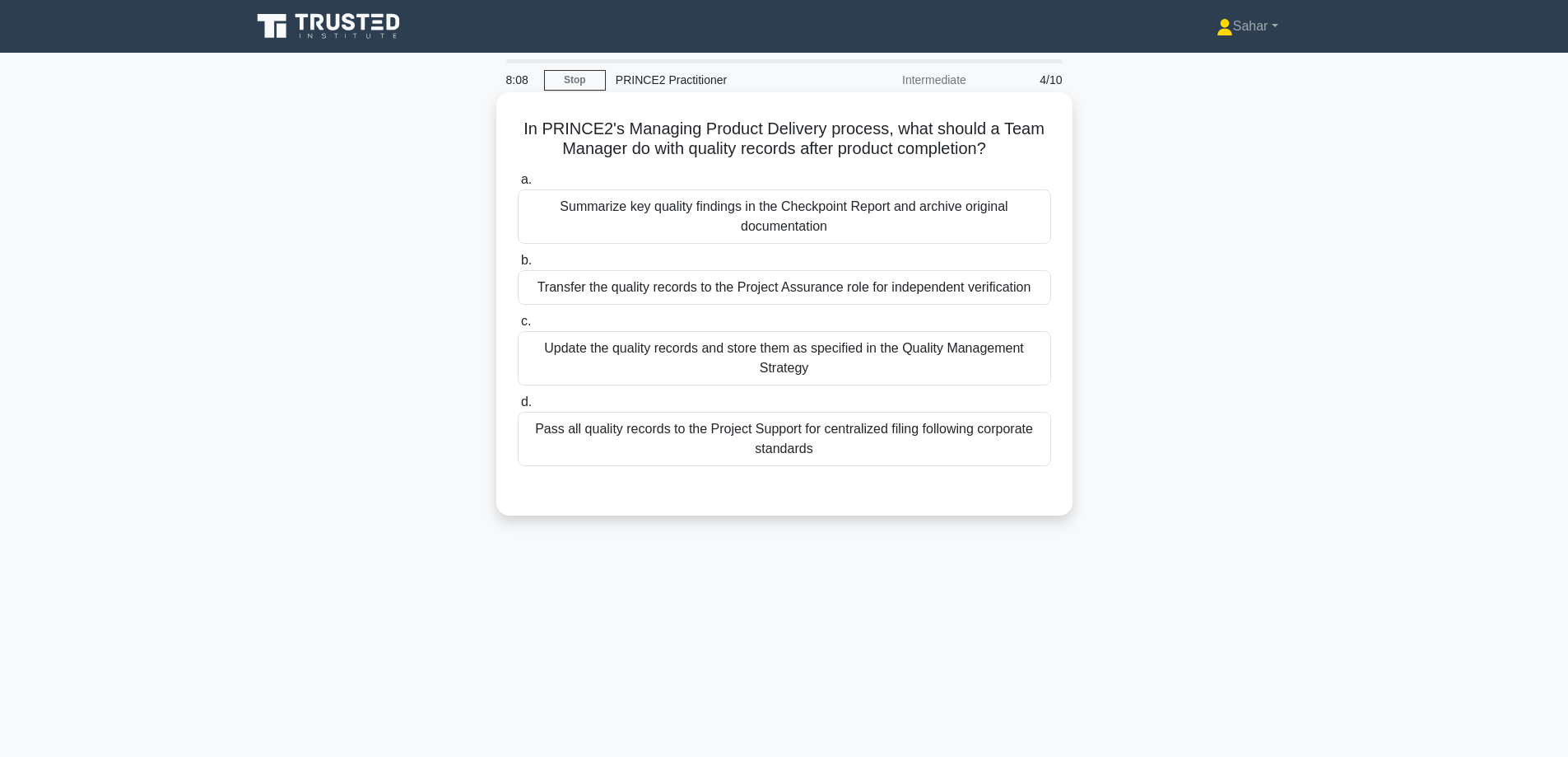
click at [825, 361] on div "Update the quality records and store them as specified in the Quality Managemen…" at bounding box center [784, 358] width 533 height 54
click at [518, 327] on input "c. Update the quality records and store them as specified in the Quality Manage…" at bounding box center [518, 321] width 0 height 11
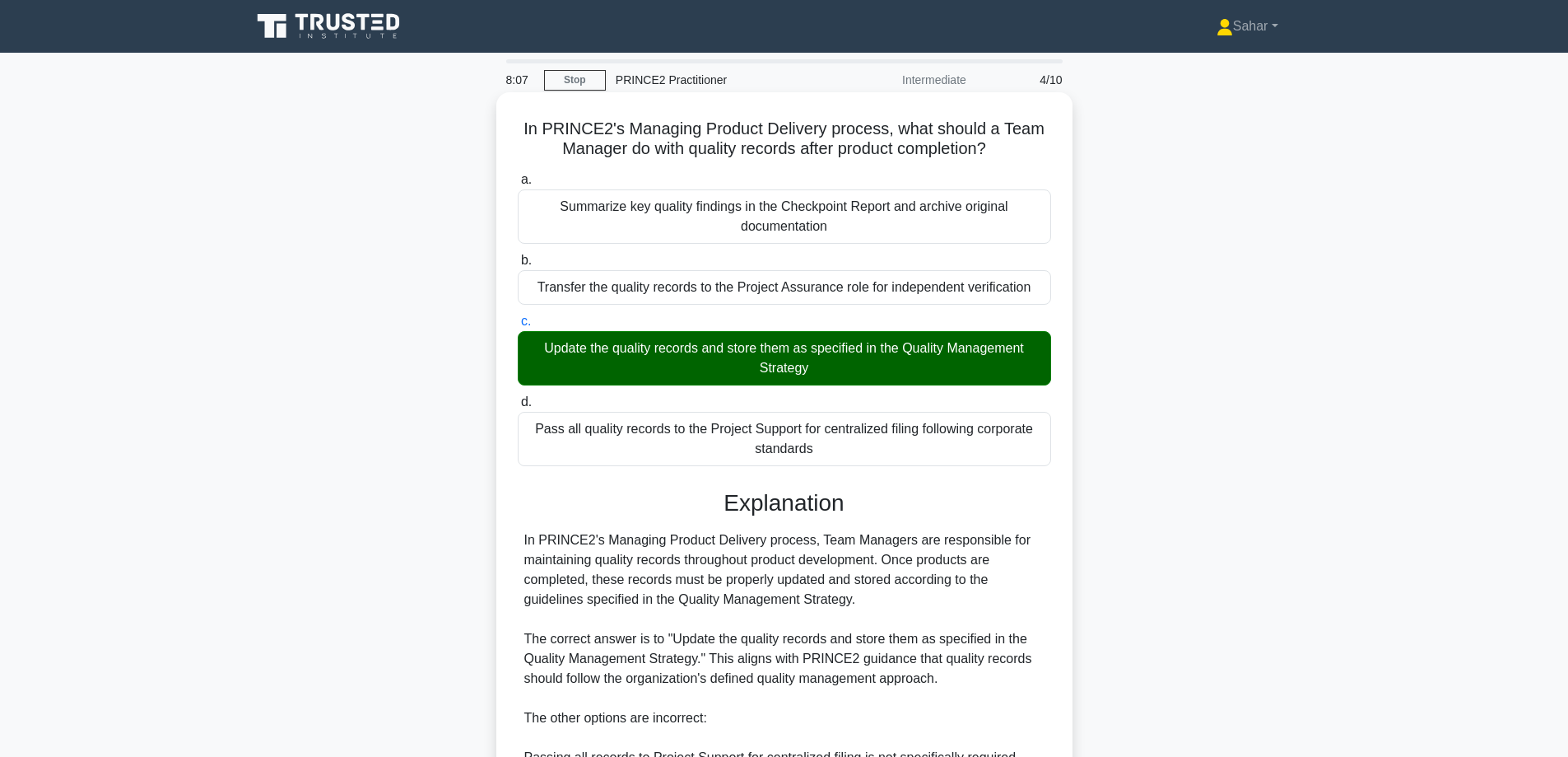
scroll to position [338, 0]
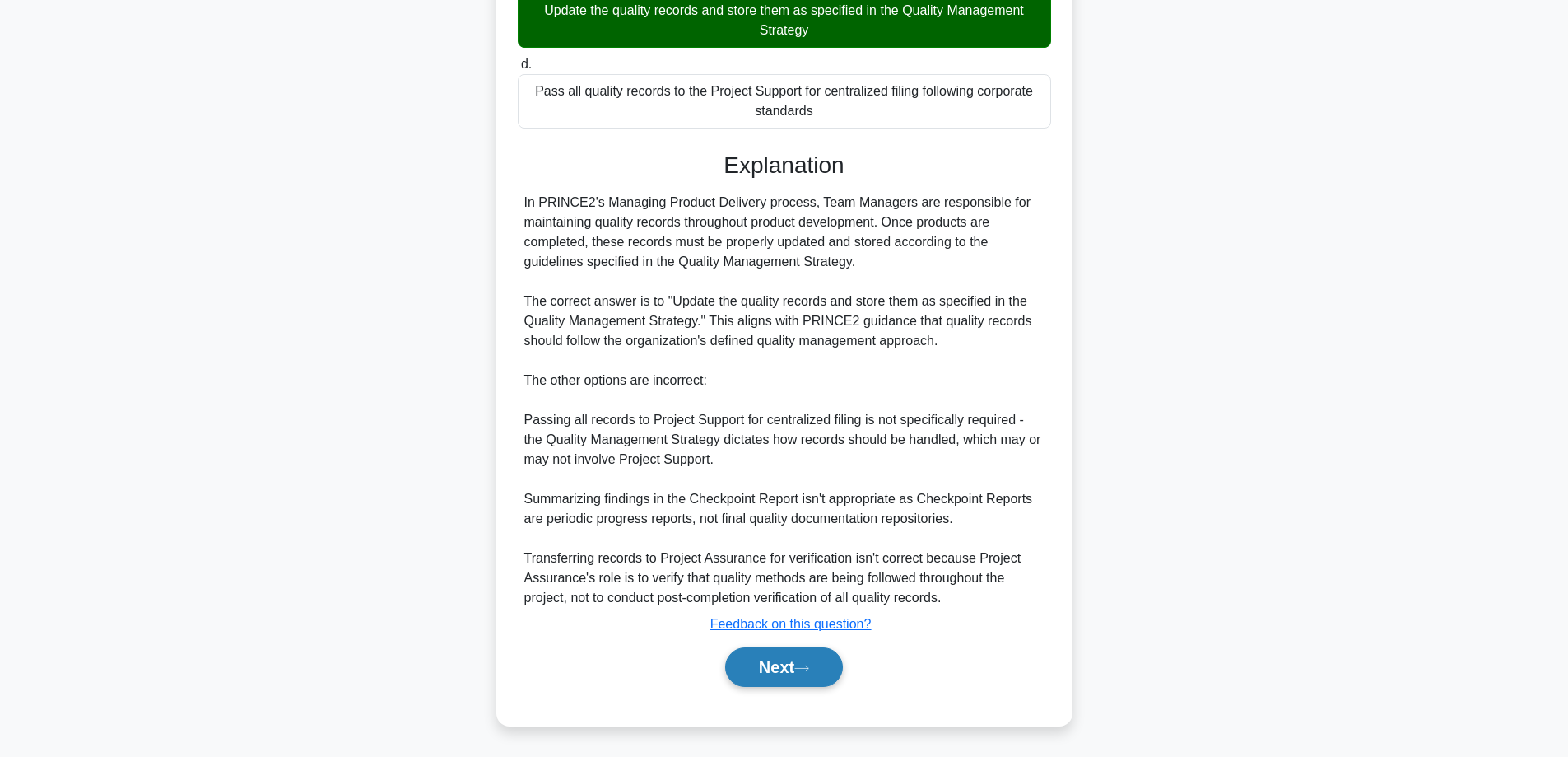
click at [782, 665] on button "Next" at bounding box center [784, 666] width 118 height 39
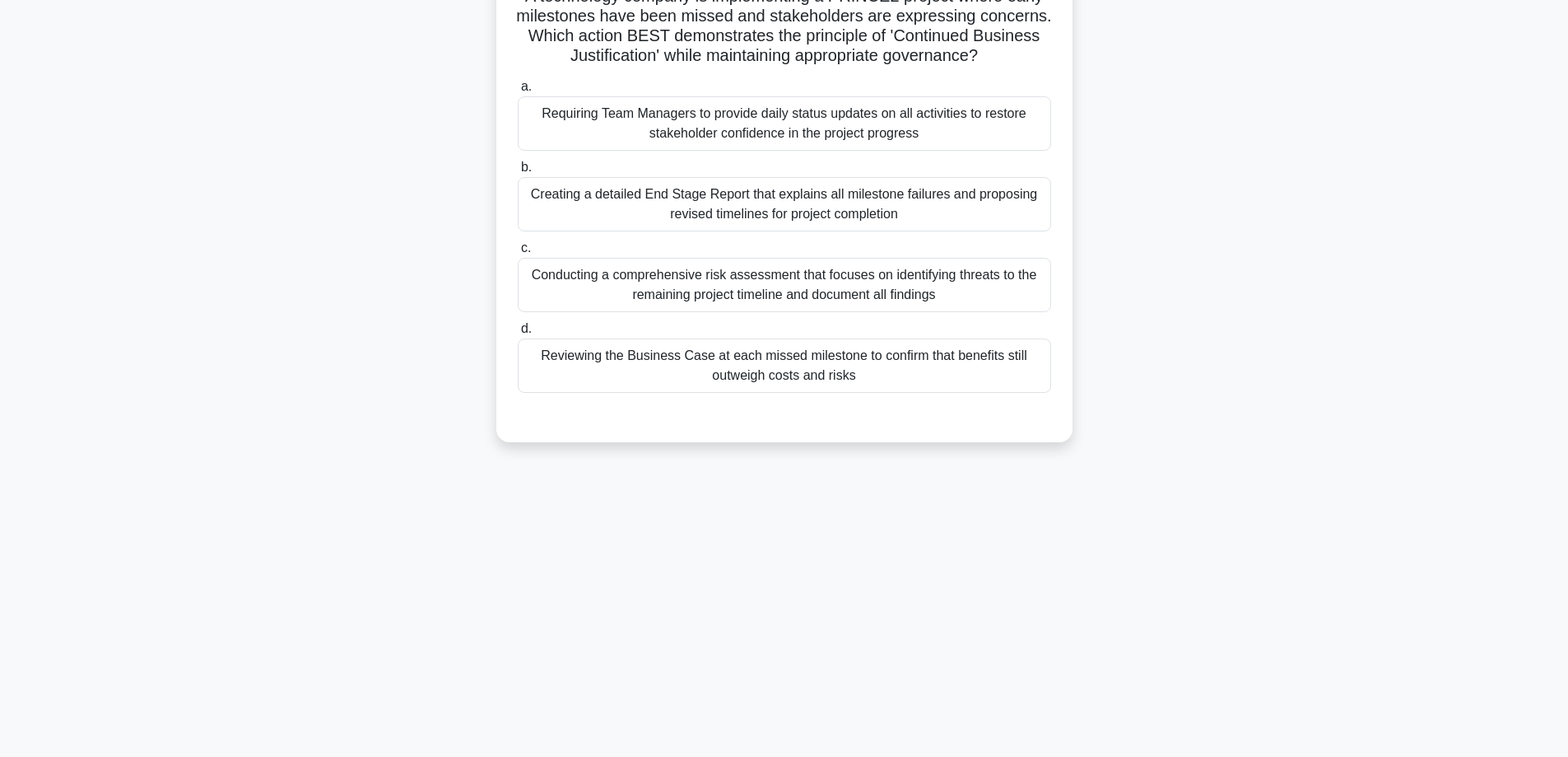
scroll to position [0, 0]
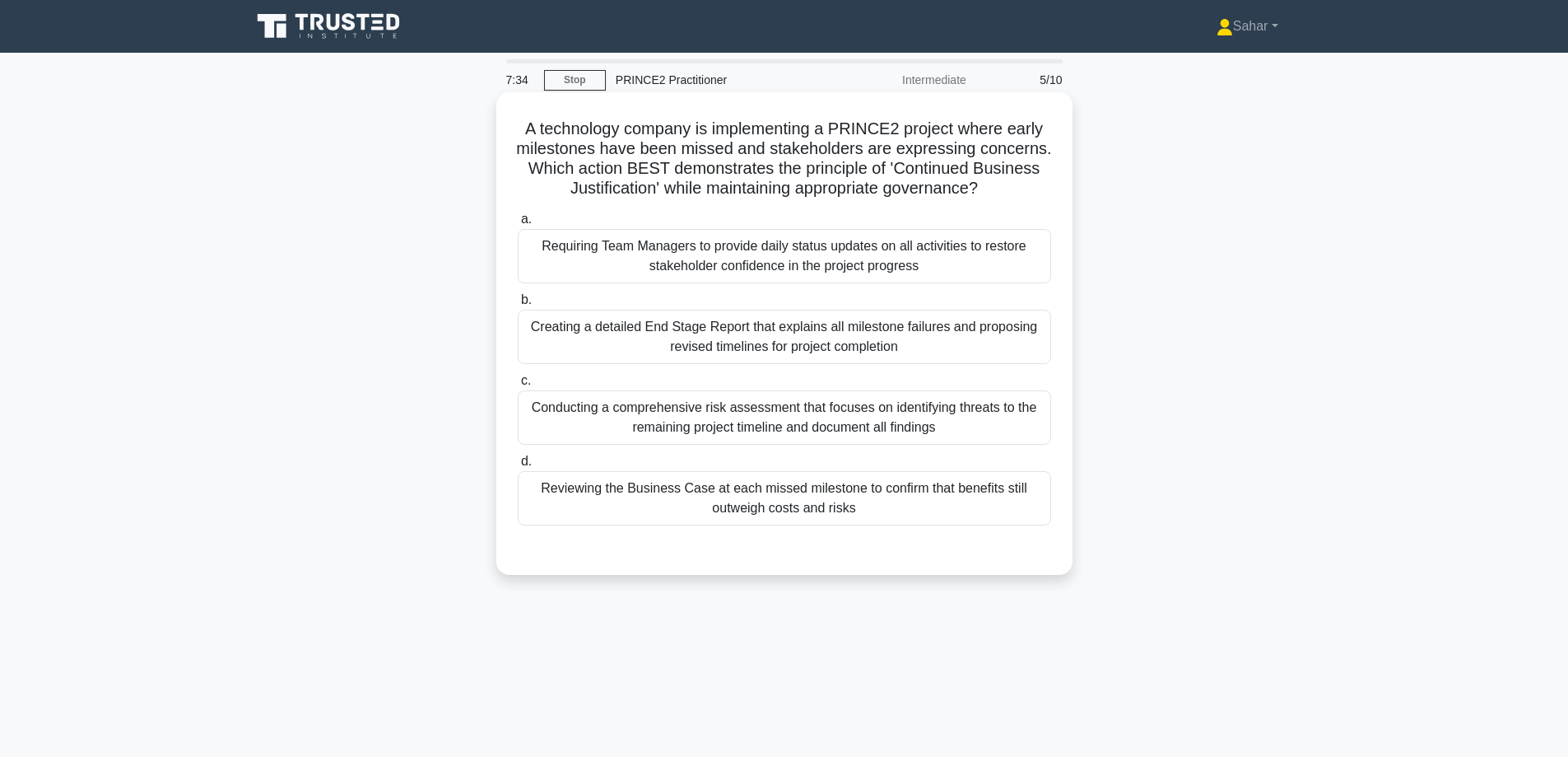
click at [880, 505] on div "Reviewing the Business Case at each missed milestone to confirm that benefits s…" at bounding box center [784, 497] width 533 height 54
click at [518, 467] on input "d. Reviewing the Business Case at each missed milestone to confirm that benefit…" at bounding box center [518, 462] width 0 height 11
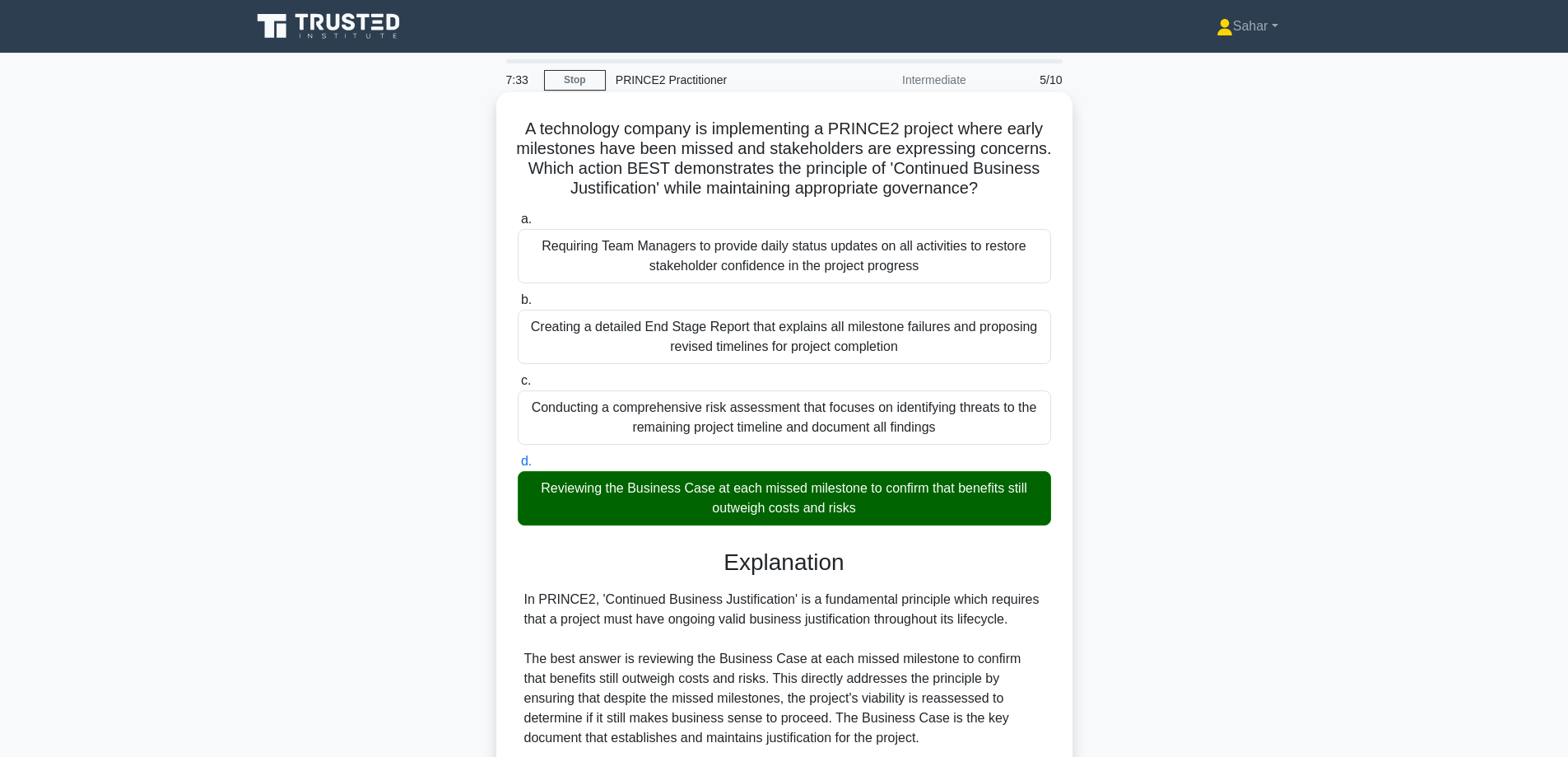
scroll to position [397, 0]
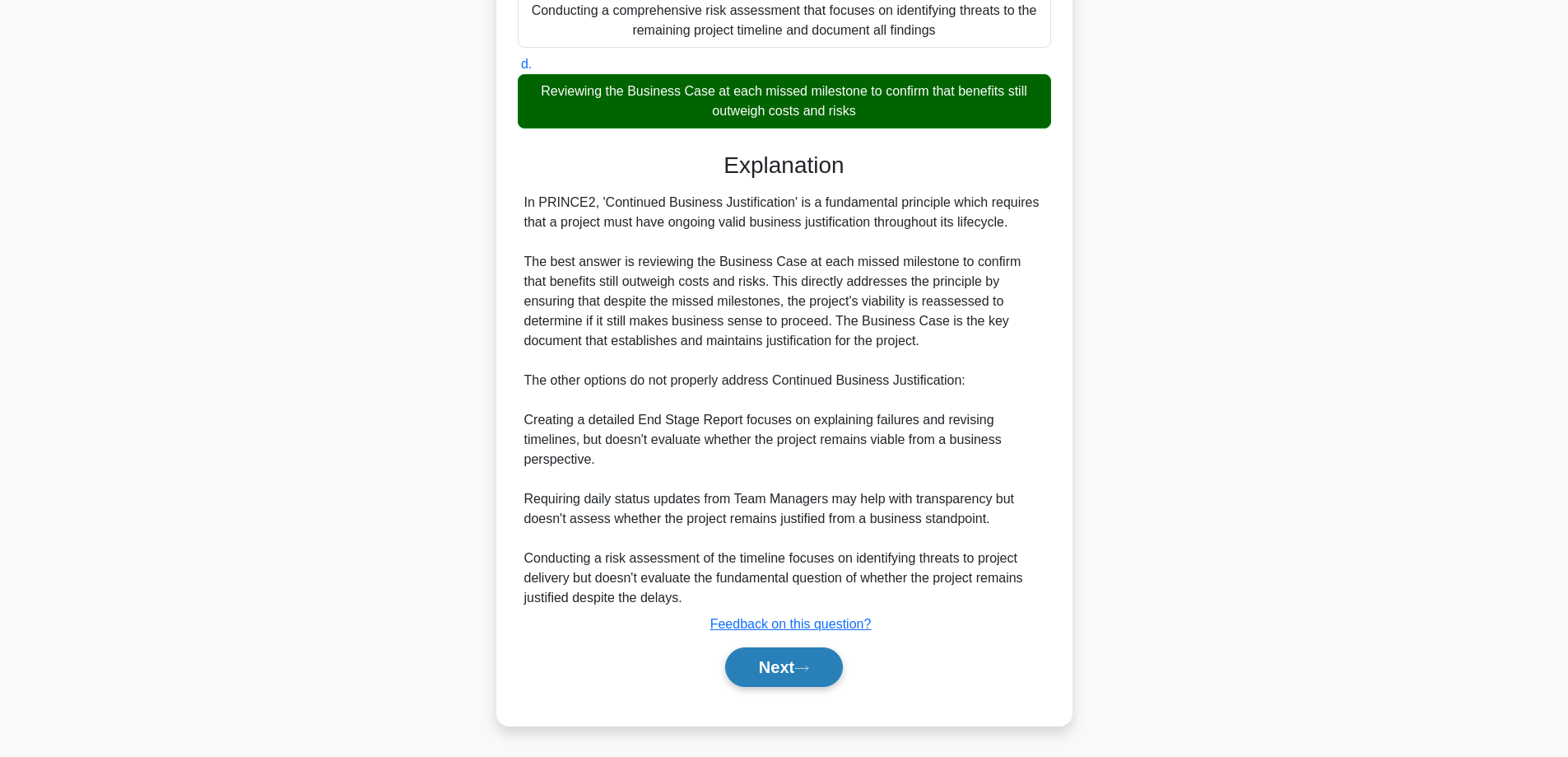
click at [787, 677] on button "Next" at bounding box center [784, 666] width 118 height 39
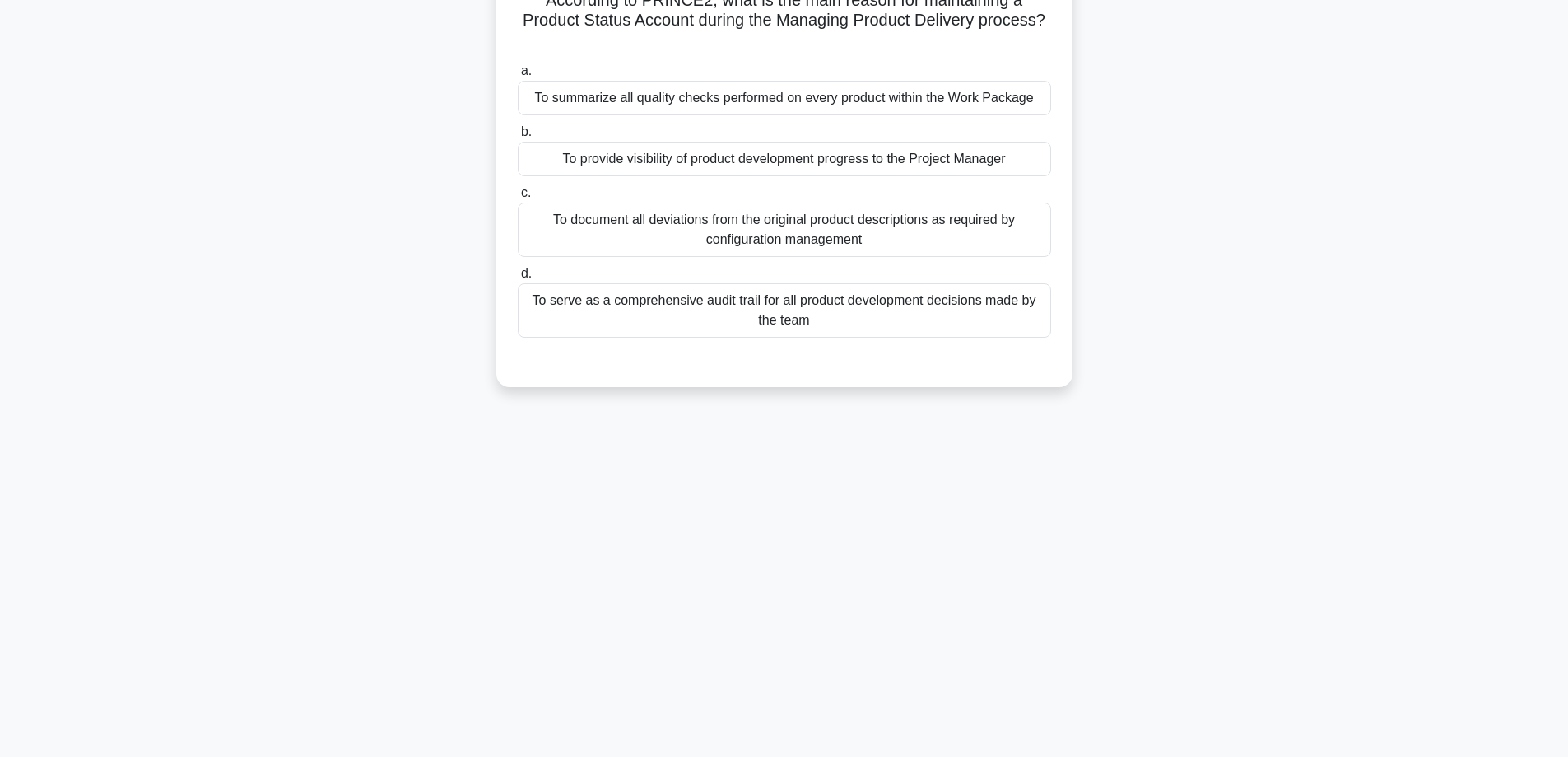
scroll to position [0, 0]
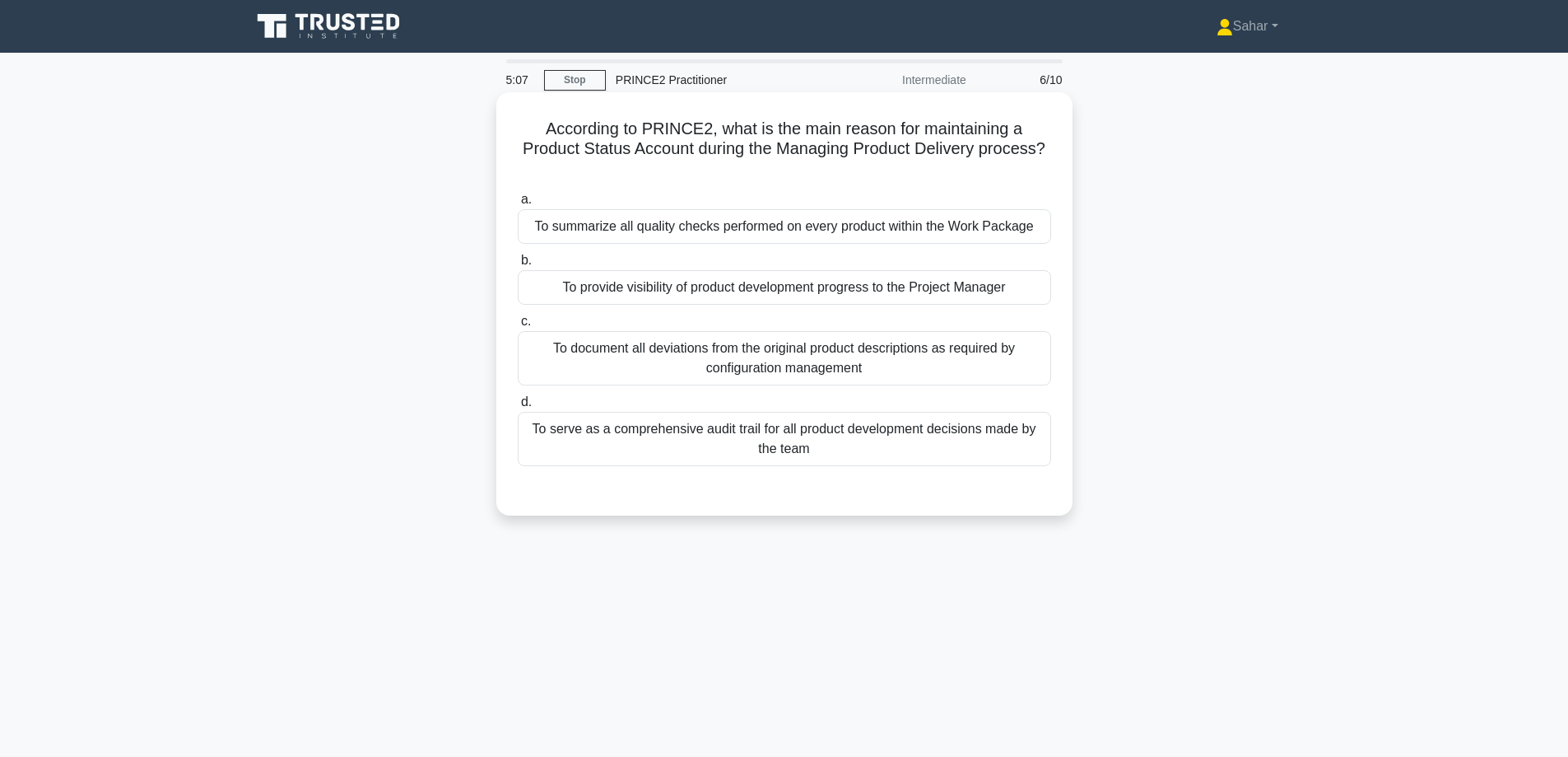
click at [661, 367] on div "To document all deviations from the original product descriptions as required b…" at bounding box center [784, 358] width 533 height 54
click at [518, 327] on input "c. To document all deviations from the original product descriptions as require…" at bounding box center [518, 321] width 0 height 11
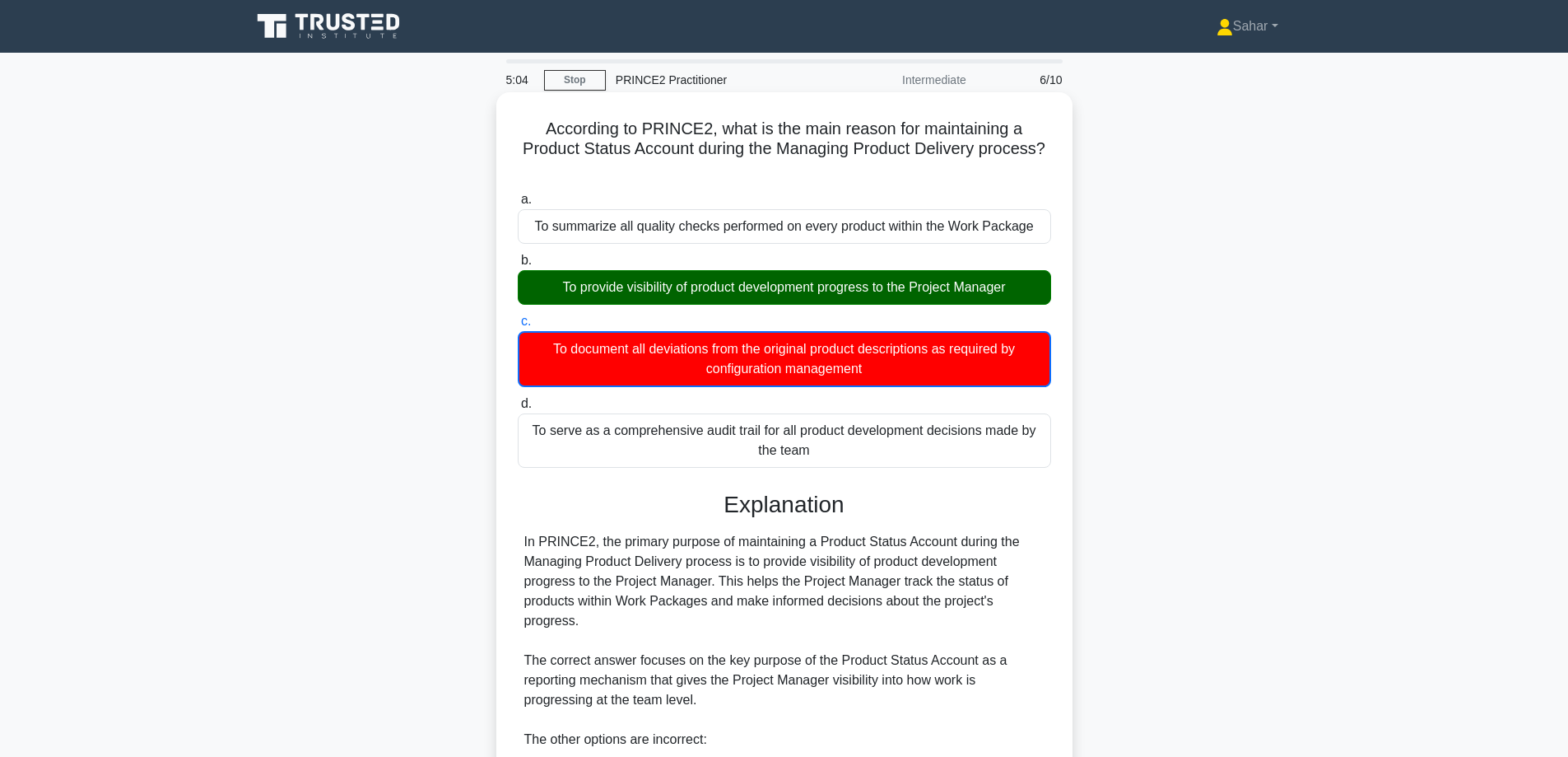
scroll to position [340, 0]
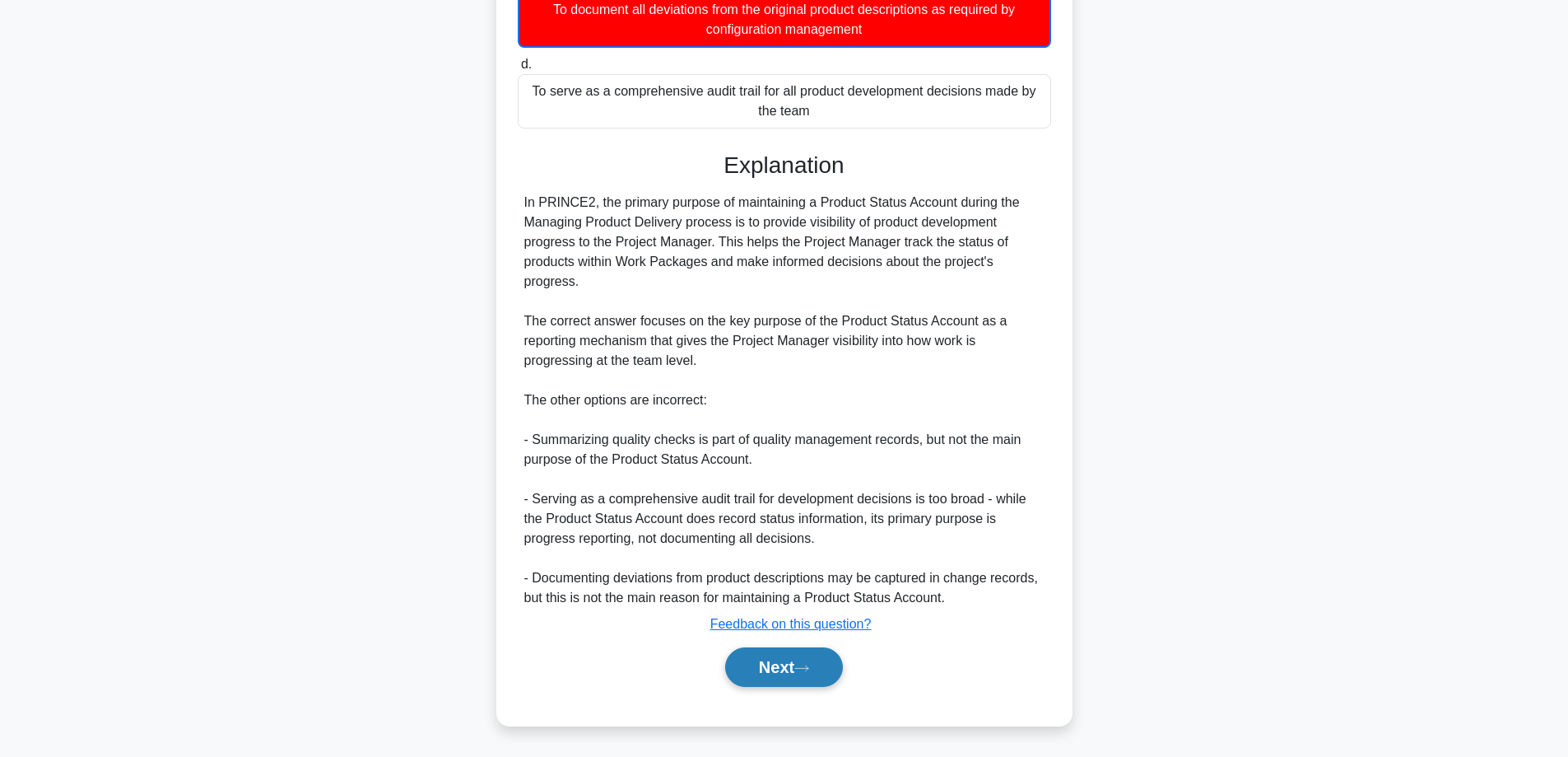
click at [771, 670] on button "Next" at bounding box center [784, 666] width 118 height 39
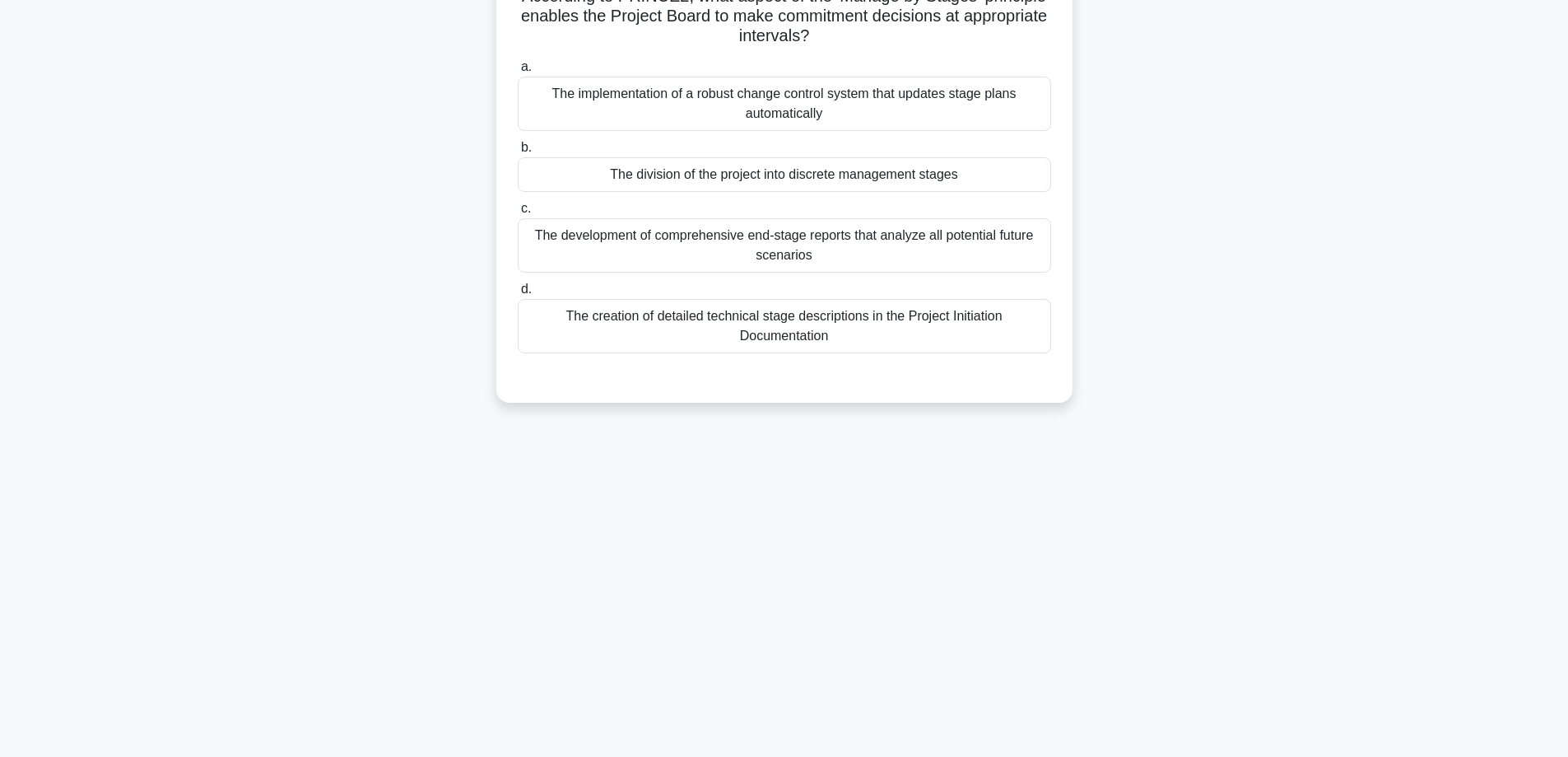
scroll to position [0, 0]
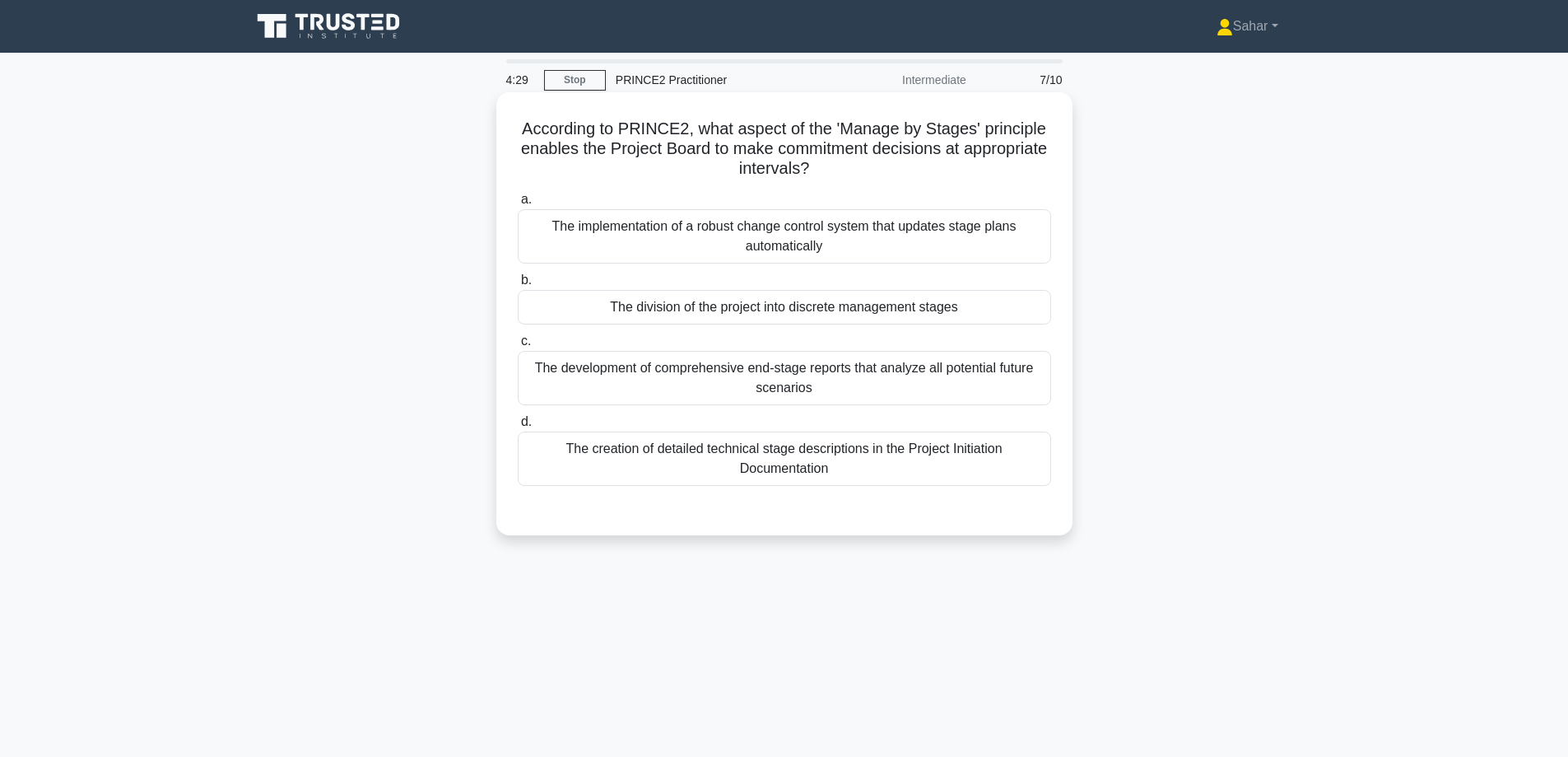
click at [732, 381] on div "The development of comprehensive end-stage reports that analyze all potential f…" at bounding box center [784, 377] width 533 height 54
click at [518, 346] on input "c. The development of comprehensive end-stage reports that analyze all potentia…" at bounding box center [518, 341] width 0 height 11
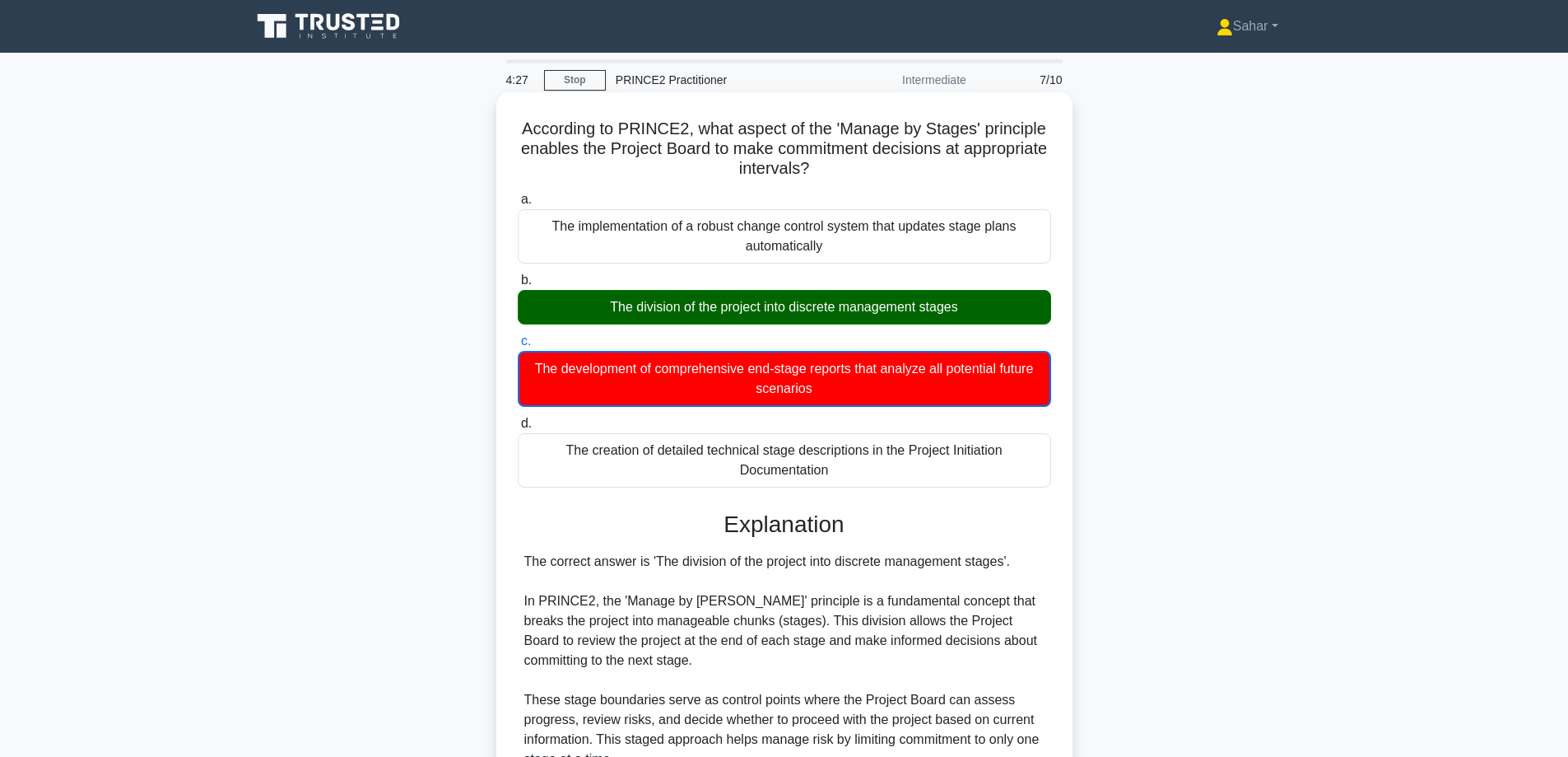
scroll to position [411, 0]
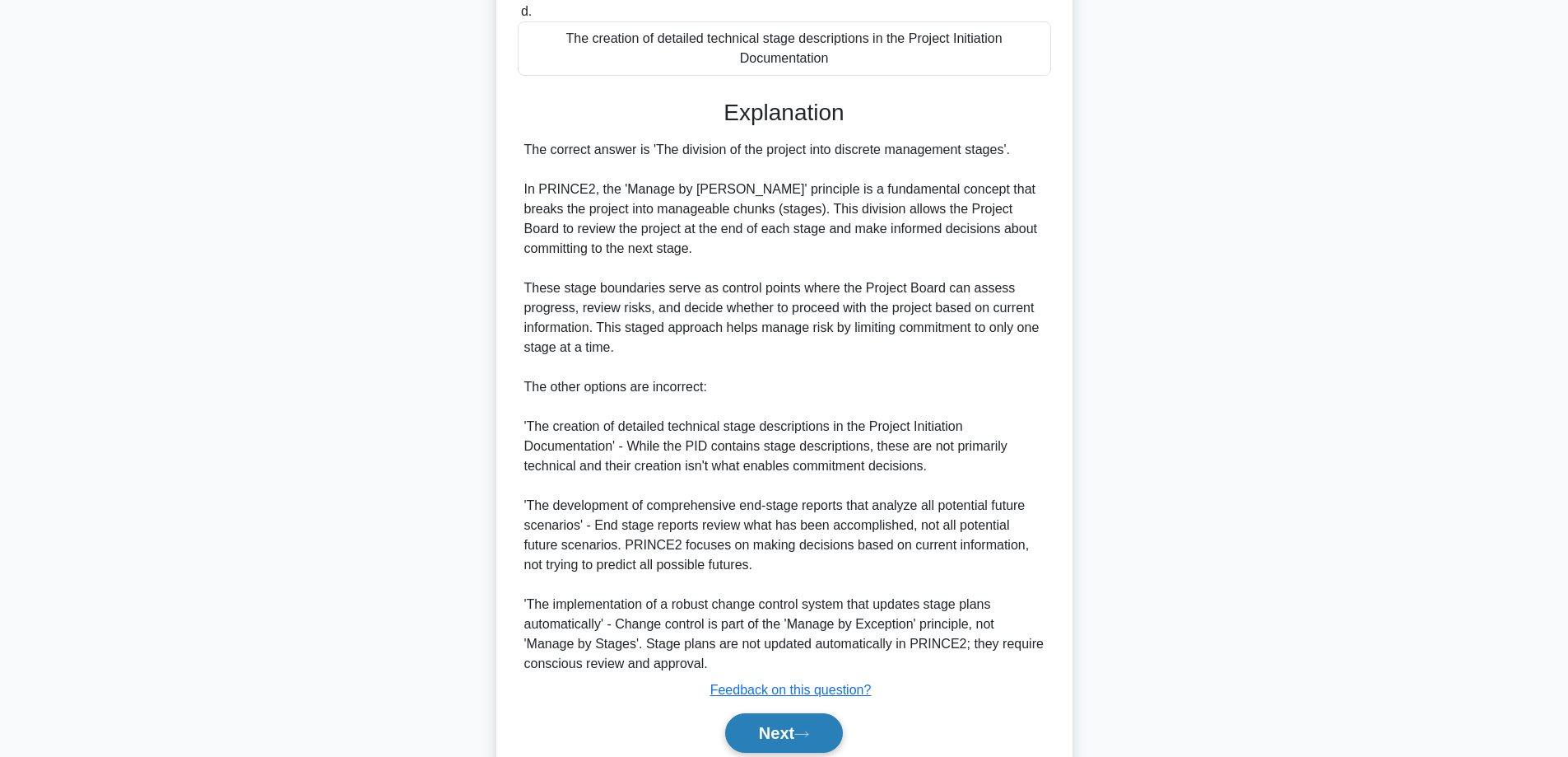
click at [773, 736] on button "Next" at bounding box center [784, 732] width 118 height 39
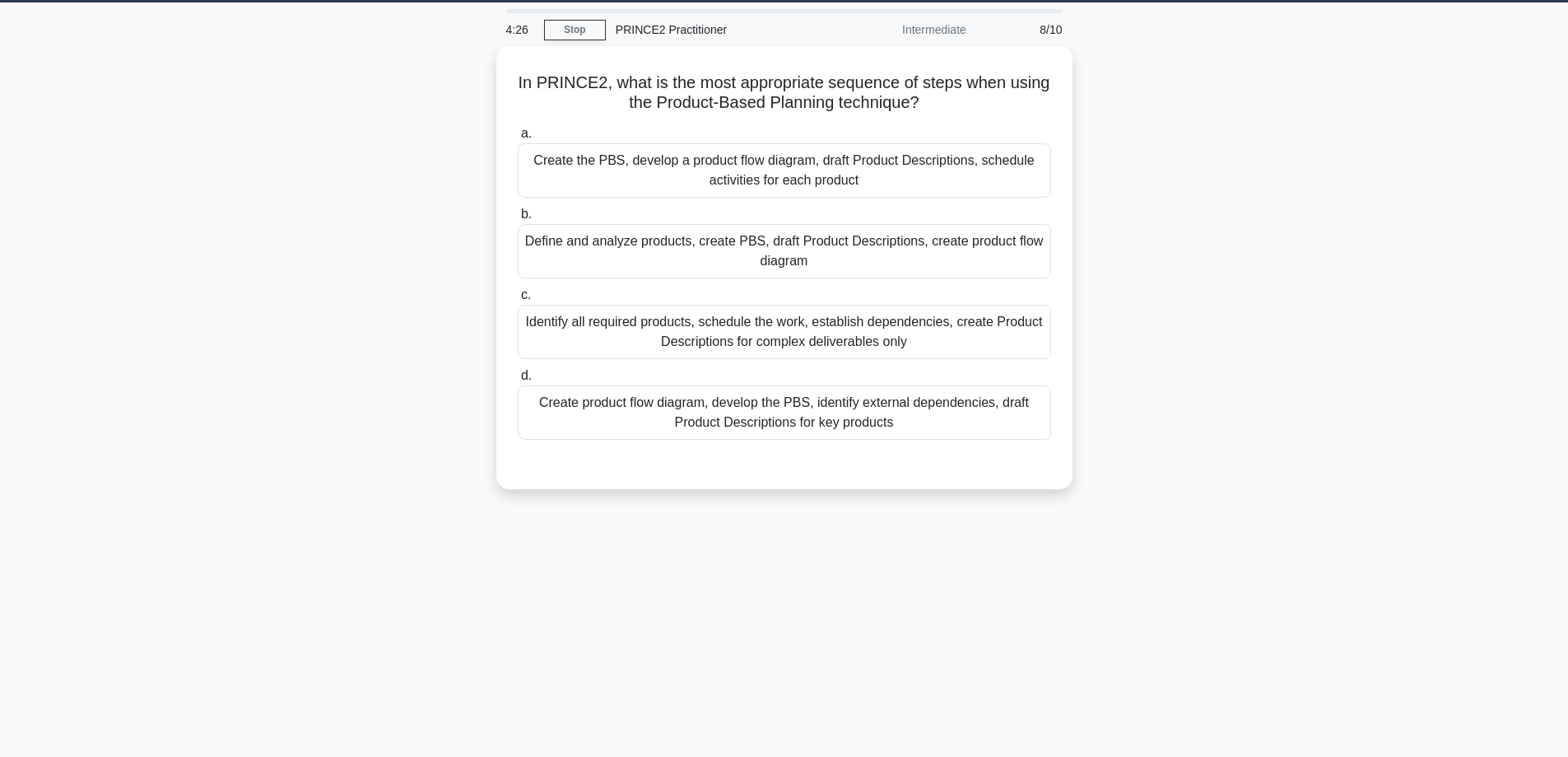
scroll to position [0, 0]
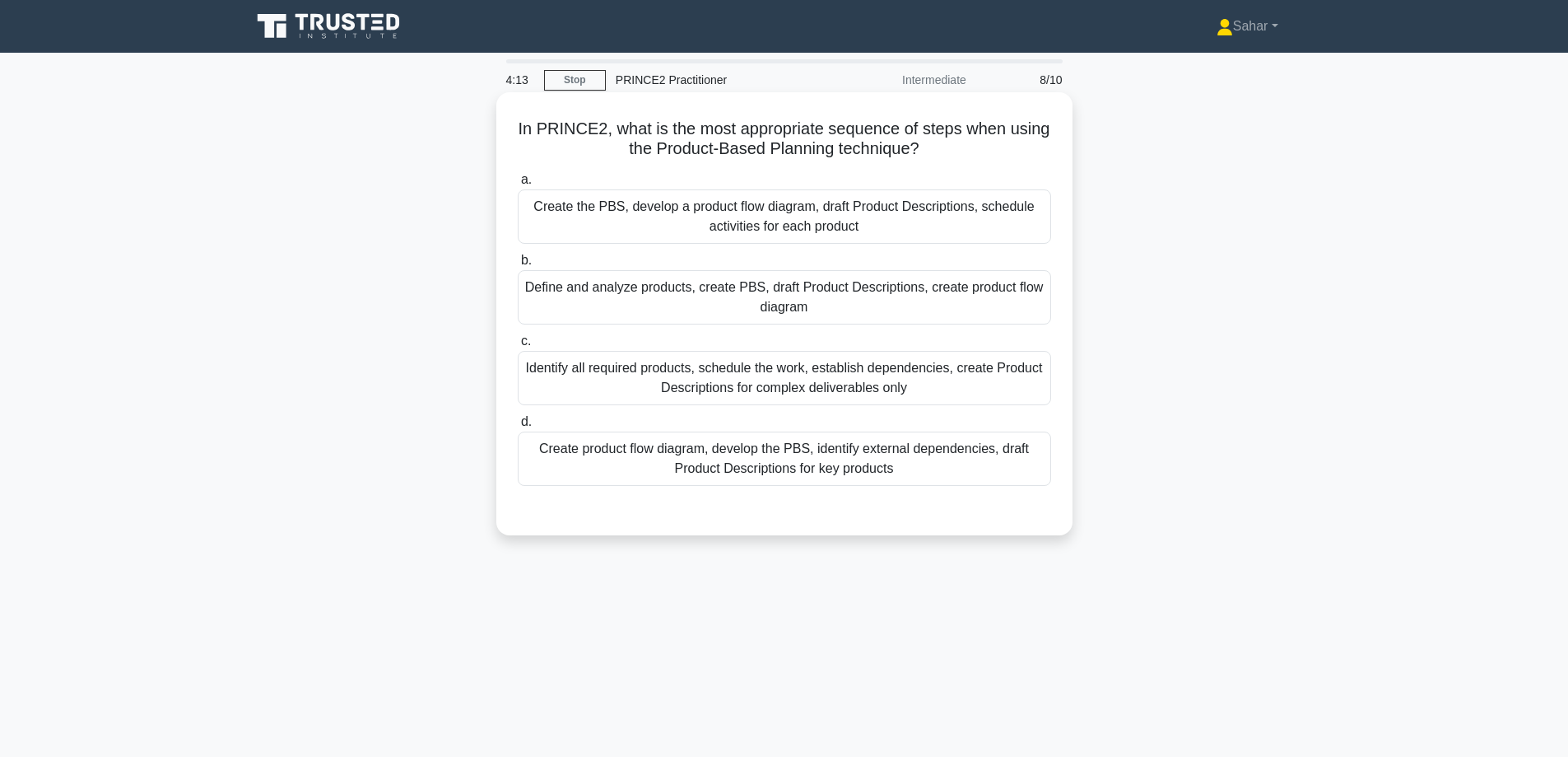
click at [699, 308] on div "Define and analyze products, create PBS, draft Product Descriptions, create pro…" at bounding box center [784, 297] width 533 height 54
click at [518, 266] on input "b. Define and analyze products, create PBS, draft Product Descriptions, create …" at bounding box center [518, 260] width 0 height 11
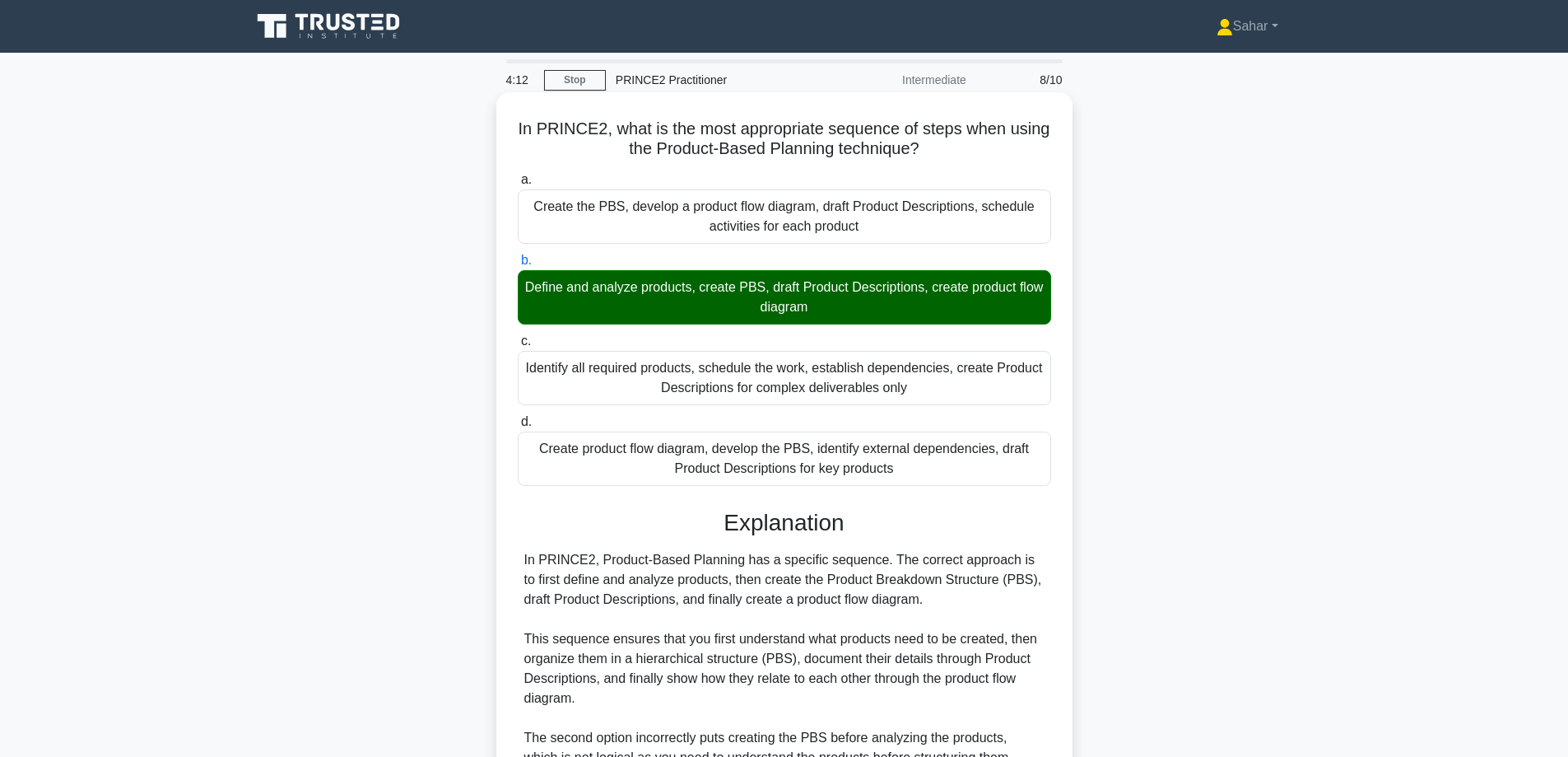
scroll to position [319, 0]
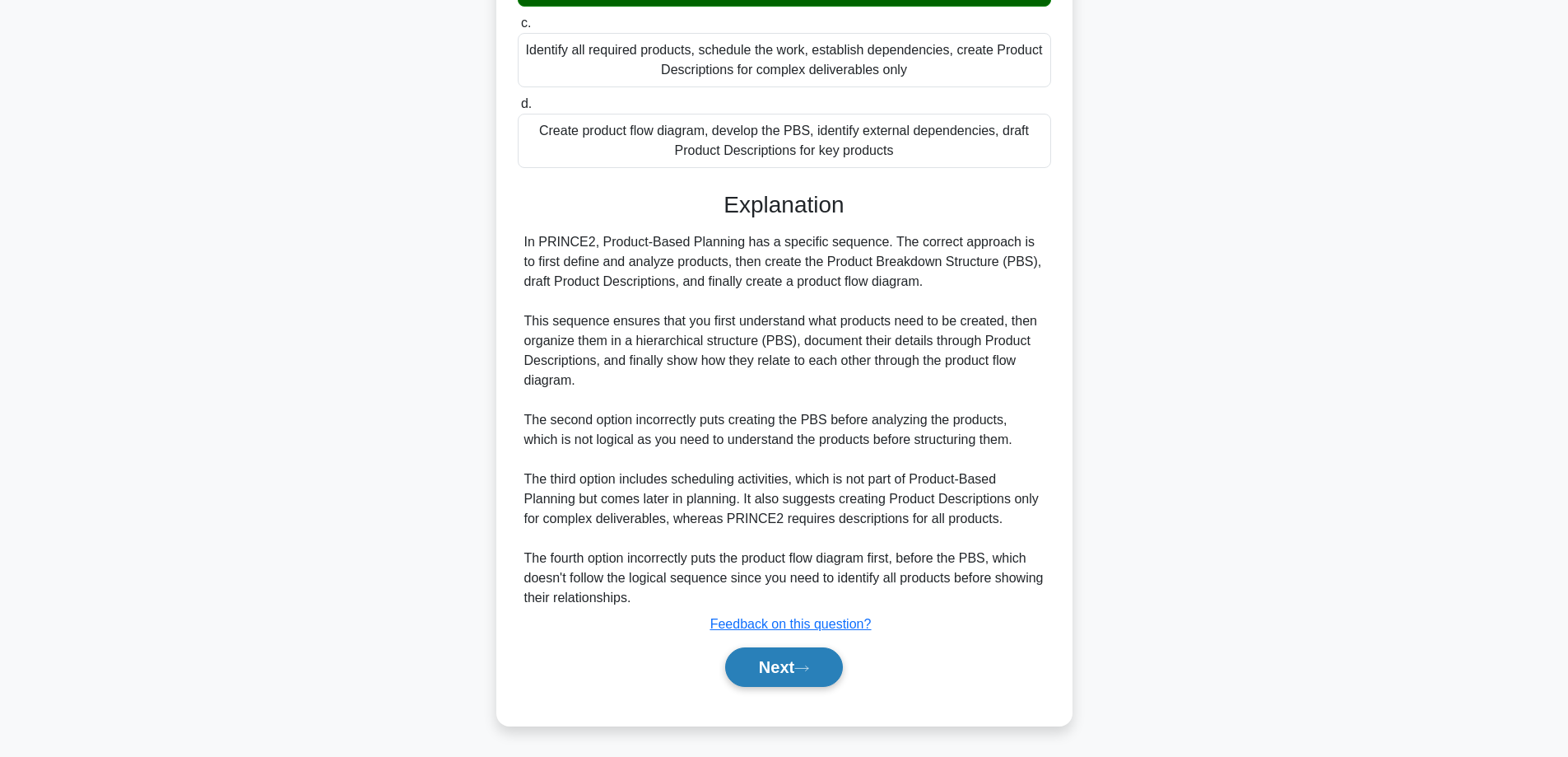
click at [793, 672] on button "Next" at bounding box center [784, 666] width 118 height 39
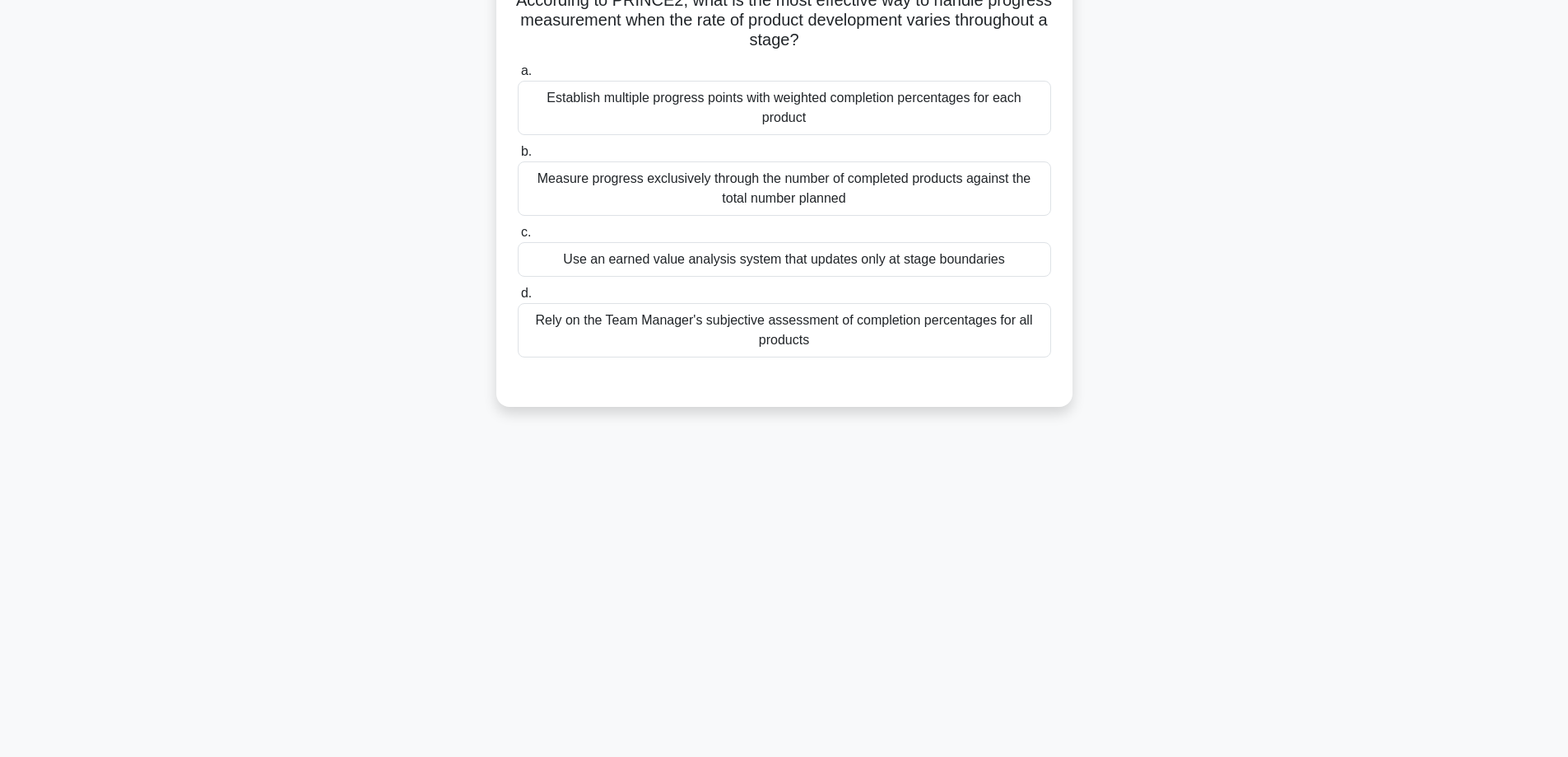
scroll to position [0, 0]
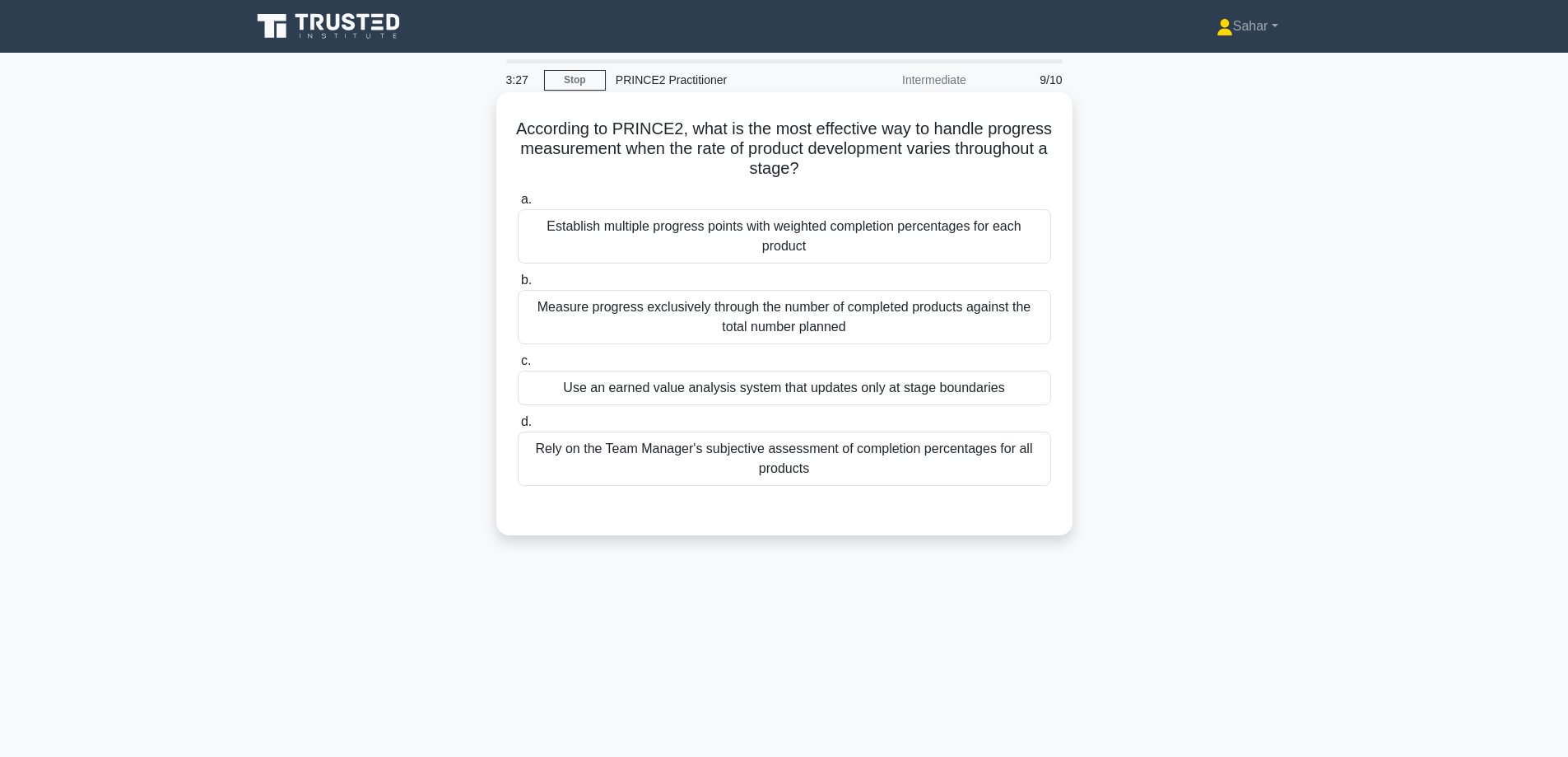
click at [809, 319] on div "Measure progress exclusively through the number of completed products against t…" at bounding box center [784, 316] width 533 height 54
click at [813, 319] on div "Measure progress exclusively through the number of completed products against t…" at bounding box center [784, 316] width 533 height 54
click at [518, 285] on input "b. Measure progress exclusively through the number of completed products agains…" at bounding box center [518, 280] width 0 height 11
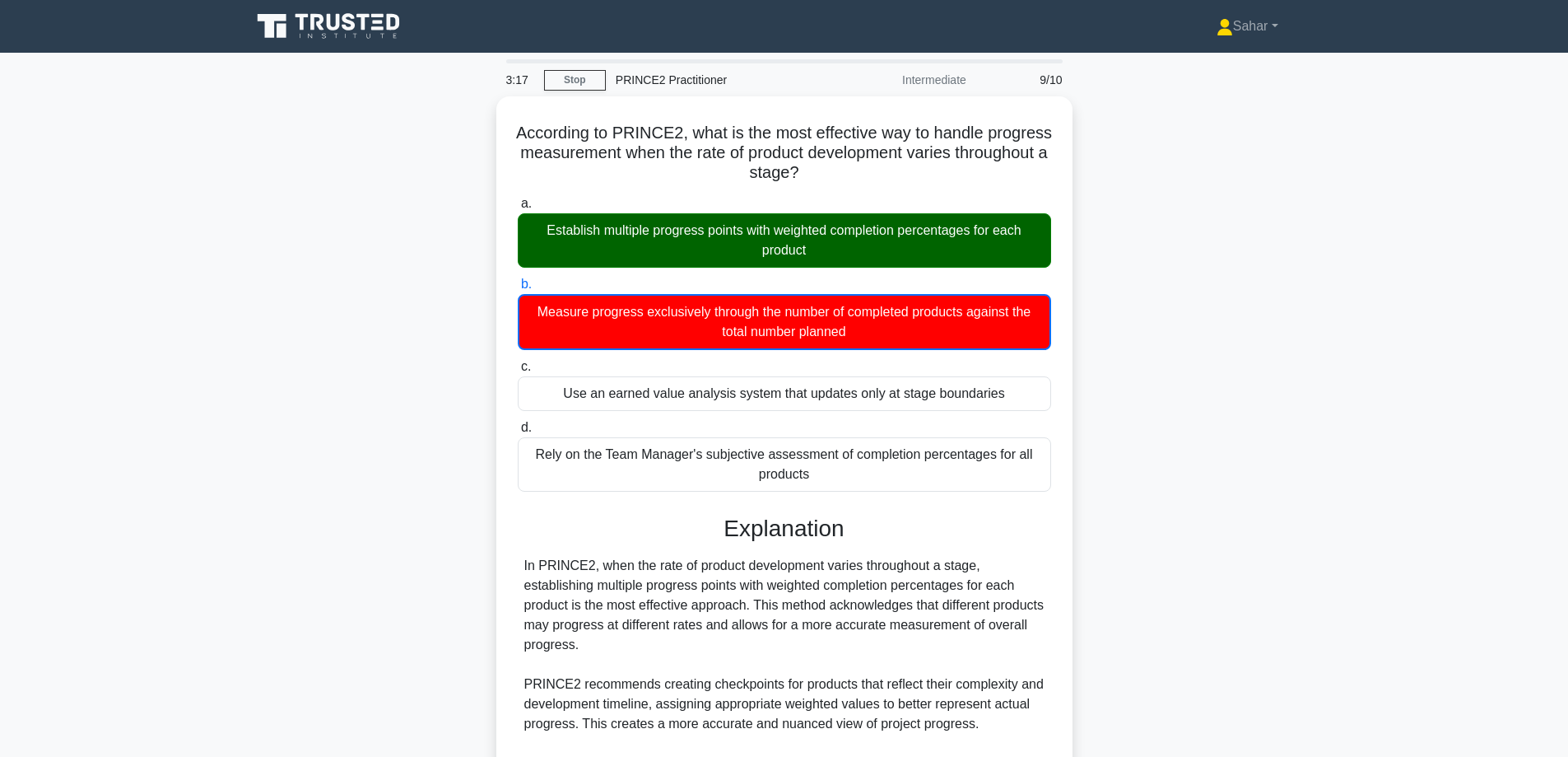
click at [1310, 458] on div "According to PRINCE2, what is the most effective way to handle progress measure…" at bounding box center [784, 602] width 1087 height 1012
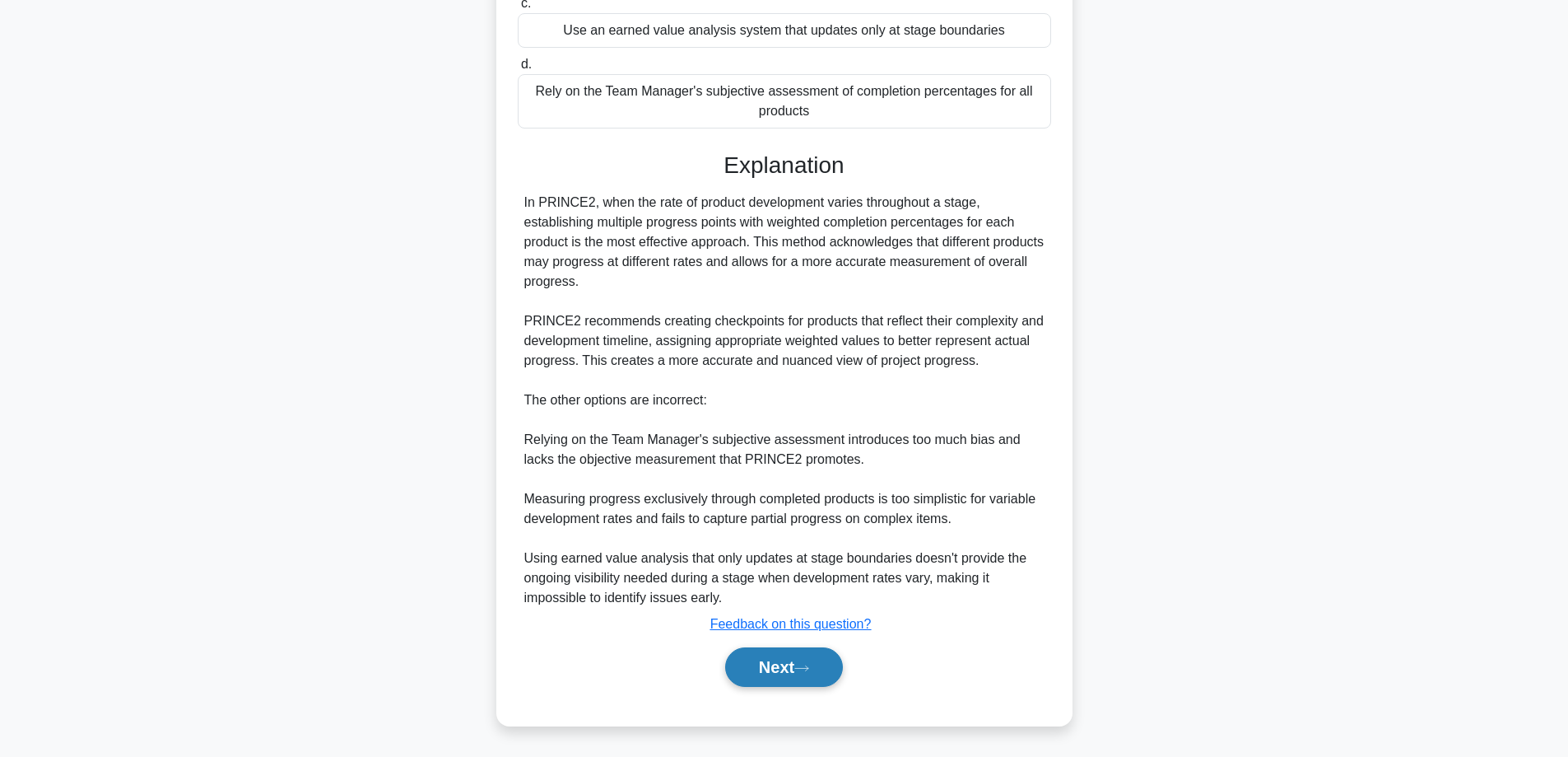
click at [770, 666] on button "Next" at bounding box center [784, 666] width 118 height 39
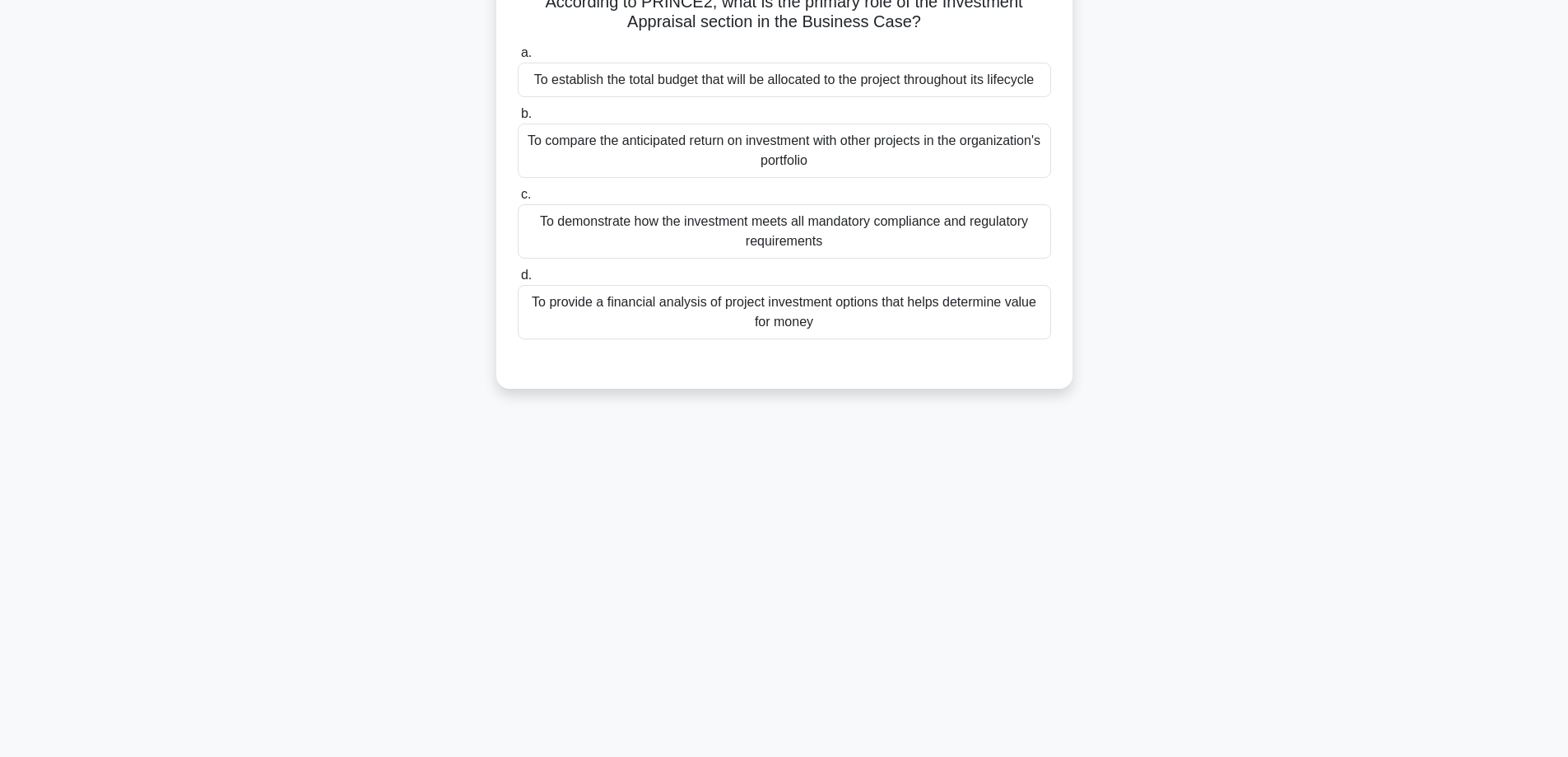
scroll to position [0, 0]
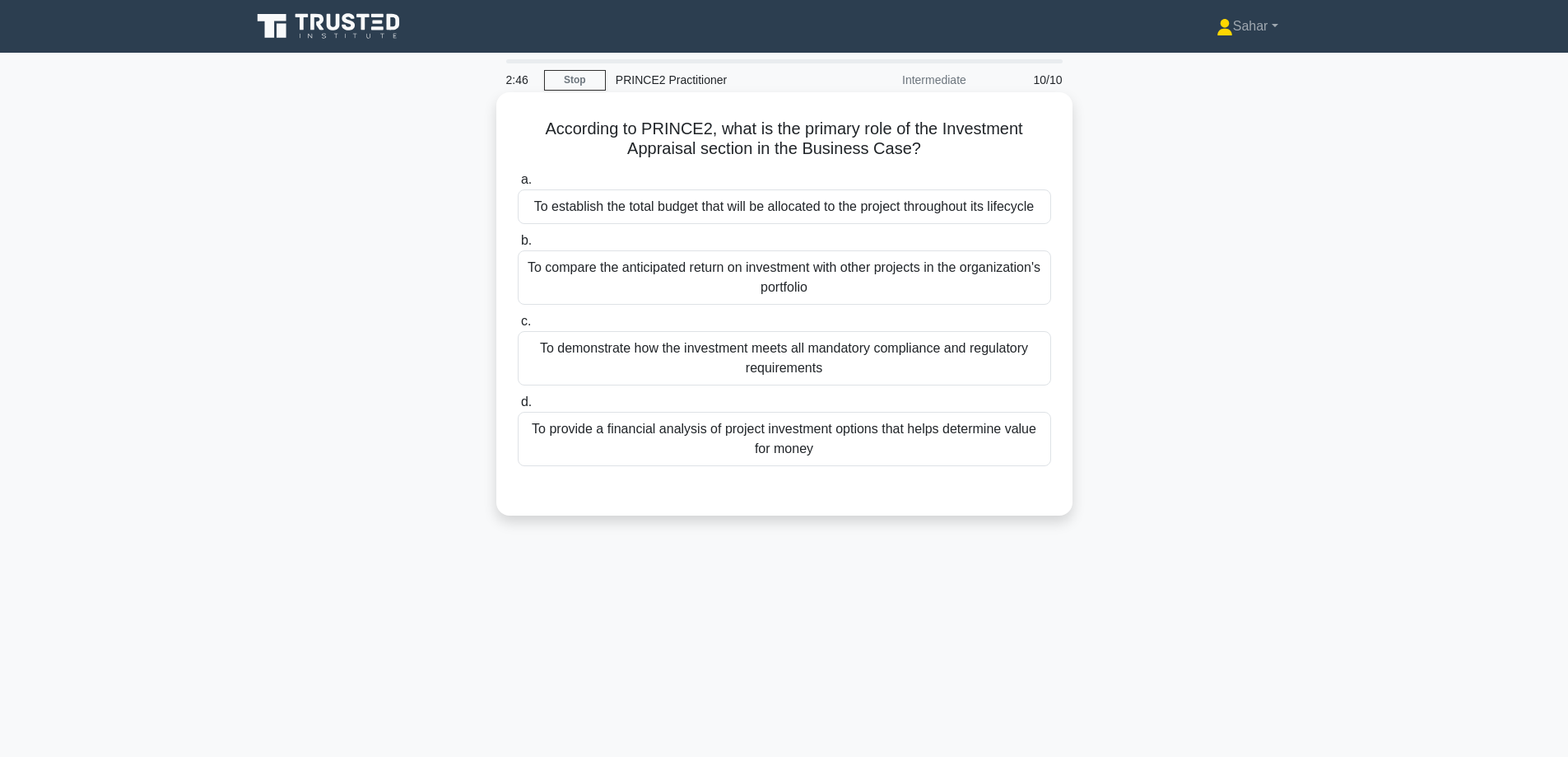
click at [595, 312] on label "c. To demonstrate how the investment meets all mandatory compliance and regulat…" at bounding box center [784, 348] width 533 height 74
click at [518, 316] on input "c. To demonstrate how the investment meets all mandatory compliance and regulat…" at bounding box center [518, 321] width 0 height 11
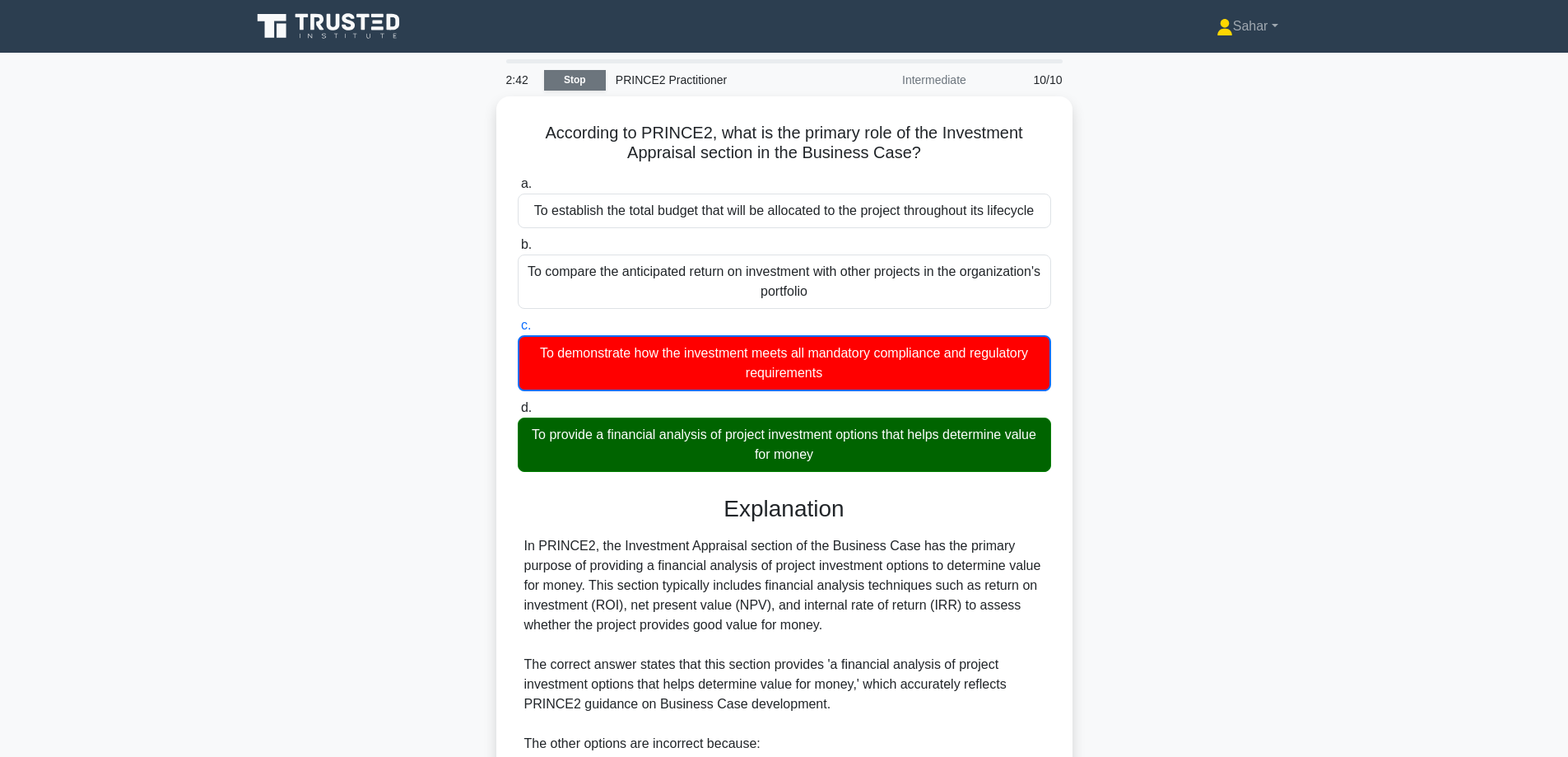
click at [581, 73] on link "Stop" at bounding box center [575, 80] width 62 height 21
